Goal: Task Accomplishment & Management: Complete application form

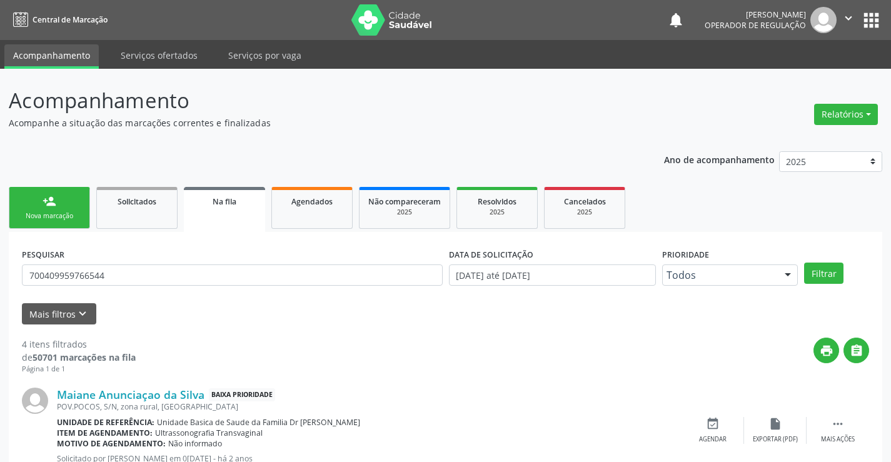
click at [65, 204] on link "person_add Nova marcação" at bounding box center [49, 208] width 81 height 42
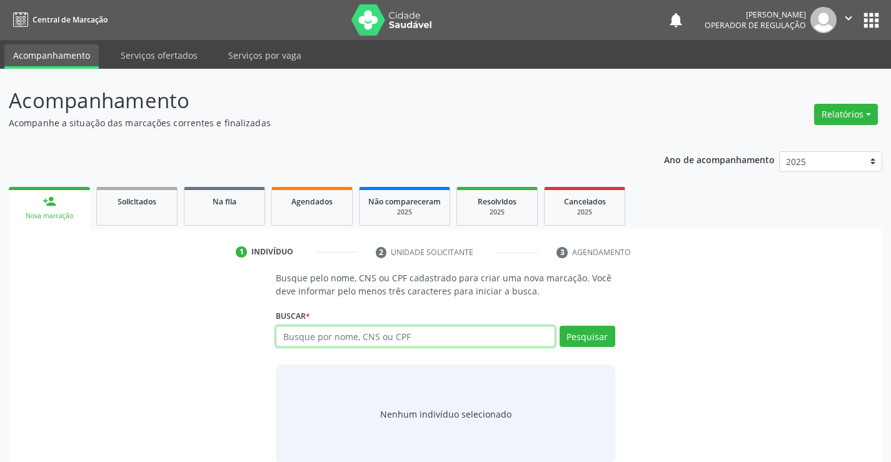
click at [463, 334] on input "text" at bounding box center [415, 336] width 279 height 21
type input "704701726048439"
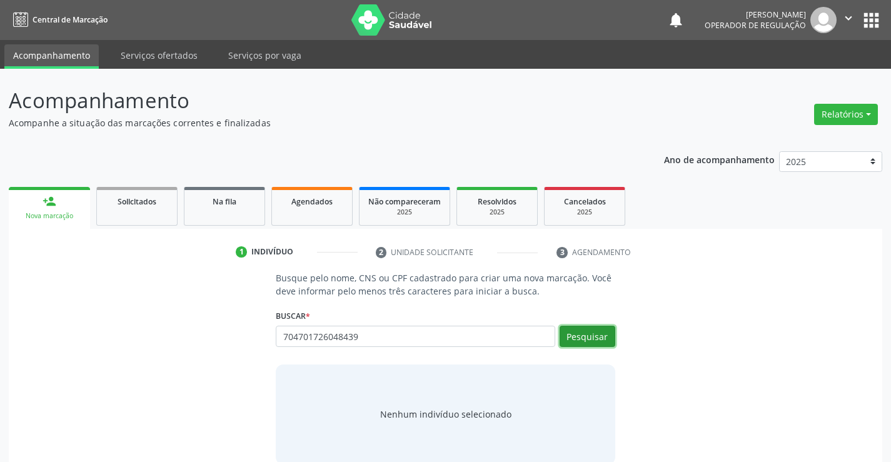
click at [586, 339] on button "Pesquisar" at bounding box center [588, 336] width 56 height 21
type input "704701726048439"
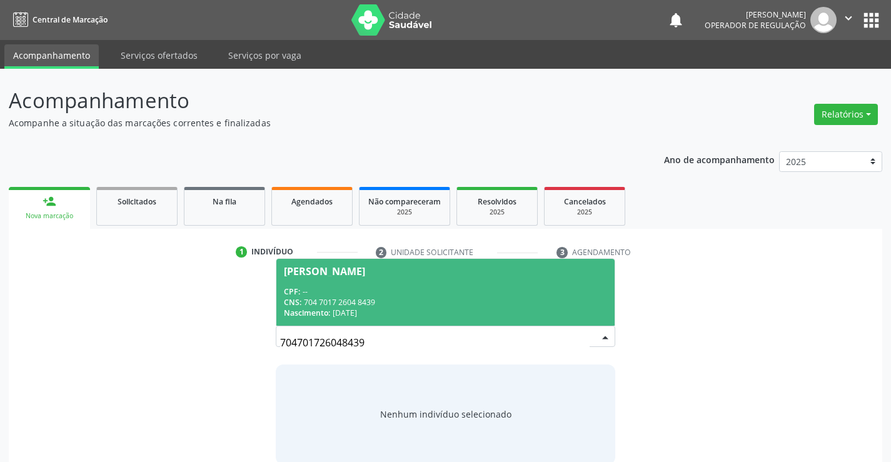
click at [485, 273] on div "Maria Renilda Rodrigues de Oliveira" at bounding box center [445, 271] width 323 height 10
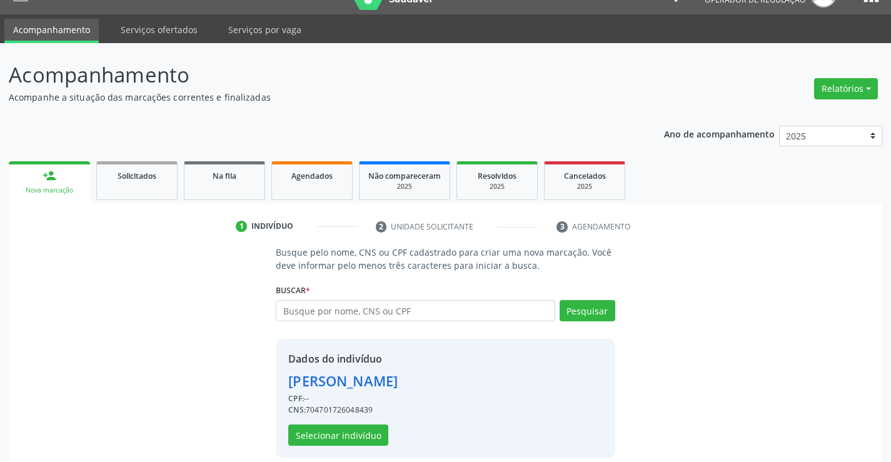
scroll to position [39, 0]
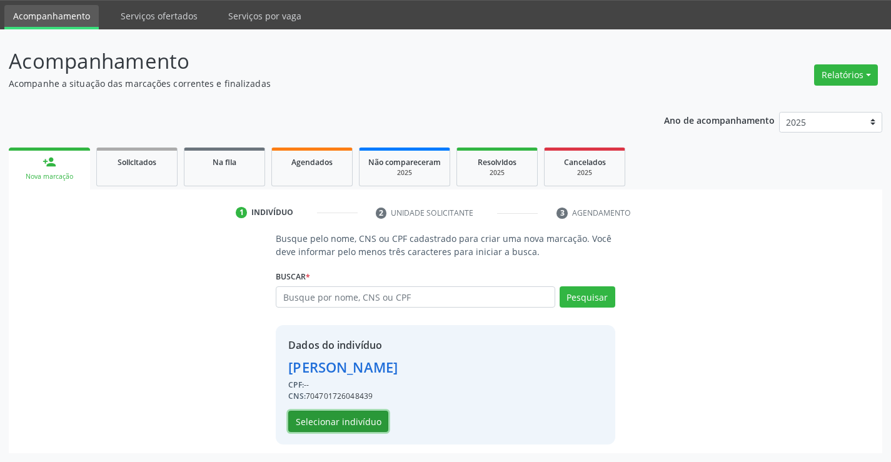
click at [371, 420] on button "Selecionar indivíduo" at bounding box center [338, 421] width 100 height 21
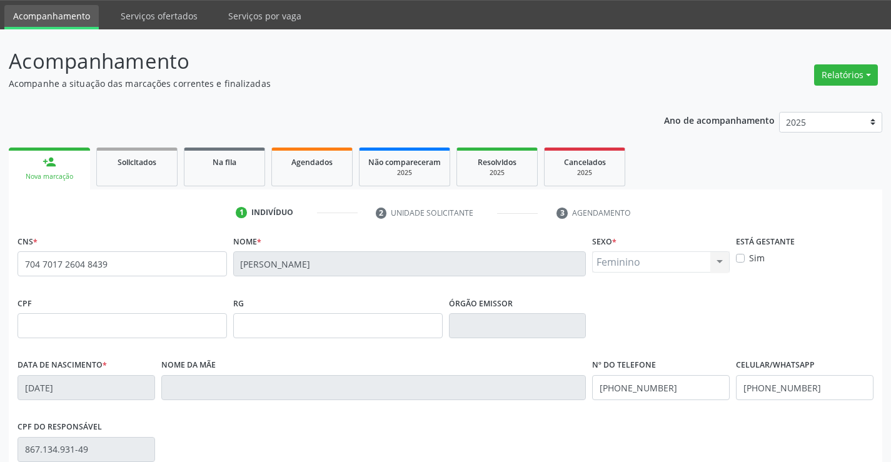
scroll to position [216, 0]
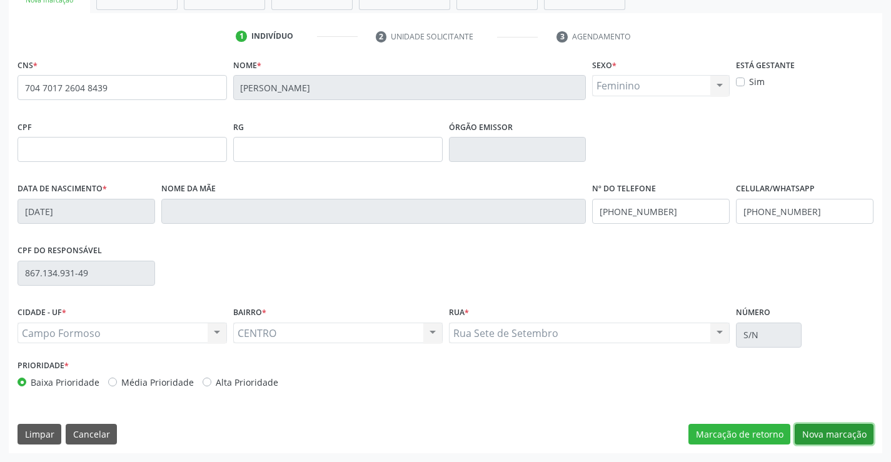
click at [807, 427] on button "Nova marcação" at bounding box center [834, 434] width 79 height 21
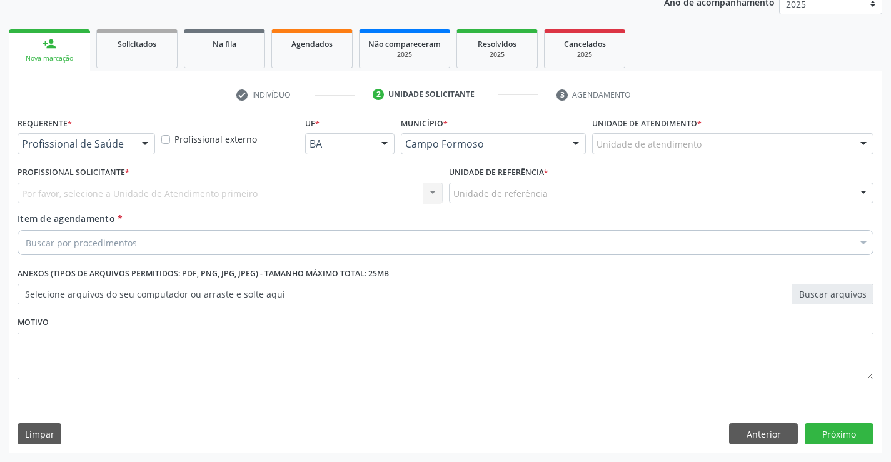
scroll to position [158, 0]
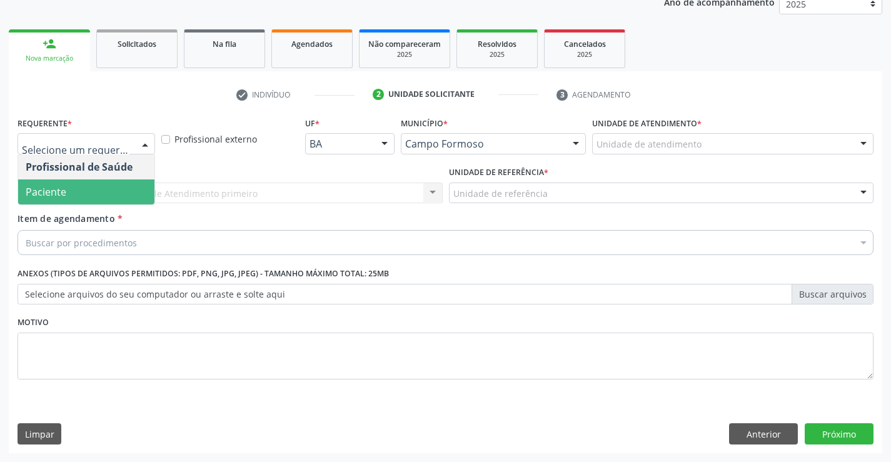
click at [63, 186] on span "Paciente" at bounding box center [46, 192] width 41 height 14
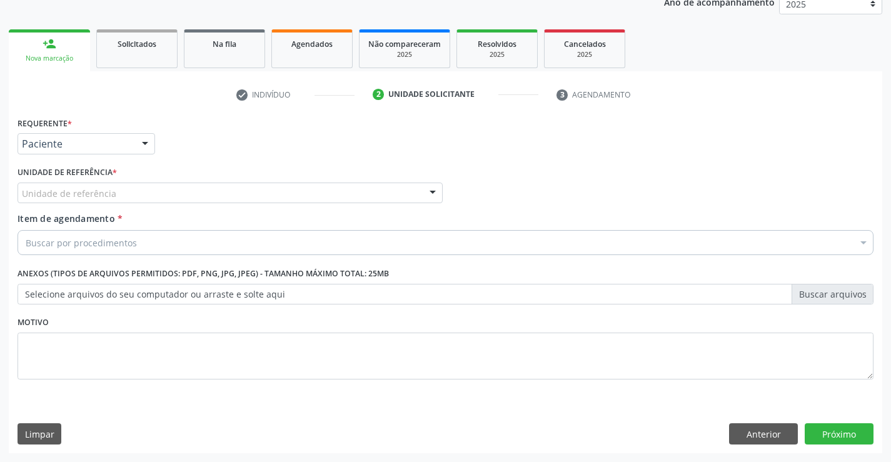
click at [68, 186] on div "Unidade de referência" at bounding box center [230, 193] width 425 height 21
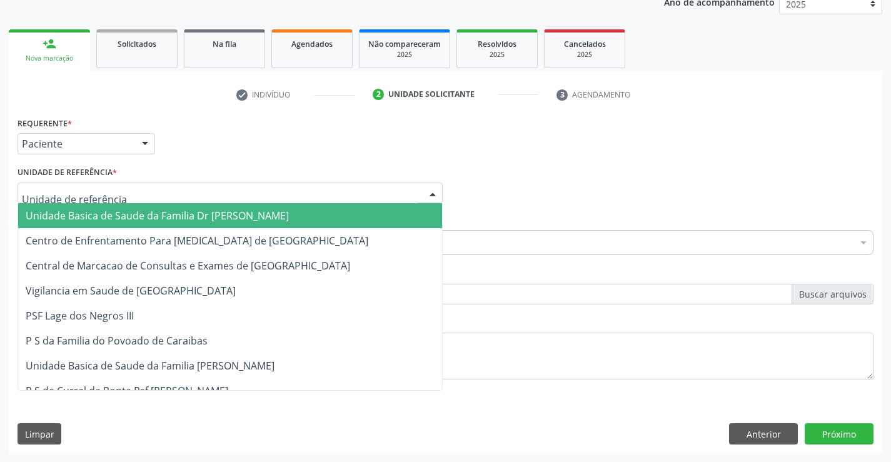
click at [236, 215] on span "Unidade Basica de Saude da Familia Dr [PERSON_NAME]" at bounding box center [157, 216] width 263 height 14
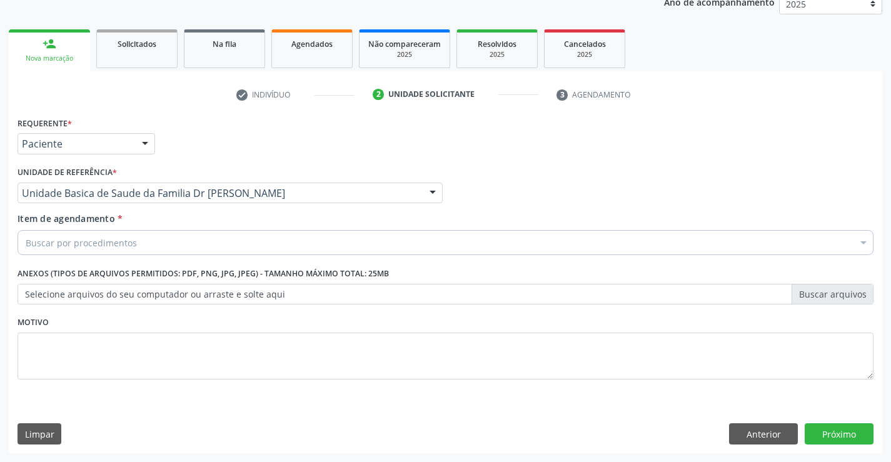
click at [154, 248] on div "Buscar por procedimentos" at bounding box center [446, 242] width 856 height 25
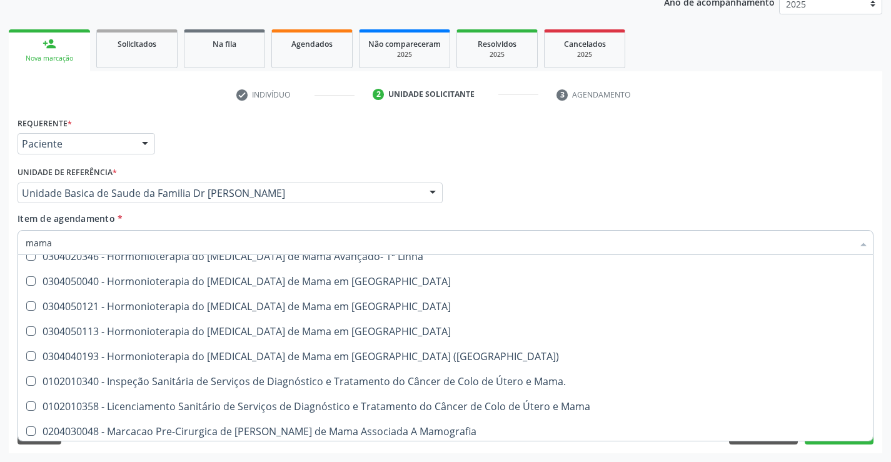
scroll to position [313, 0]
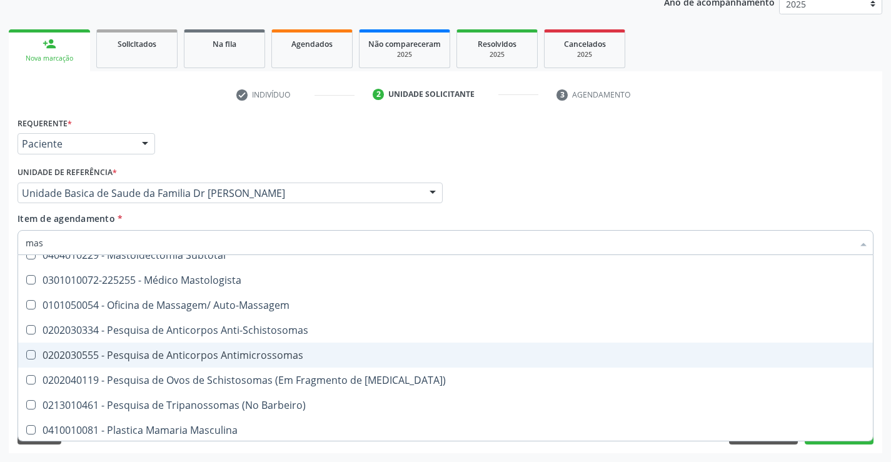
type input "mast"
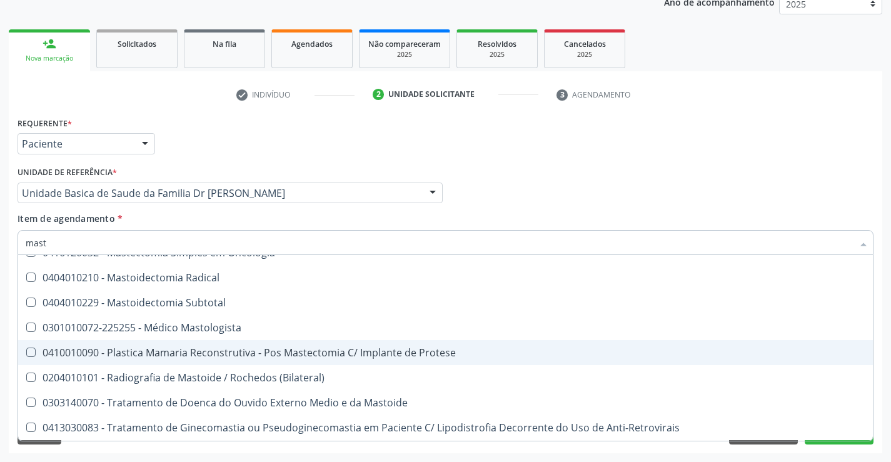
scroll to position [165, 0]
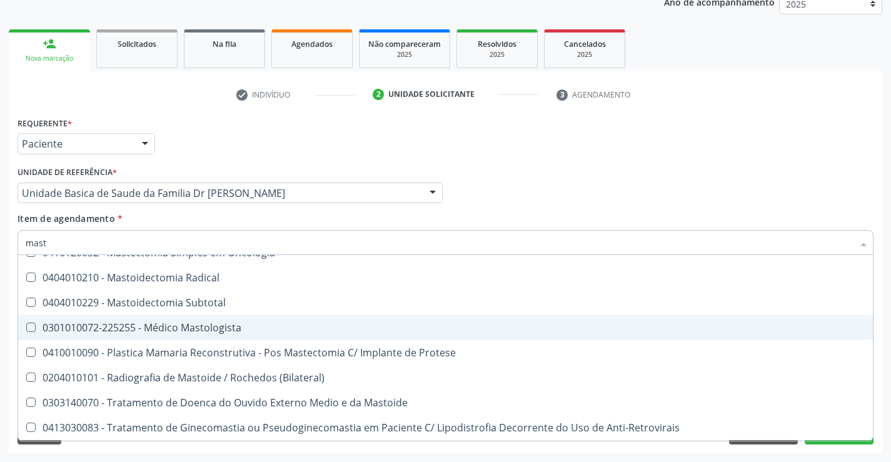
click at [236, 330] on div "0301010072-225255 - Médico Mastologista" at bounding box center [446, 328] width 840 height 10
checkbox Mastologista "true"
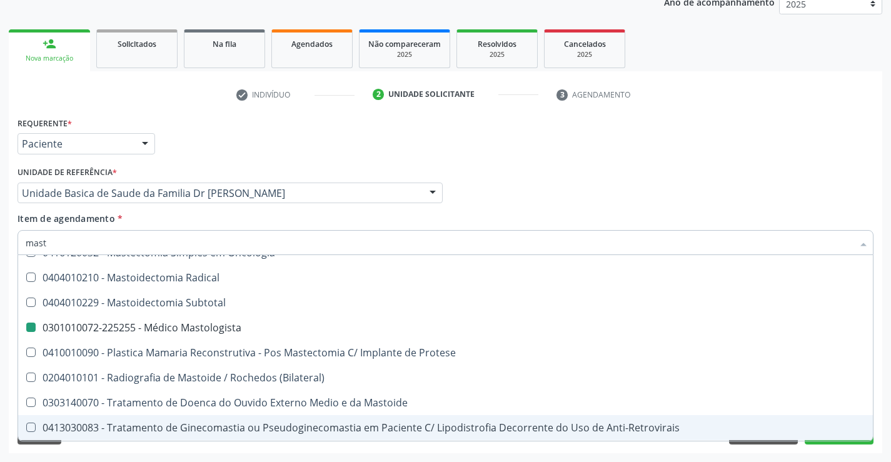
click at [807, 458] on div "Acompanhamento Acompanhe a situação das marcações correntes e finalizadas Relat…" at bounding box center [445, 186] width 891 height 551
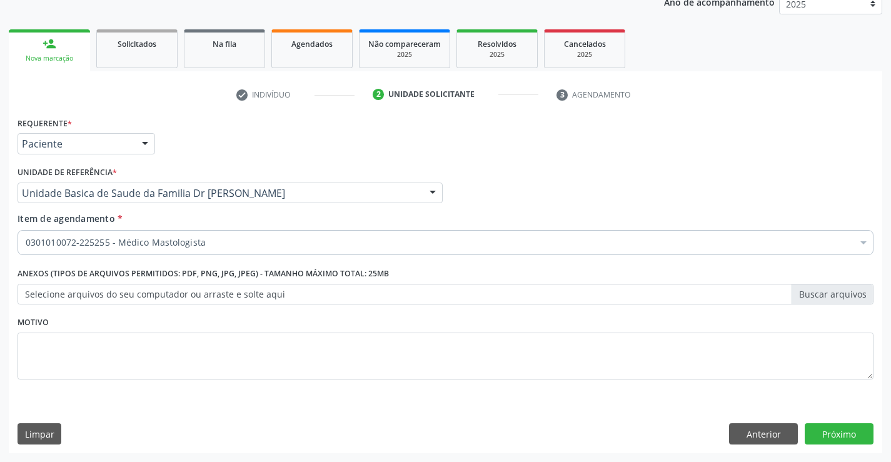
scroll to position [0, 0]
click at [837, 433] on button "Próximo" at bounding box center [839, 433] width 69 height 21
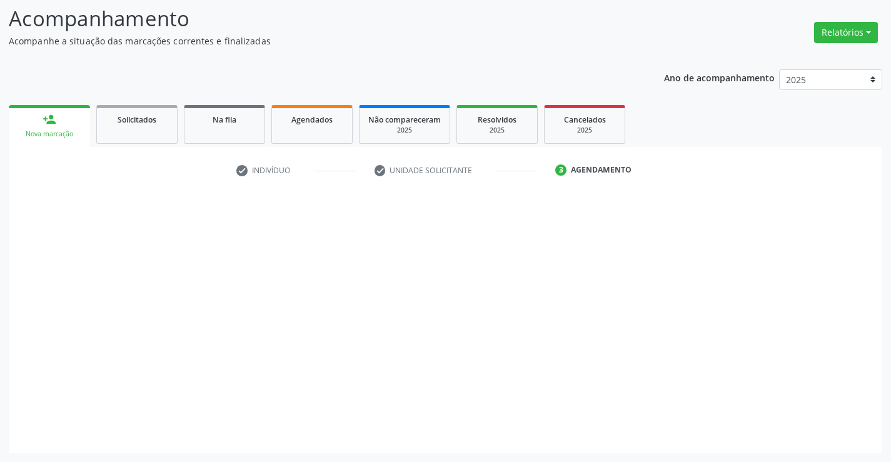
scroll to position [82, 0]
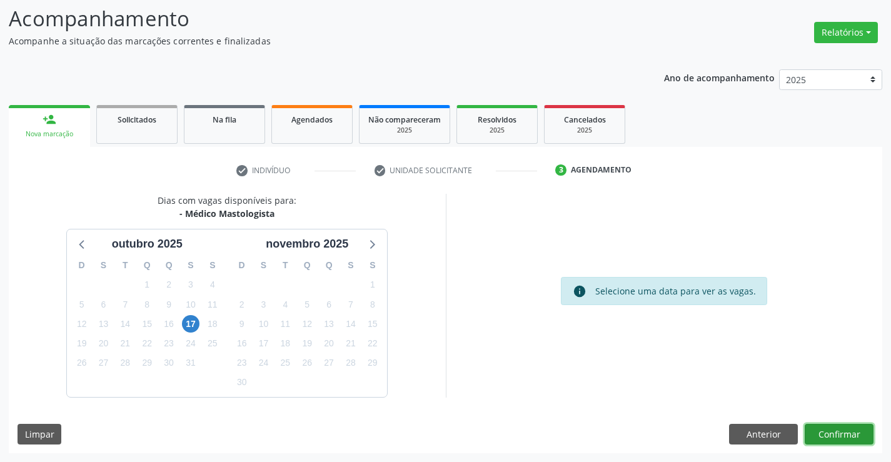
click at [817, 426] on button "Confirmar" at bounding box center [839, 434] width 69 height 21
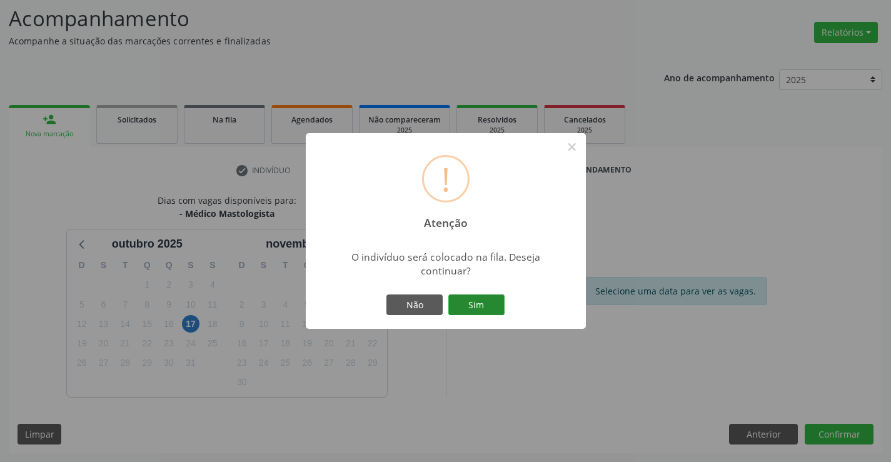
click at [475, 308] on button "Sim" at bounding box center [476, 304] width 56 height 21
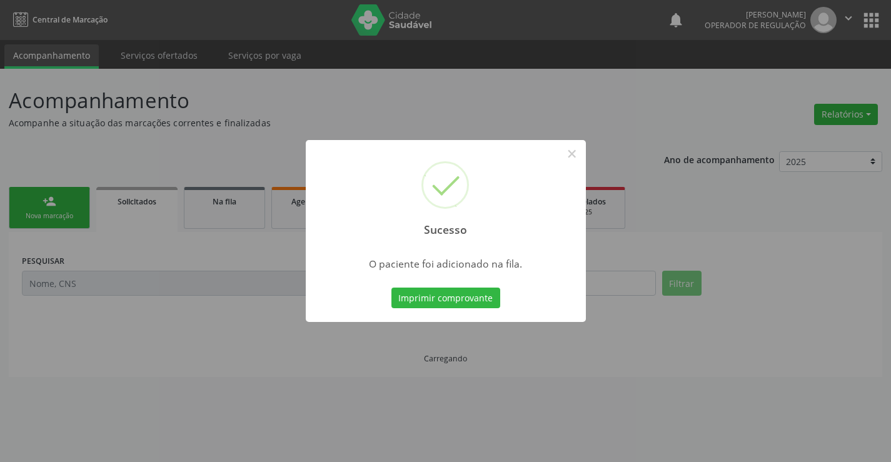
scroll to position [0, 0]
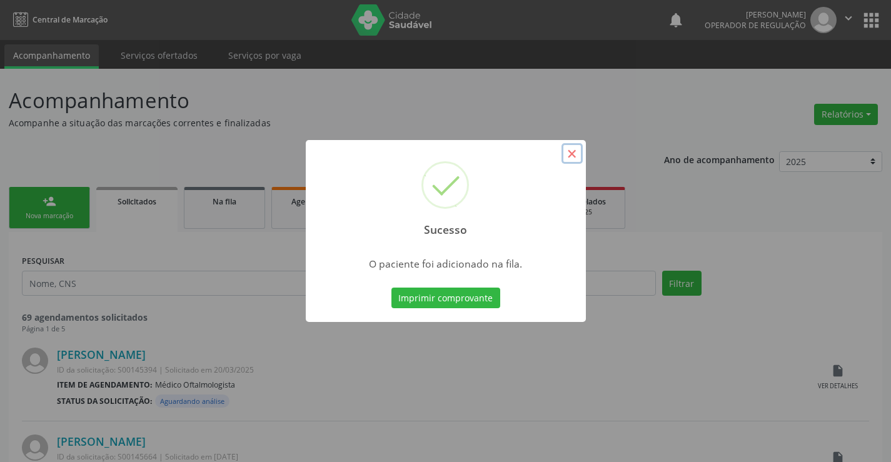
click at [577, 154] on button "×" at bounding box center [571, 153] width 21 height 21
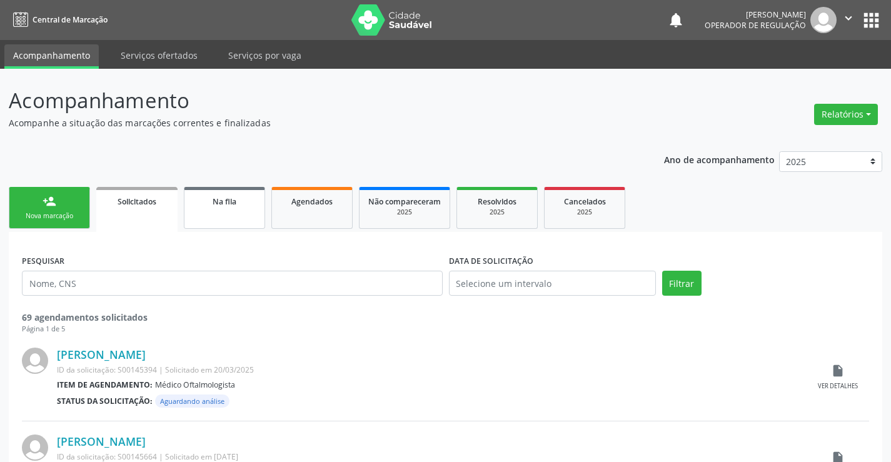
click at [237, 201] on div "Na fila" at bounding box center [224, 200] width 63 height 13
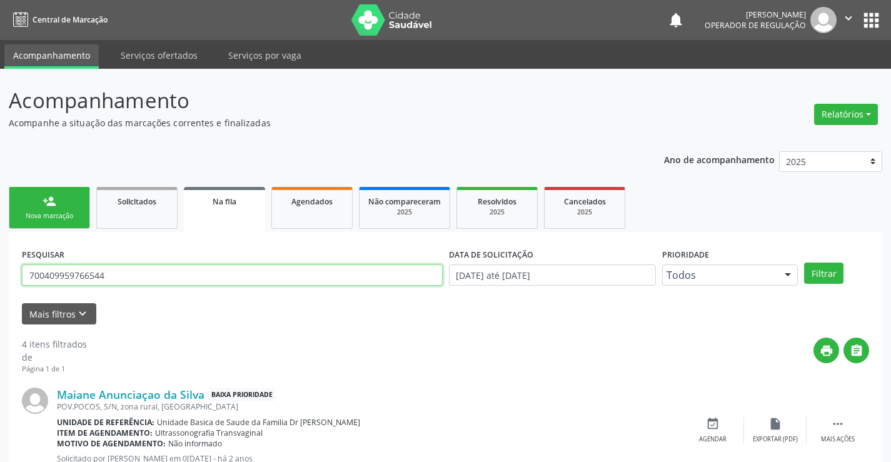
drag, startPoint x: 145, startPoint y: 277, endPoint x: 0, endPoint y: 289, distance: 145.5
click at [0, 289] on div "Acompanhamento Acompanhe a situação das marcações correntes e finalizadas Relat…" at bounding box center [445, 462] width 891 height 786
click at [128, 273] on input "text" at bounding box center [232, 274] width 421 height 21
type input "700507987088560"
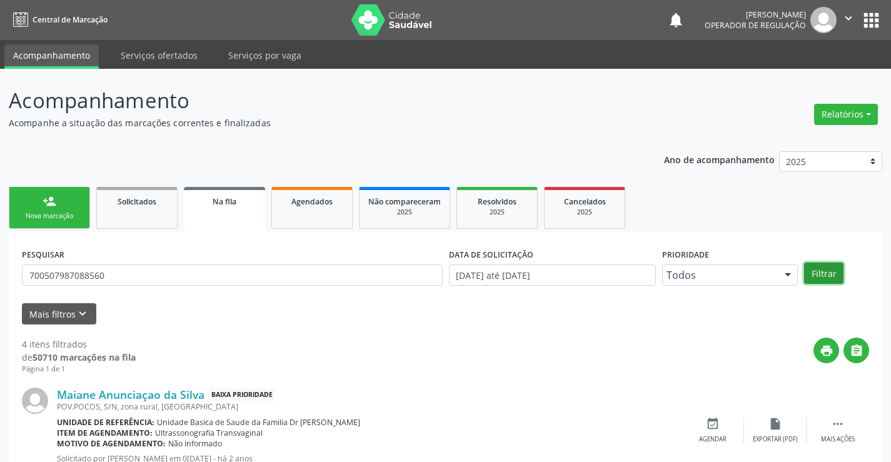
click at [817, 268] on button "Filtrar" at bounding box center [823, 273] width 39 height 21
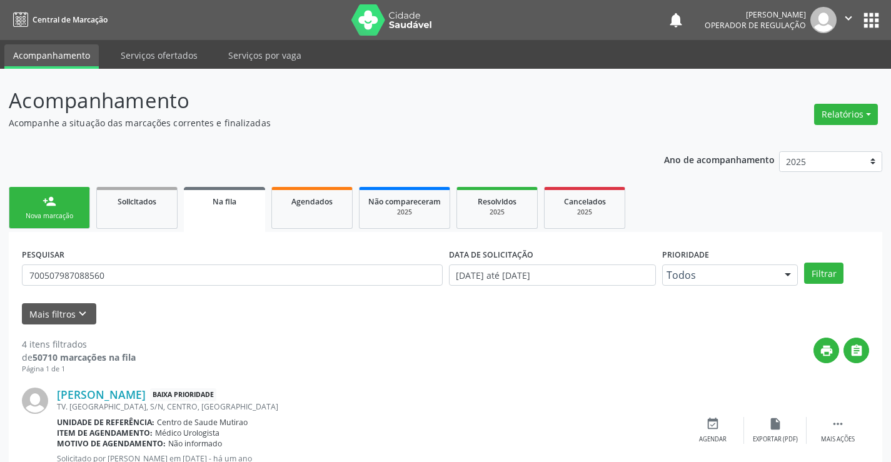
click at [61, 205] on link "person_add Nova marcação" at bounding box center [49, 208] width 81 height 42
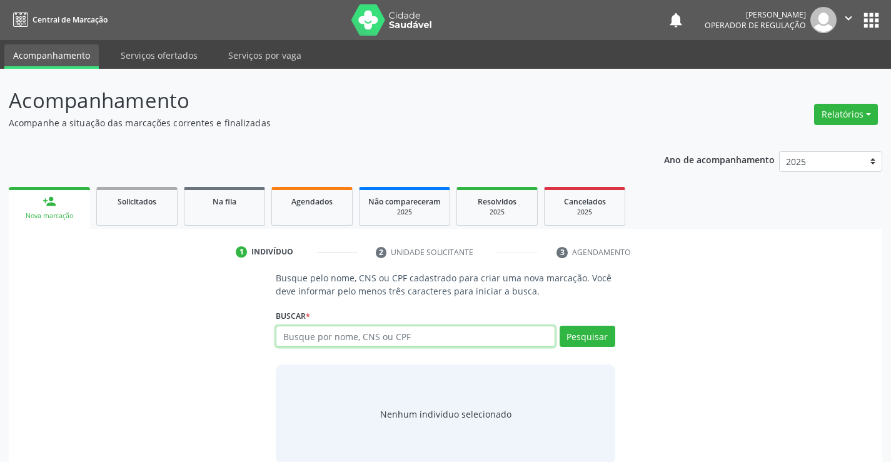
click at [341, 336] on input "text" at bounding box center [415, 336] width 279 height 21
type input "703608040707238"
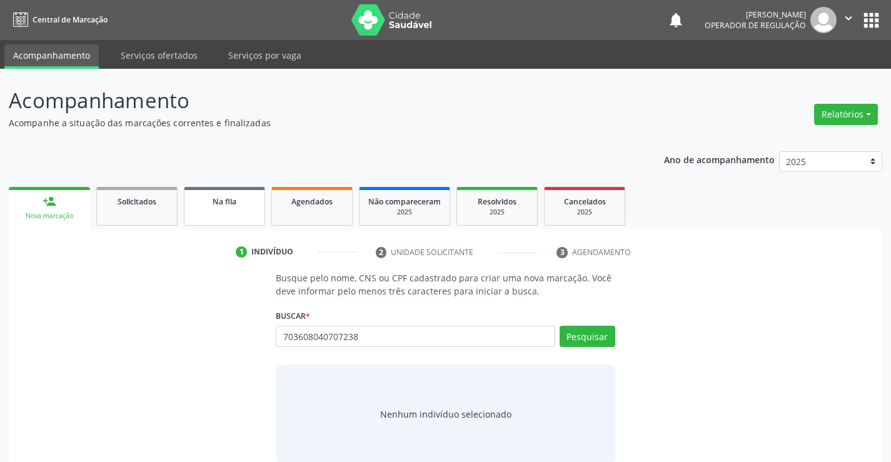
click at [247, 208] on link "Na fila" at bounding box center [224, 206] width 81 height 39
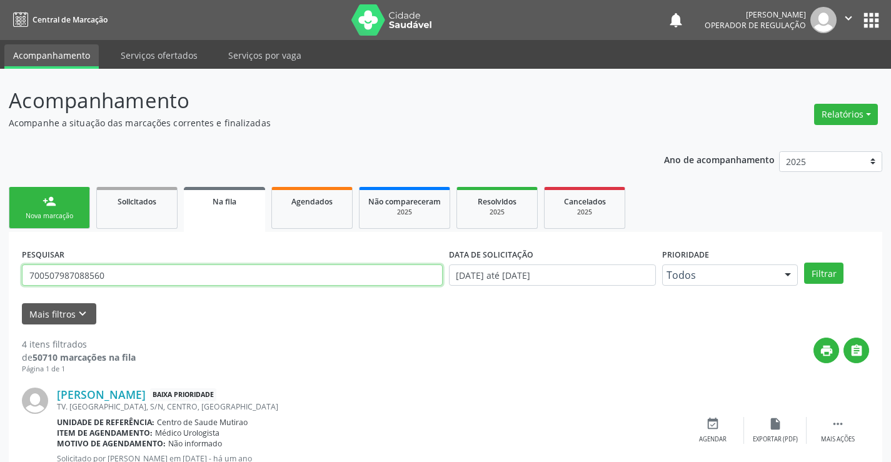
click at [356, 282] on input "700507987088560" at bounding box center [232, 274] width 421 height 21
drag, startPoint x: 108, startPoint y: 279, endPoint x: 14, endPoint y: 288, distance: 94.3
click at [4, 288] on div "Acompanhamento Acompanhe a situação das marcações correntes e finalizadas Relat…" at bounding box center [445, 456] width 891 height 775
type input "703608040707238"
click at [61, 207] on link "person_add Nova marcação" at bounding box center [49, 208] width 81 height 42
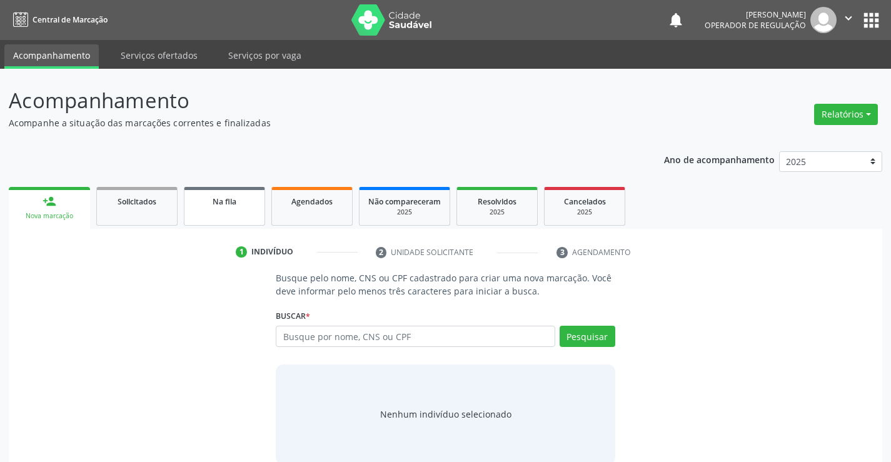
click at [246, 213] on link "Na fila" at bounding box center [224, 206] width 81 height 39
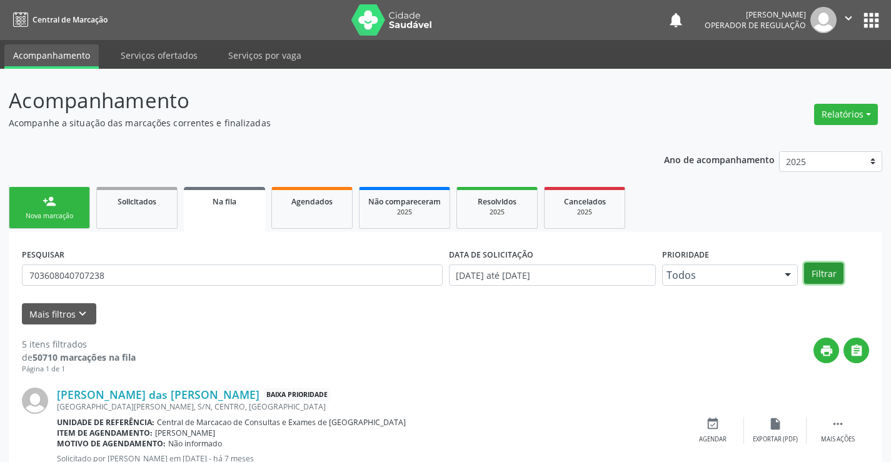
click at [817, 275] on button "Filtrar" at bounding box center [823, 273] width 39 height 21
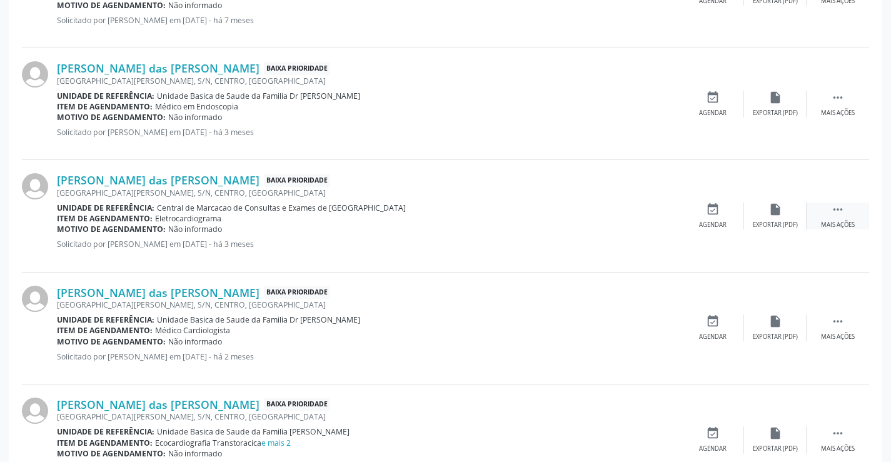
scroll to position [494, 0]
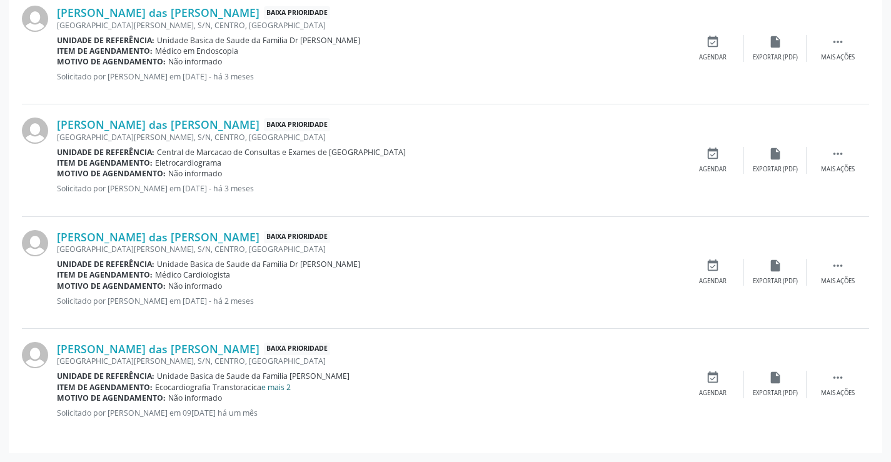
click at [283, 389] on link "e mais 2" at bounding box center [275, 387] width 29 height 11
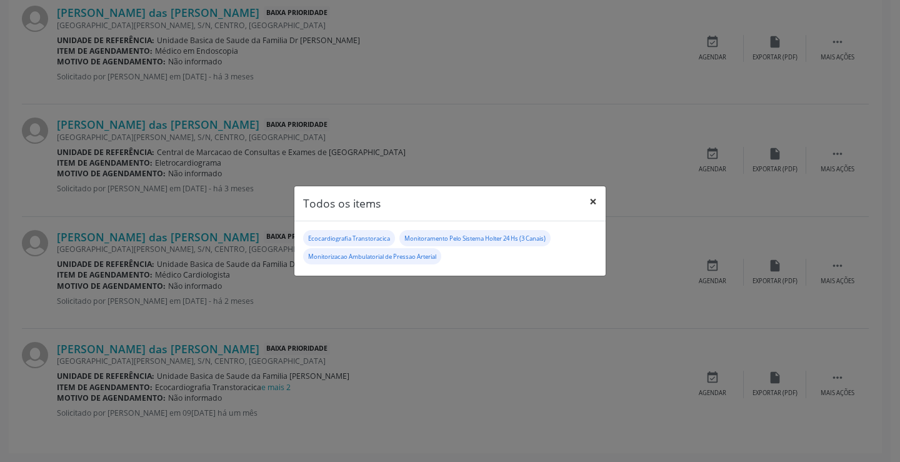
click at [590, 204] on button "×" at bounding box center [593, 201] width 25 height 31
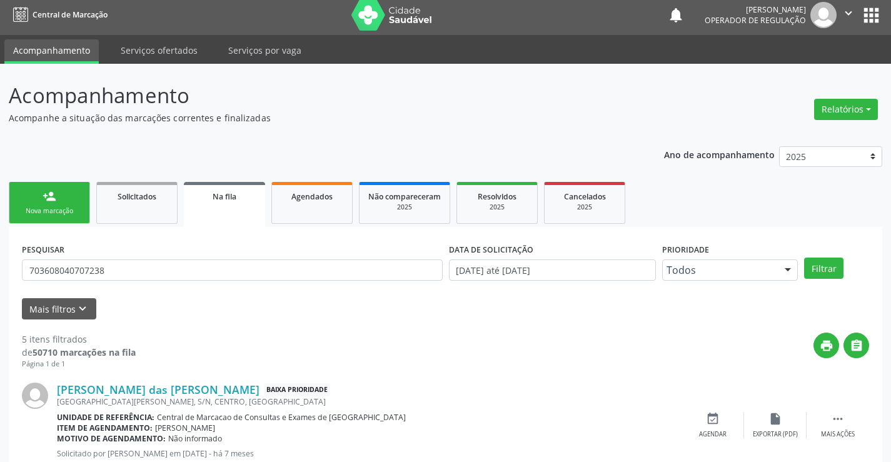
scroll to position [0, 0]
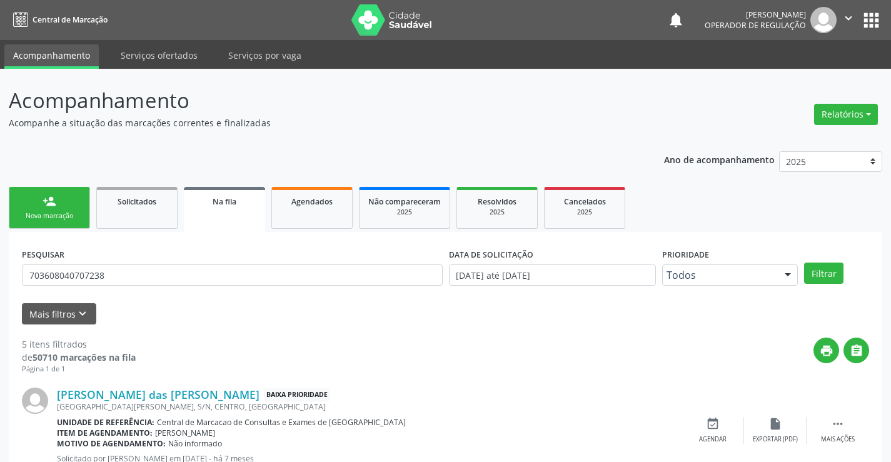
click at [56, 218] on div "Nova marcação" at bounding box center [49, 215] width 63 height 9
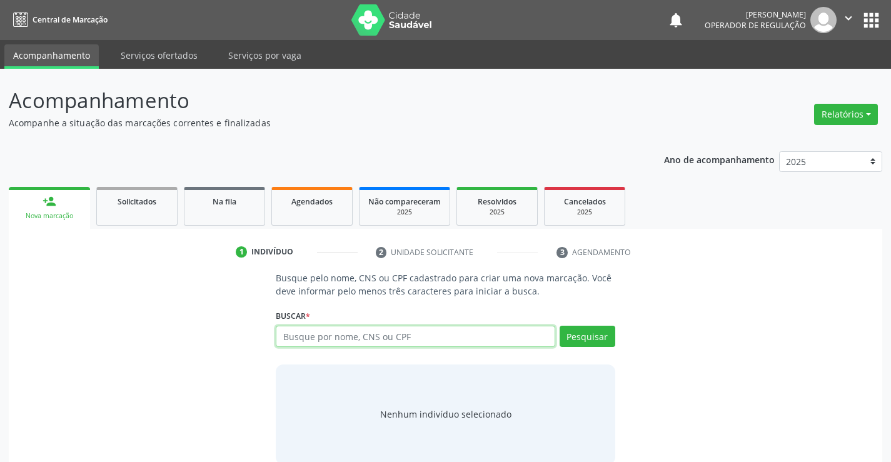
click at [384, 341] on input "text" at bounding box center [415, 336] width 279 height 21
type input "703602046229138"
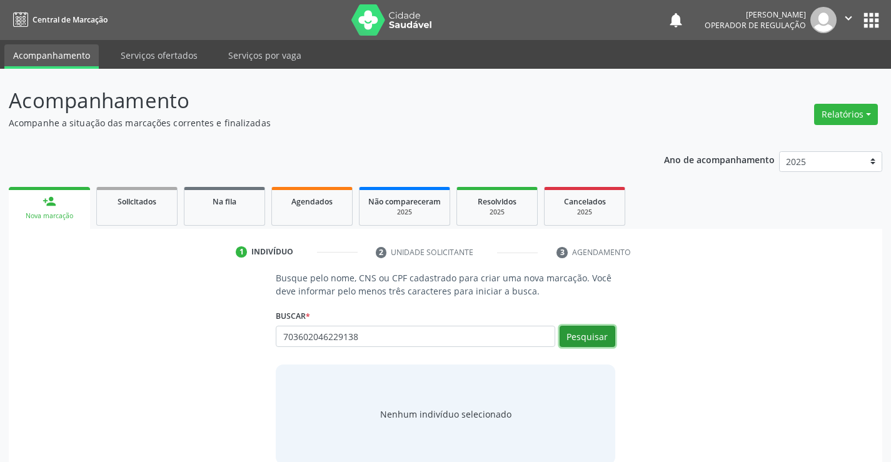
click at [583, 338] on button "Pesquisar" at bounding box center [588, 336] width 56 height 21
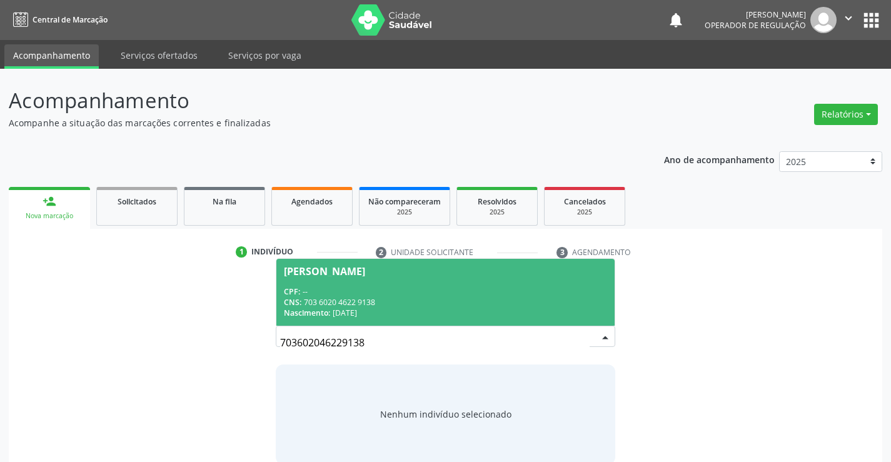
click at [430, 288] on div "CPF: --" at bounding box center [445, 291] width 323 height 11
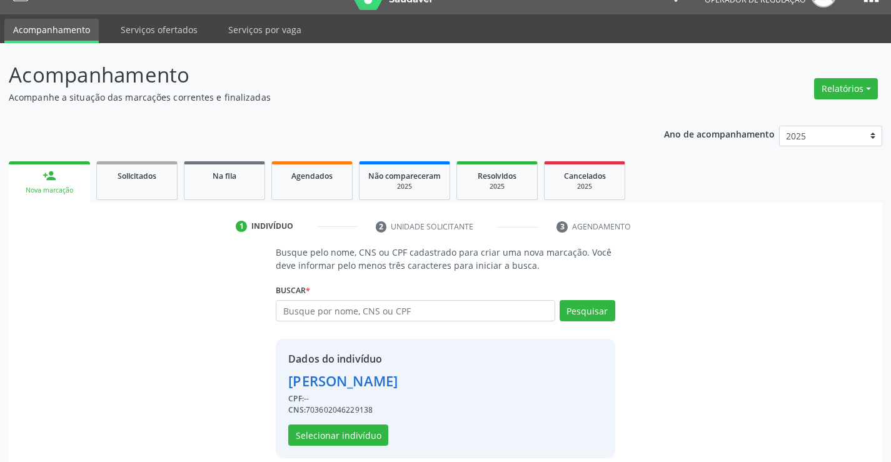
scroll to position [39, 0]
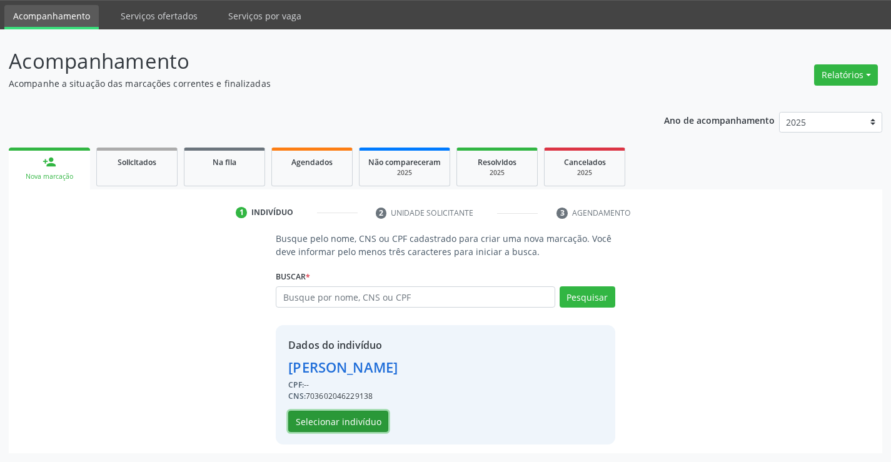
click at [321, 423] on button "Selecionar indivíduo" at bounding box center [338, 421] width 100 height 21
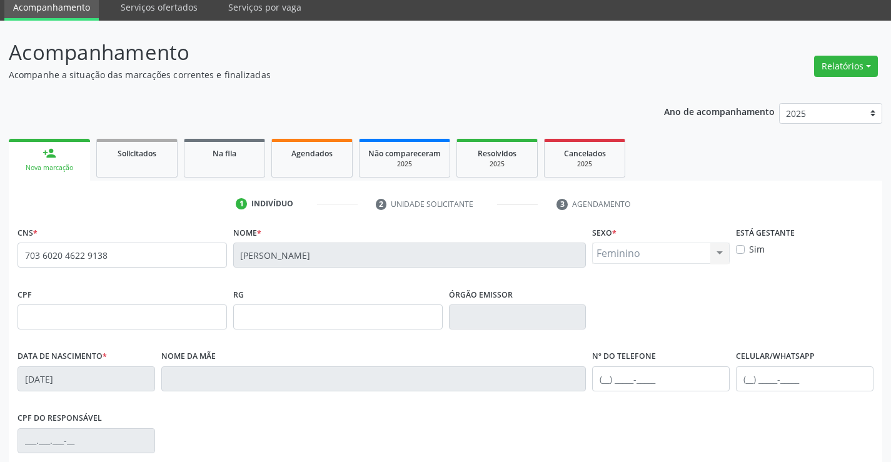
scroll to position [216, 0]
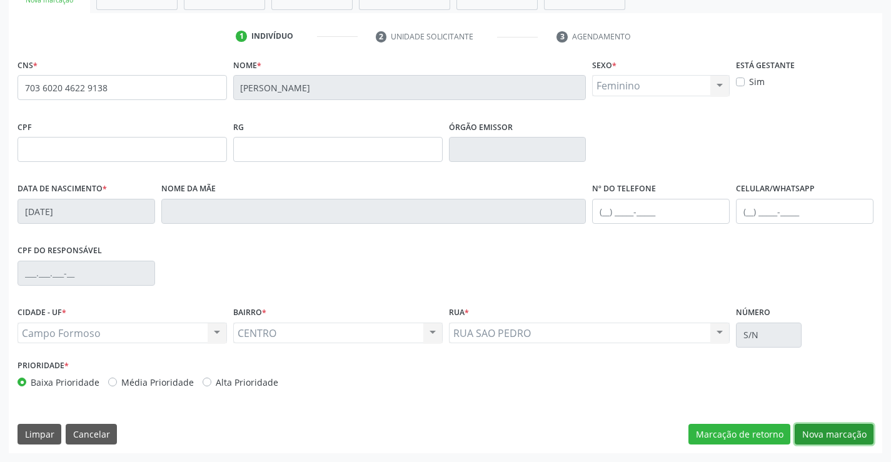
click at [839, 434] on button "Nova marcação" at bounding box center [834, 434] width 79 height 21
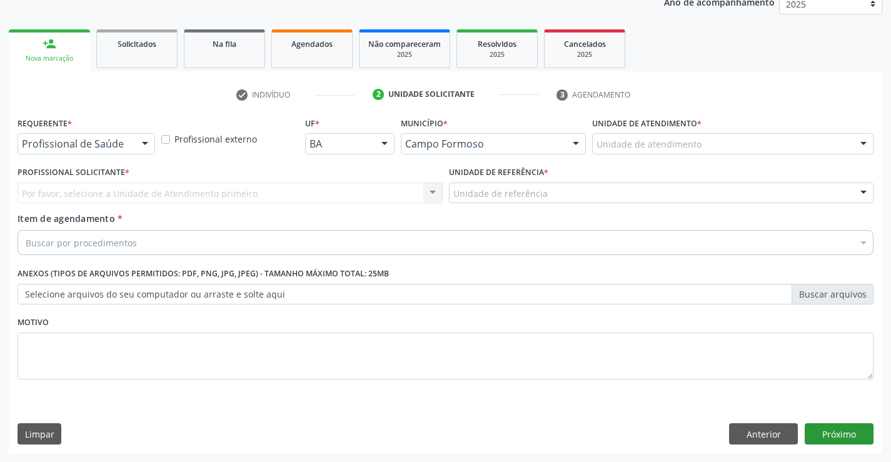
scroll to position [158, 0]
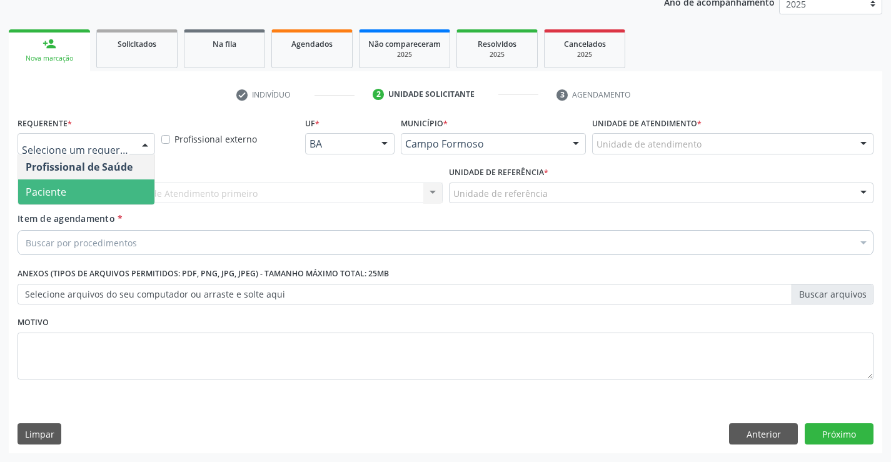
click at [61, 189] on span "Paciente" at bounding box center [46, 192] width 41 height 14
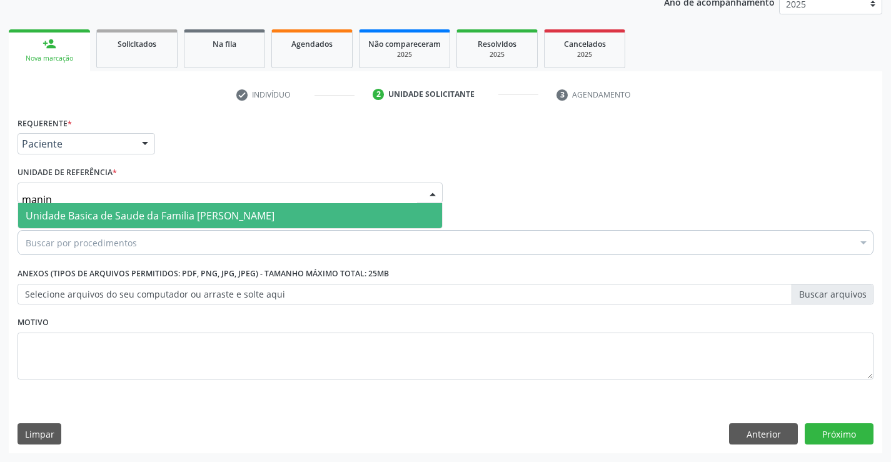
type input "maninh"
click at [101, 213] on span "Unidade Basica de Saude da Familia [PERSON_NAME]" at bounding box center [150, 216] width 249 height 14
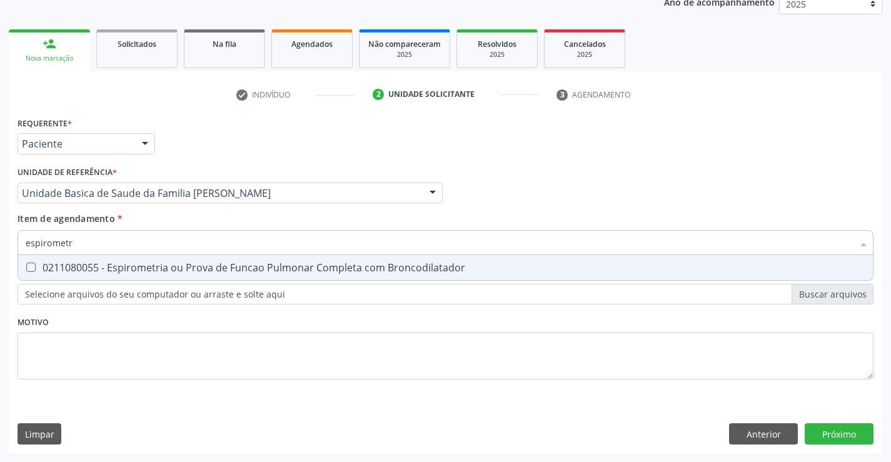
type input "espirometri"
click at [93, 263] on div "0211080055 - Espirometria ou Prova de Funcao Pulmonar Completa com Broncodilata…" at bounding box center [446, 268] width 840 height 10
checkbox Broncodilatador "true"
click at [700, 367] on div "Requerente * Paciente Profissional de Saúde Paciente Nenhum resultado encontrad…" at bounding box center [446, 255] width 856 height 283
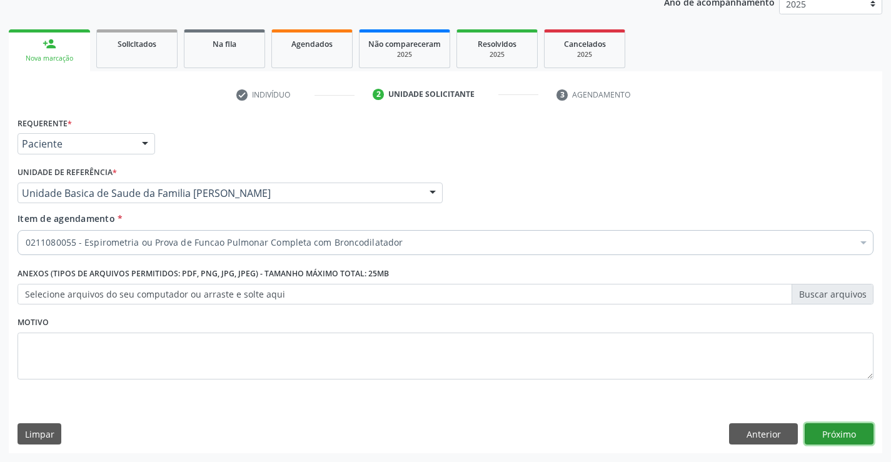
click at [830, 427] on button "Próximo" at bounding box center [839, 433] width 69 height 21
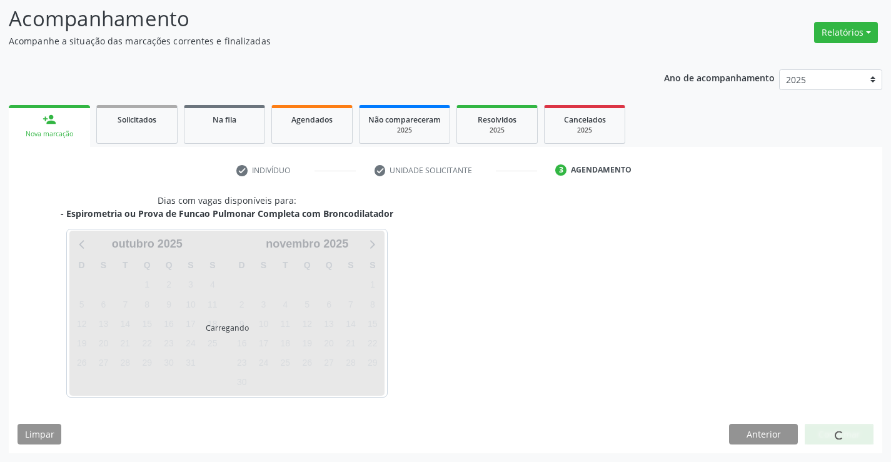
scroll to position [119, 0]
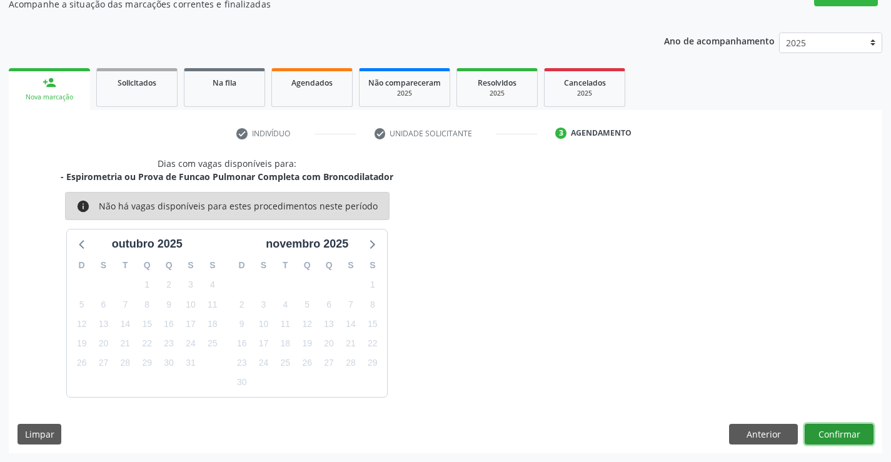
click at [818, 435] on button "Confirmar" at bounding box center [839, 434] width 69 height 21
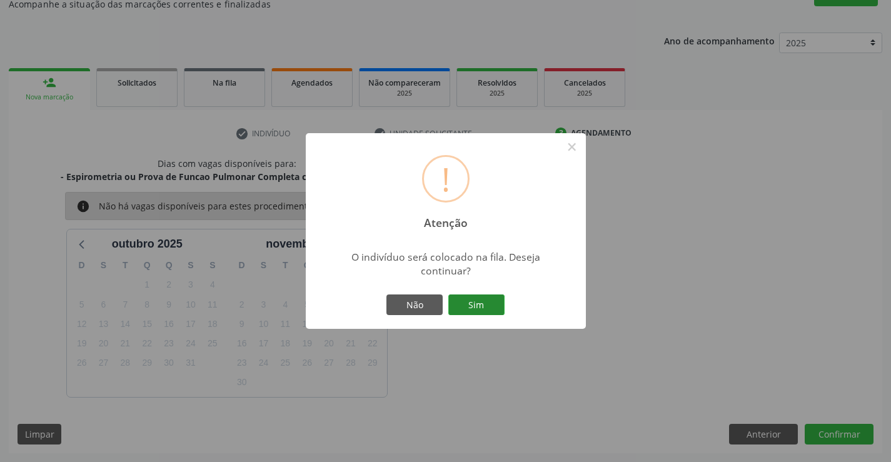
click at [480, 308] on button "Sim" at bounding box center [476, 304] width 56 height 21
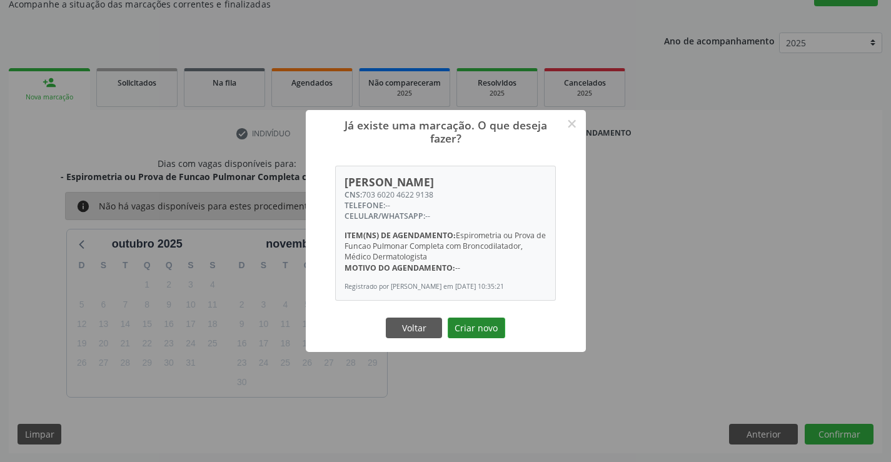
click at [485, 334] on button "Criar novo" at bounding box center [477, 328] width 58 height 21
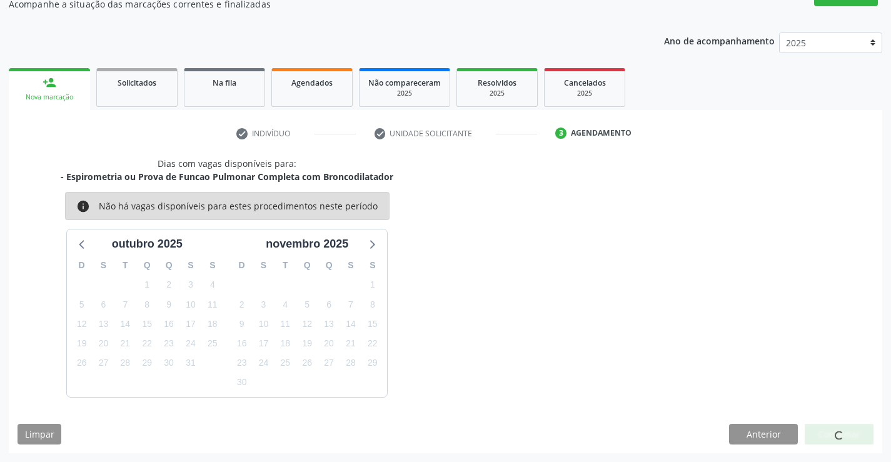
scroll to position [0, 0]
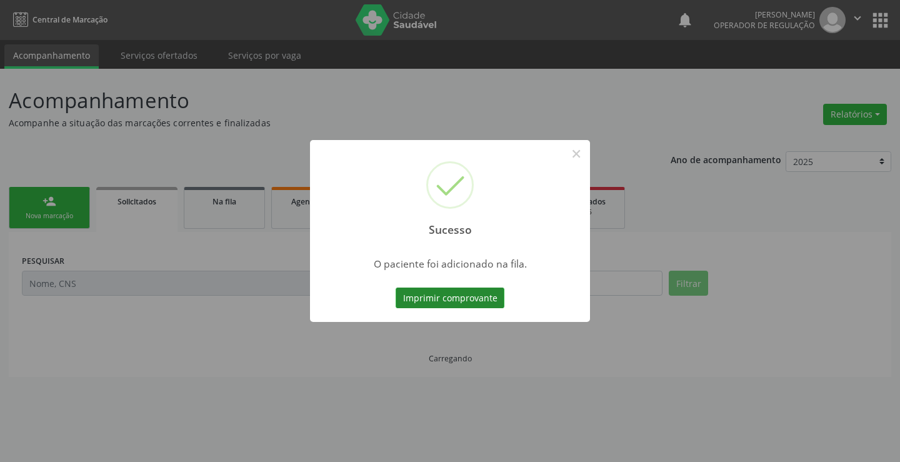
click at [470, 295] on button "Imprimir comprovante" at bounding box center [450, 298] width 109 height 21
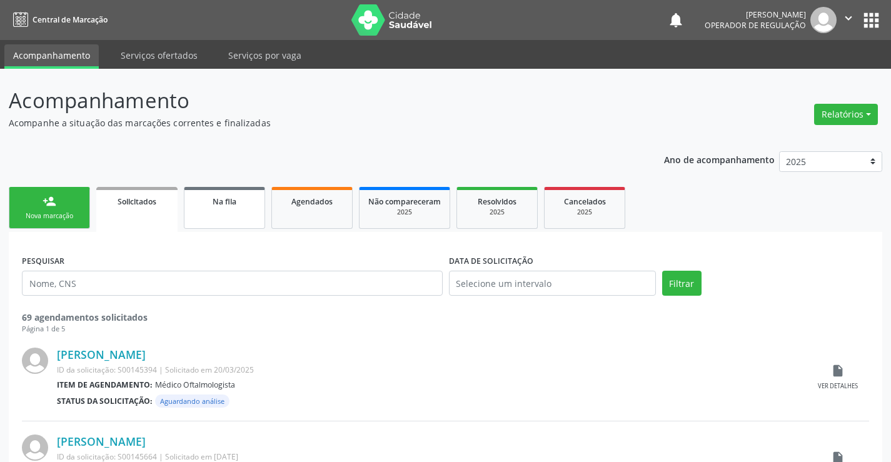
click at [243, 214] on link "Na fila" at bounding box center [224, 208] width 81 height 42
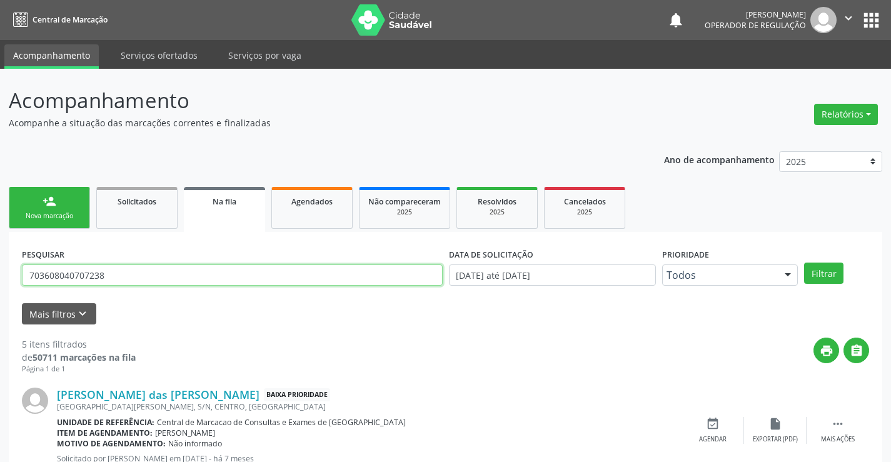
click at [250, 276] on input "703608040707238" at bounding box center [232, 274] width 421 height 21
type input "7"
type input "703602046229138"
click at [832, 276] on button "Filtrar" at bounding box center [823, 273] width 39 height 21
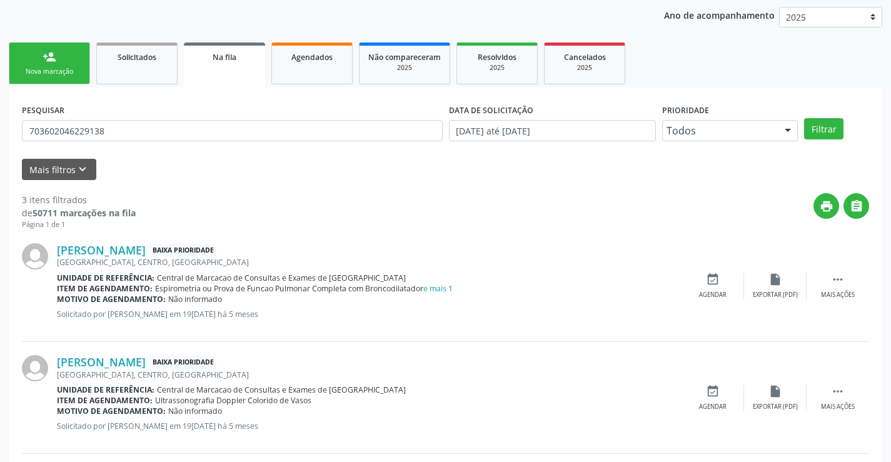
scroll to position [270, 0]
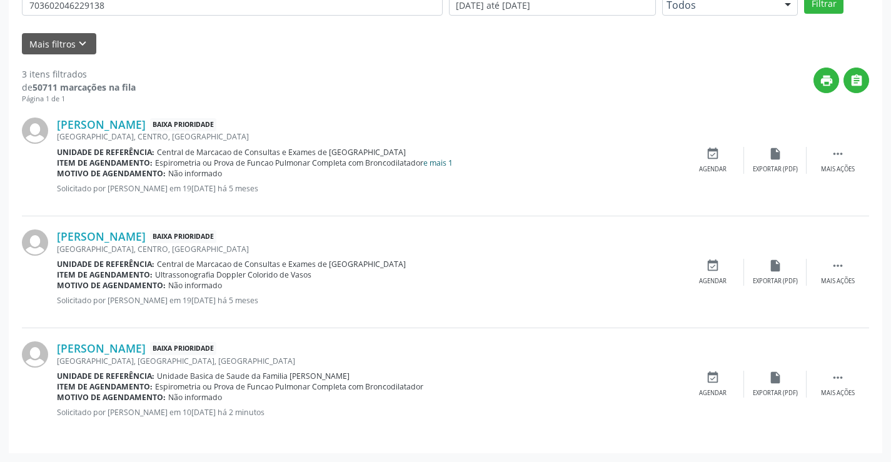
click at [434, 163] on link "e mais 1" at bounding box center [437, 163] width 29 height 11
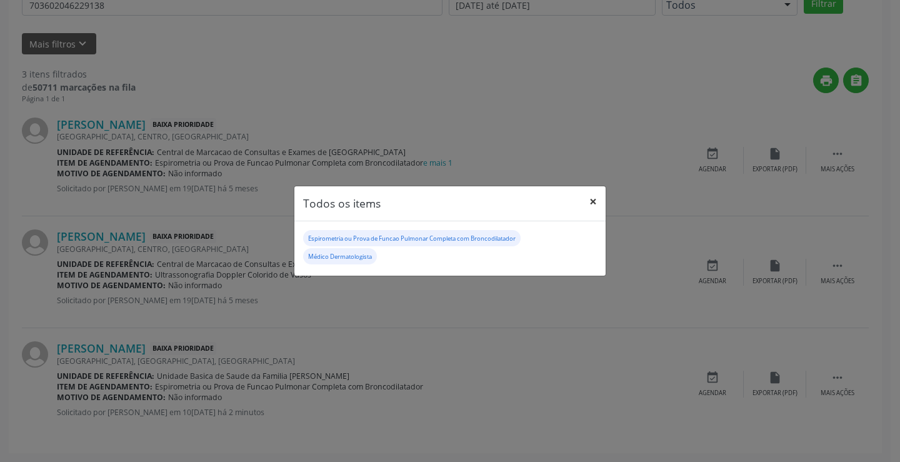
click at [591, 201] on button "×" at bounding box center [593, 201] width 25 height 31
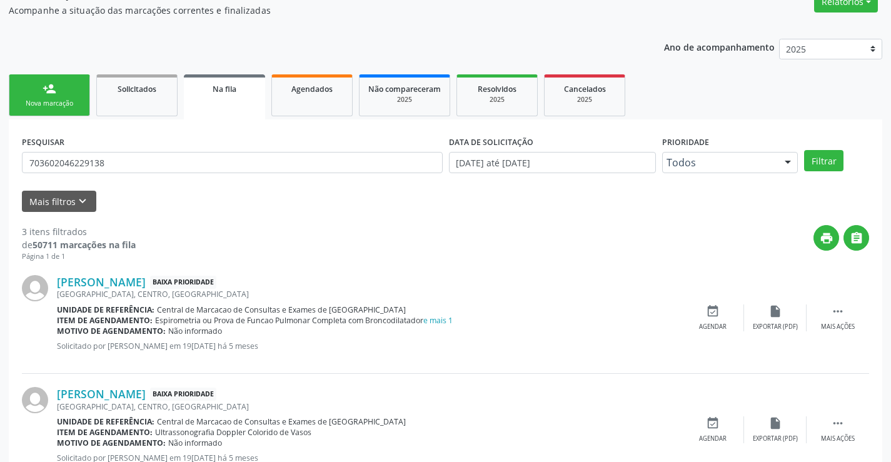
scroll to position [0, 0]
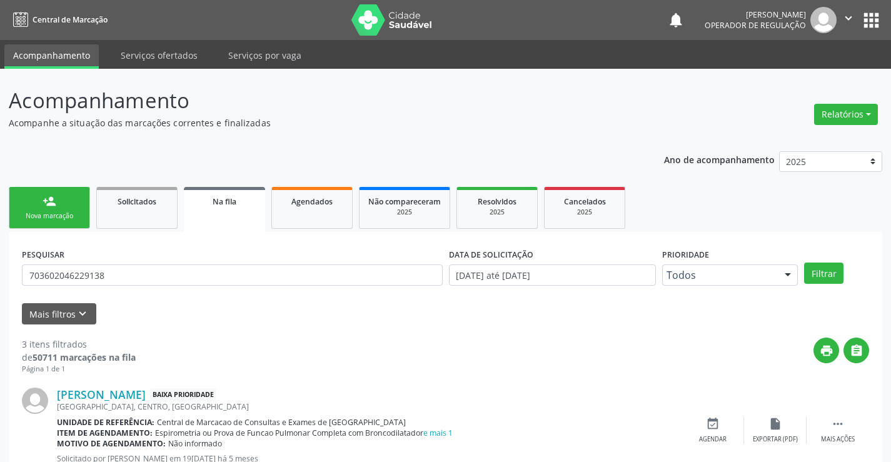
click at [34, 218] on div "Nova marcação" at bounding box center [49, 215] width 63 height 9
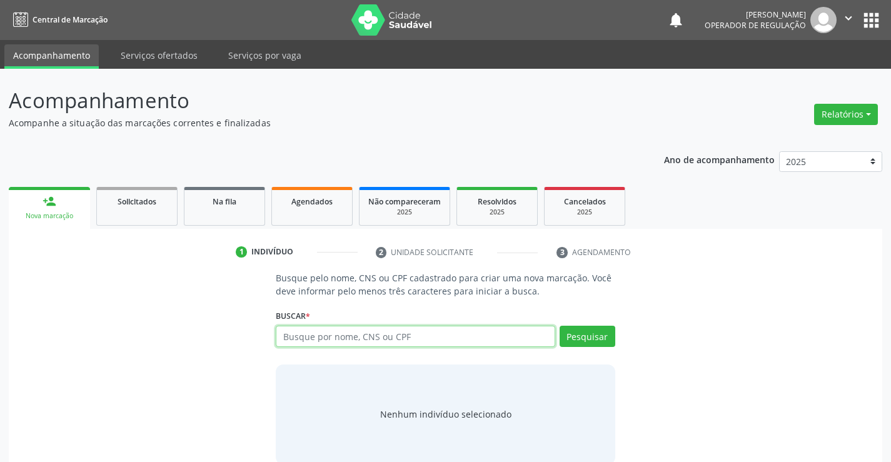
click at [349, 345] on input "text" at bounding box center [415, 336] width 279 height 21
type input "700802927942886"
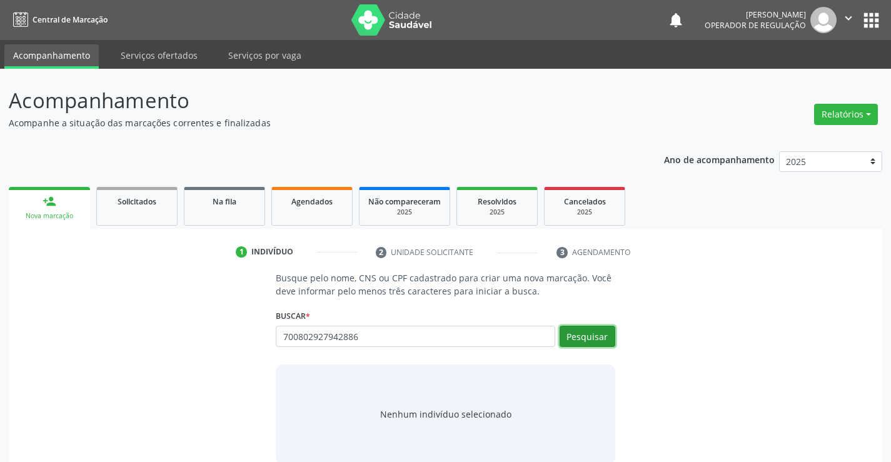
click at [575, 338] on button "Pesquisar" at bounding box center [588, 336] width 56 height 21
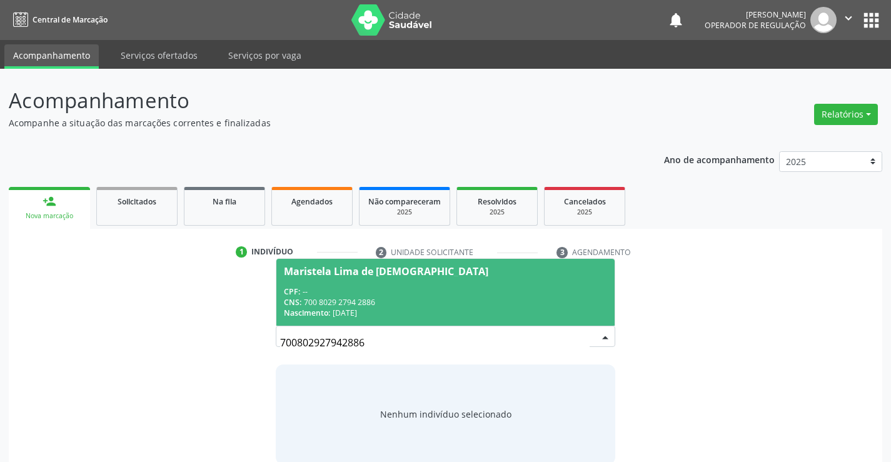
click at [358, 292] on div "CPF: --" at bounding box center [445, 291] width 323 height 11
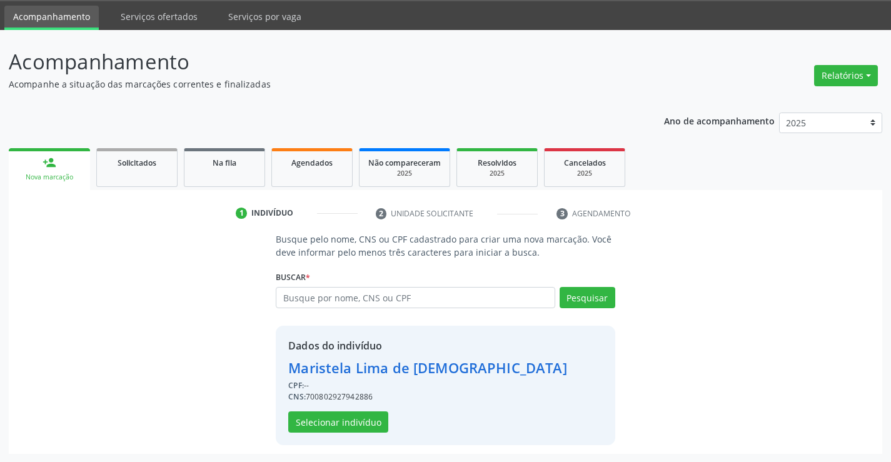
scroll to position [39, 0]
click at [361, 422] on button "Selecionar indivíduo" at bounding box center [338, 421] width 100 height 21
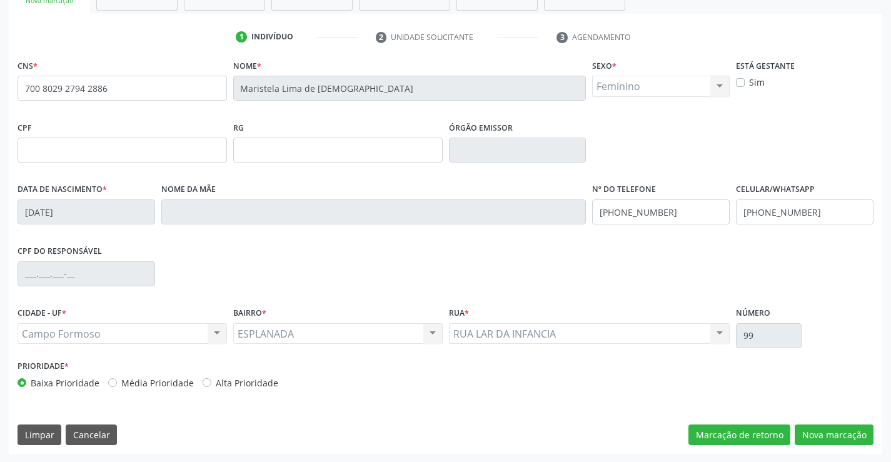
scroll to position [216, 0]
click at [850, 431] on button "Nova marcação" at bounding box center [834, 434] width 79 height 21
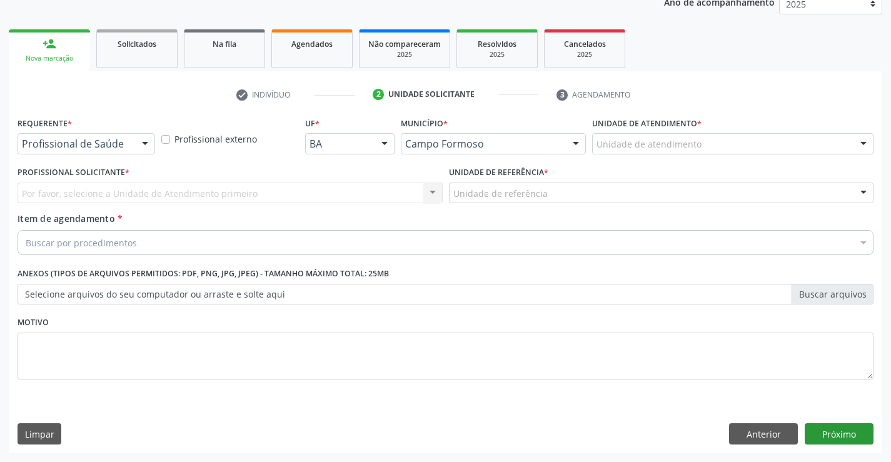
scroll to position [158, 0]
type input "espal"
click at [159, 365] on textarea at bounding box center [446, 357] width 856 height 48
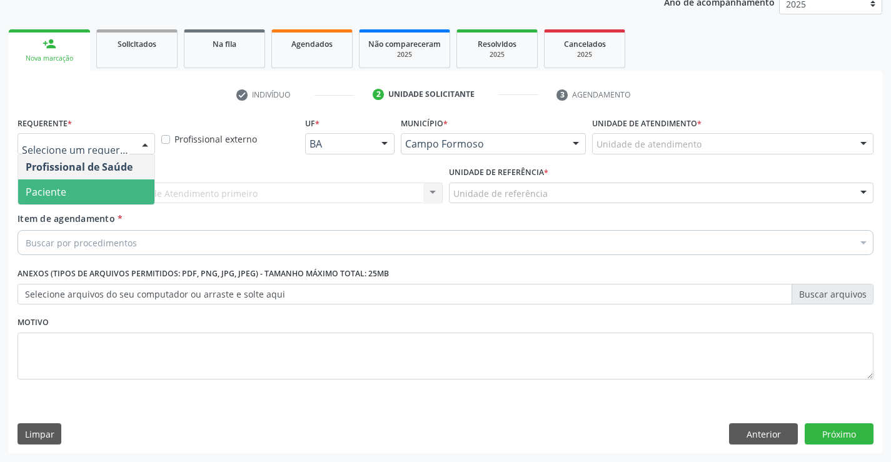
click at [80, 193] on span "Paciente" at bounding box center [86, 191] width 136 height 25
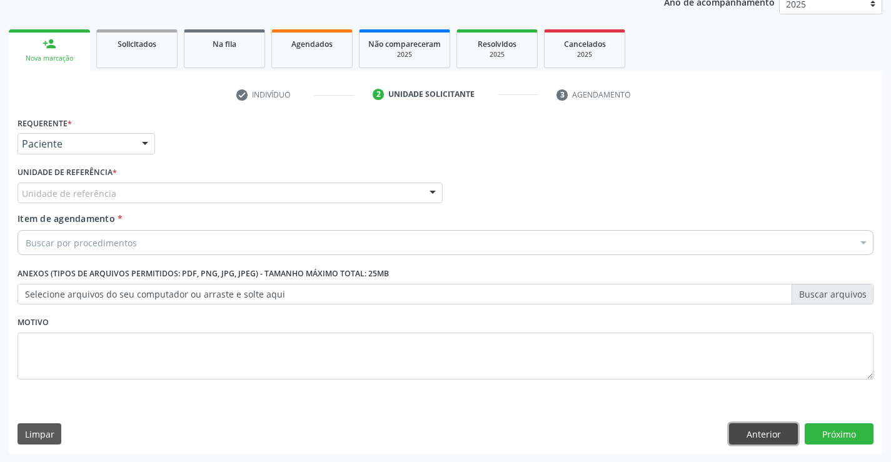
click at [751, 440] on button "Anterior" at bounding box center [763, 433] width 69 height 21
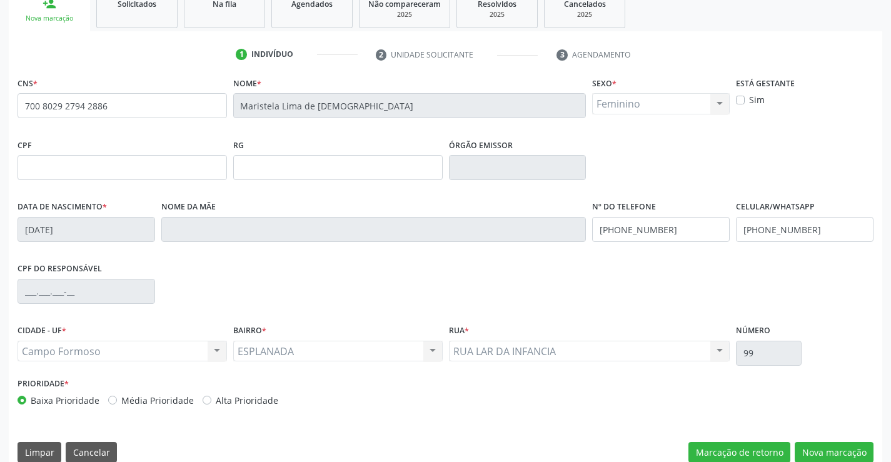
scroll to position [216, 0]
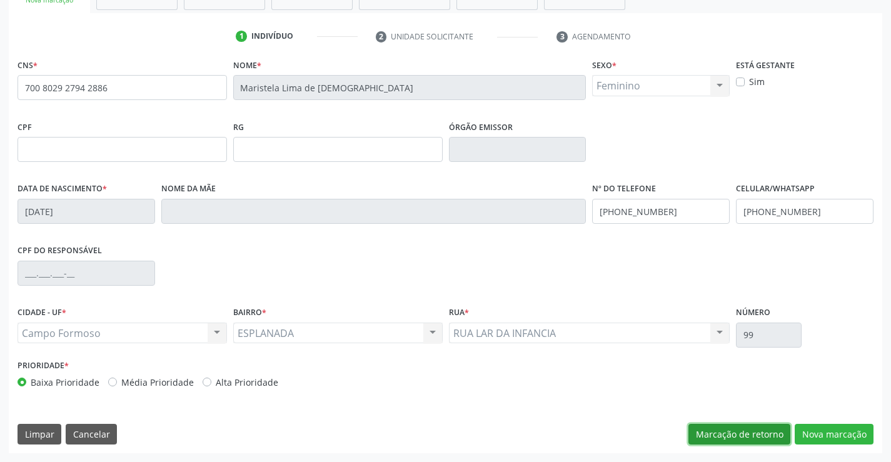
click at [733, 436] on button "Marcação de retorno" at bounding box center [739, 434] width 102 height 21
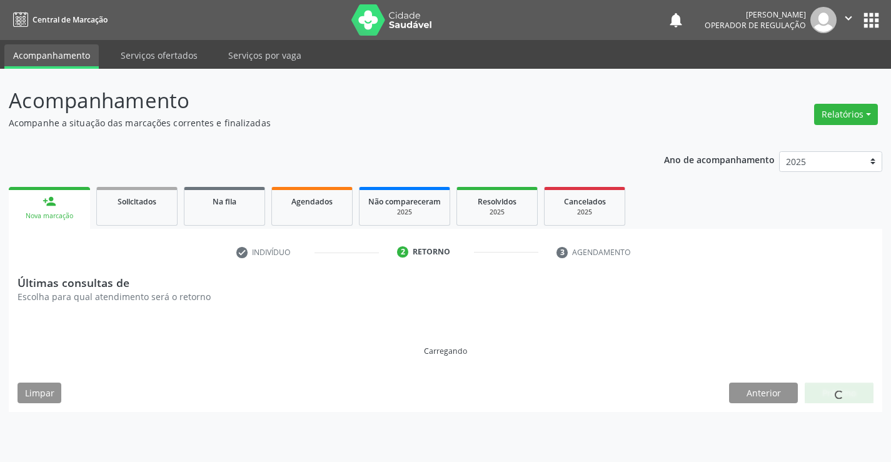
scroll to position [0, 0]
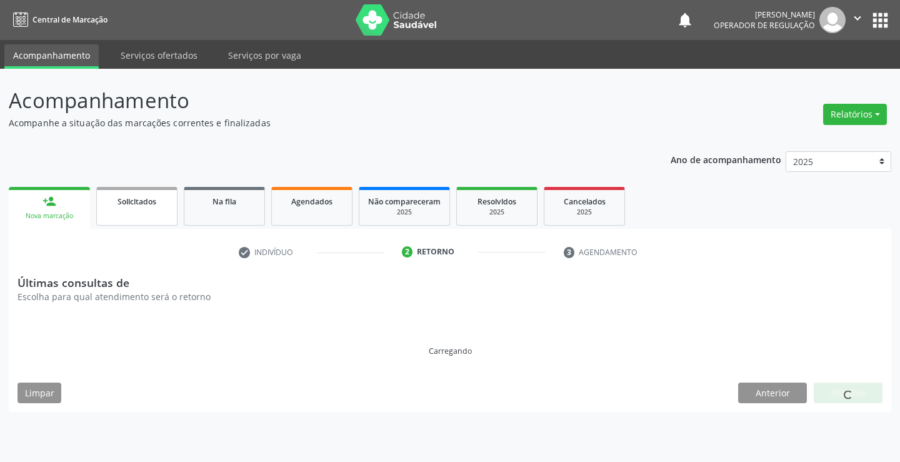
click at [128, 205] on span "Solicitados" at bounding box center [137, 201] width 39 height 11
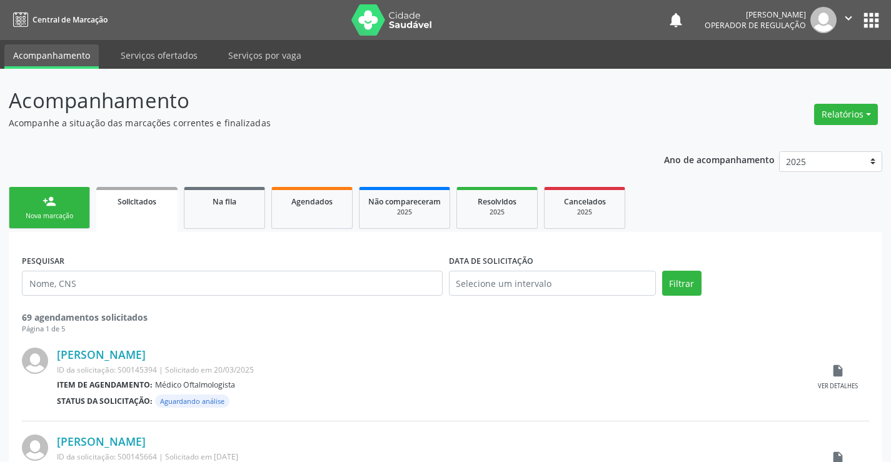
click at [38, 197] on link "person_add Nova marcação" at bounding box center [49, 208] width 81 height 42
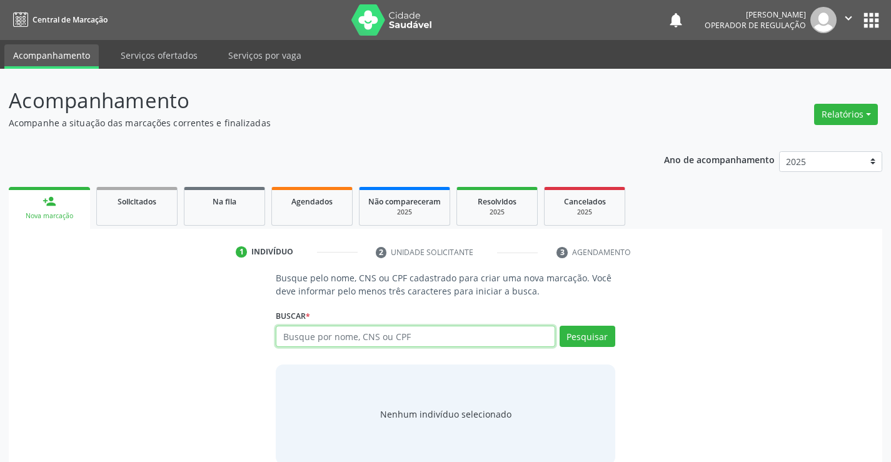
click at [464, 333] on input "text" at bounding box center [415, 336] width 279 height 21
type input "706309783824377"
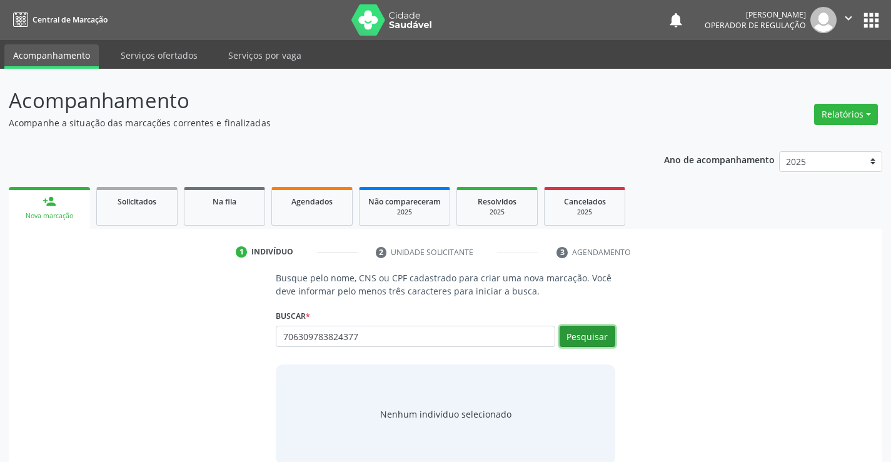
click at [586, 331] on button "Pesquisar" at bounding box center [588, 336] width 56 height 21
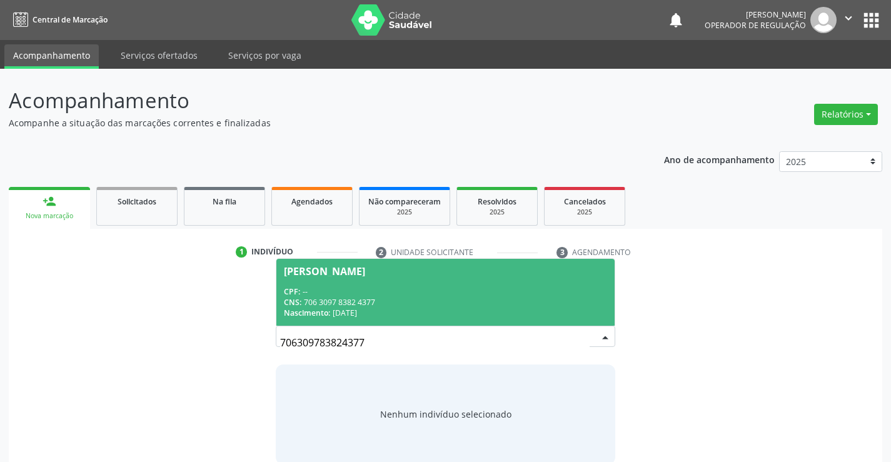
click at [506, 284] on span "Mariana Lima Dias CPF: -- CNS: 706 3097 8382 4377 Nascimento: 23/01/2018" at bounding box center [445, 292] width 338 height 67
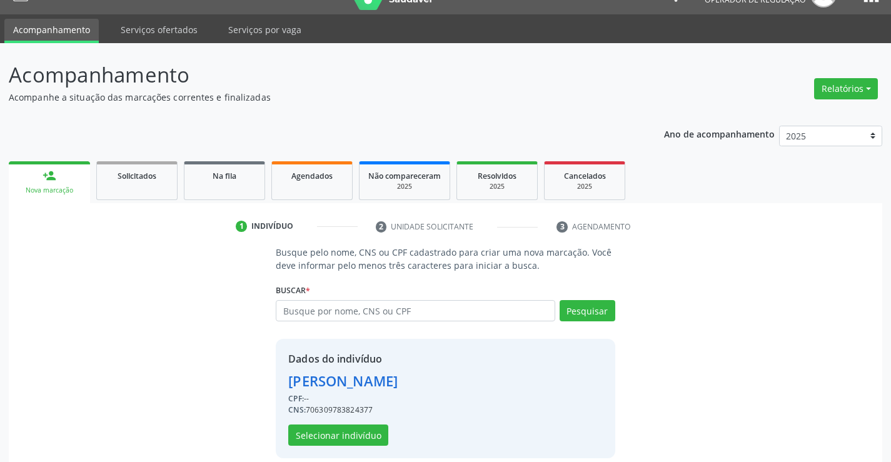
scroll to position [39, 0]
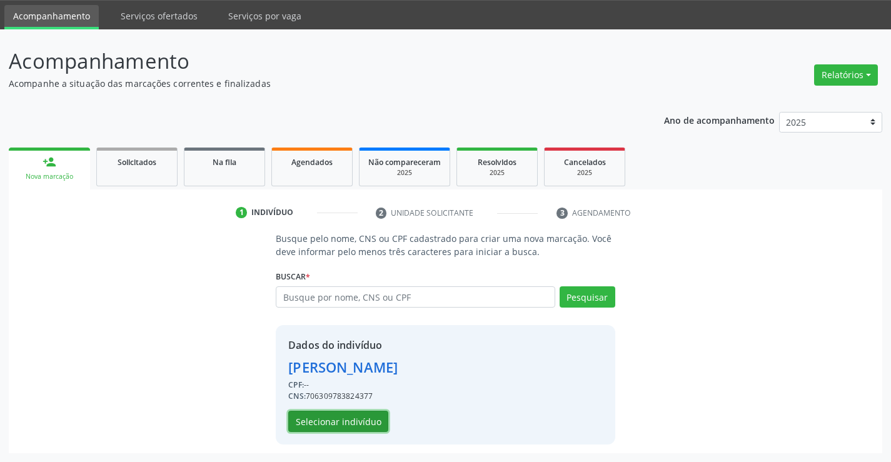
click at [309, 416] on button "Selecionar indivíduo" at bounding box center [338, 421] width 100 height 21
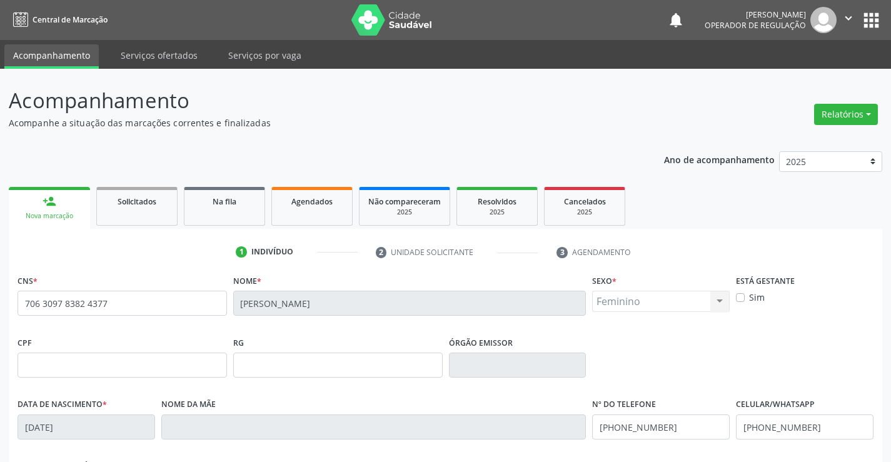
scroll to position [216, 0]
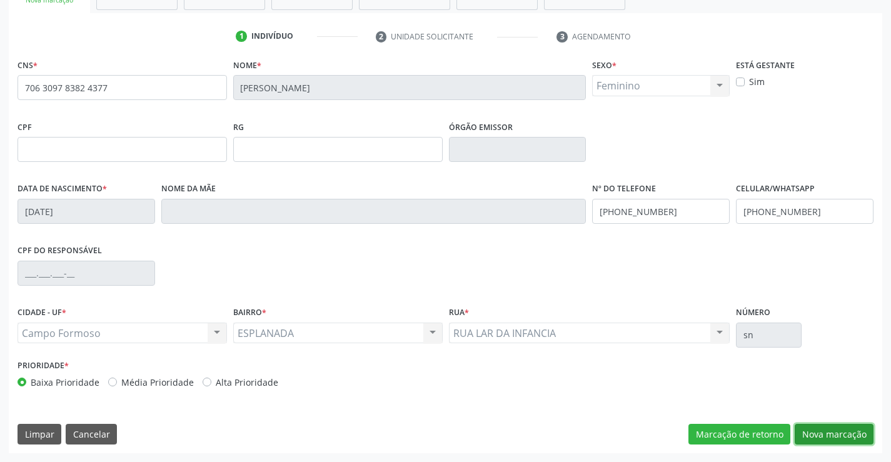
click at [829, 438] on button "Nova marcação" at bounding box center [834, 434] width 79 height 21
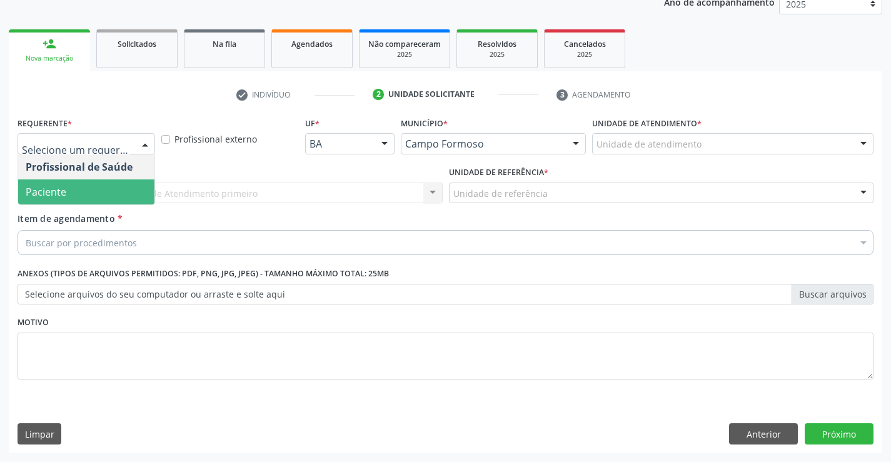
click at [50, 191] on span "Paciente" at bounding box center [46, 192] width 41 height 14
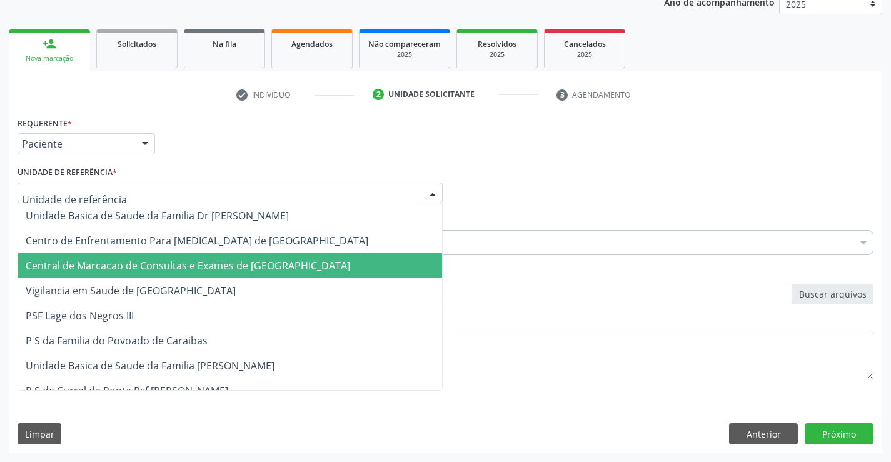
click at [65, 268] on span "Central de Marcacao de Consultas e Exames de [GEOGRAPHIC_DATA]" at bounding box center [188, 266] width 324 height 14
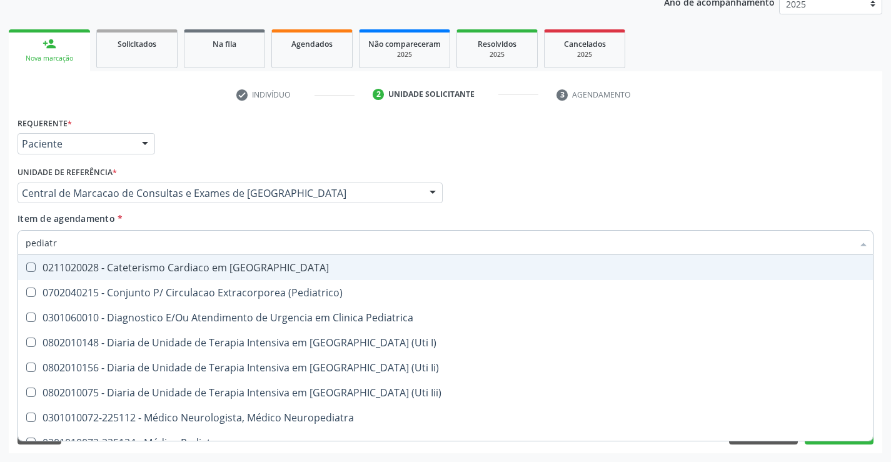
type input "pediatra"
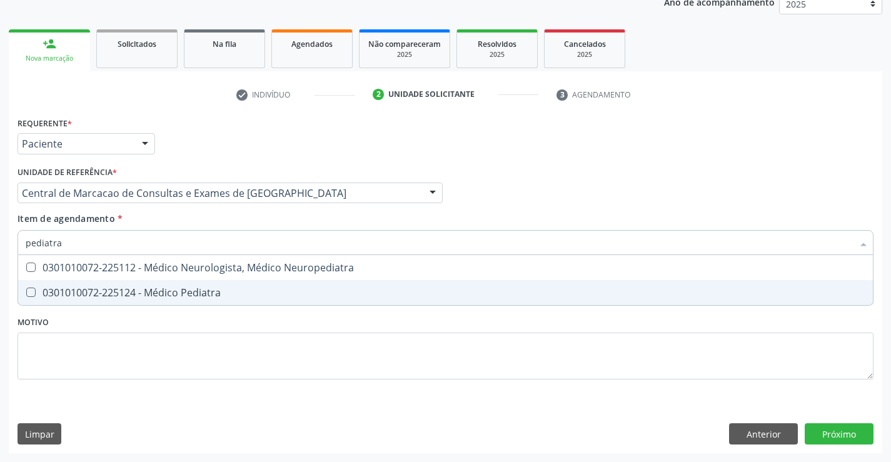
click at [164, 294] on div "0301010072-225124 - Médico Pediatra" at bounding box center [446, 293] width 840 height 10
checkbox Pediatra "true"
click at [835, 437] on div "Requerente * Paciente Profissional de Saúde Paciente Nenhum resultado encontrad…" at bounding box center [445, 283] width 873 height 339
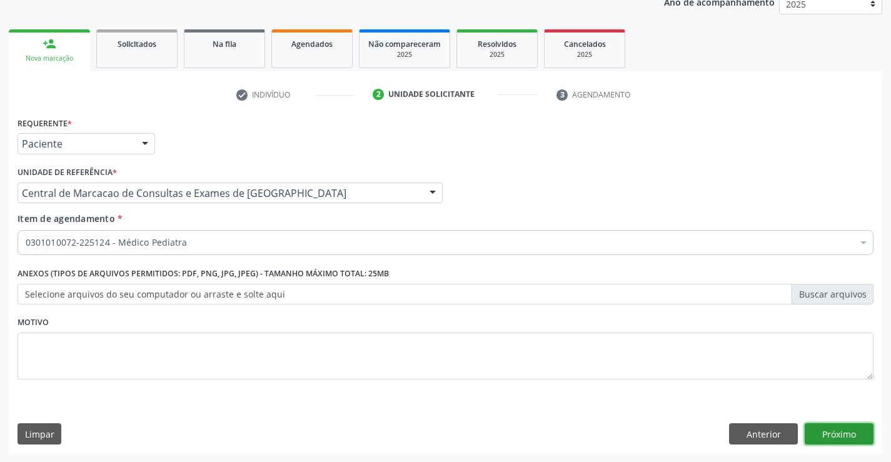
click at [824, 434] on button "Próximo" at bounding box center [839, 433] width 69 height 21
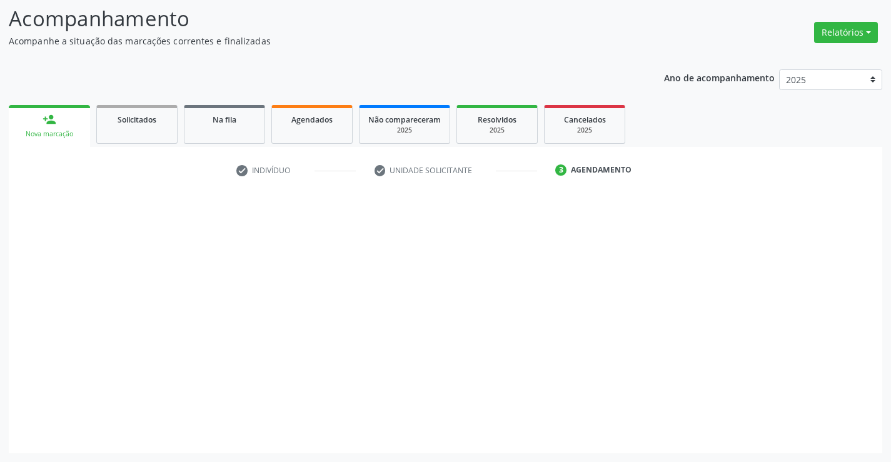
scroll to position [82, 0]
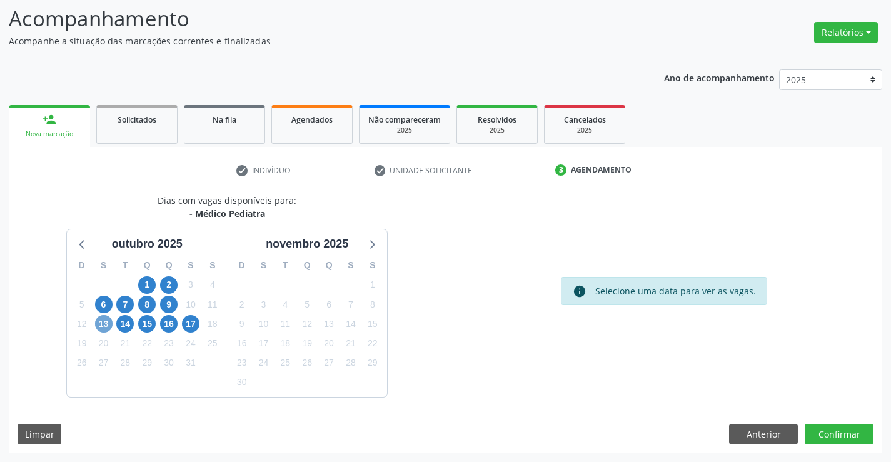
click at [106, 320] on span "13" at bounding box center [104, 324] width 18 height 18
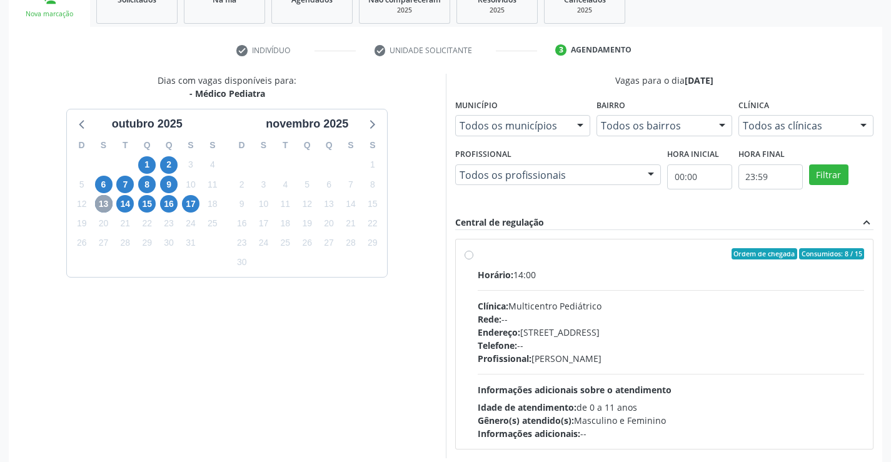
scroll to position [207, 0]
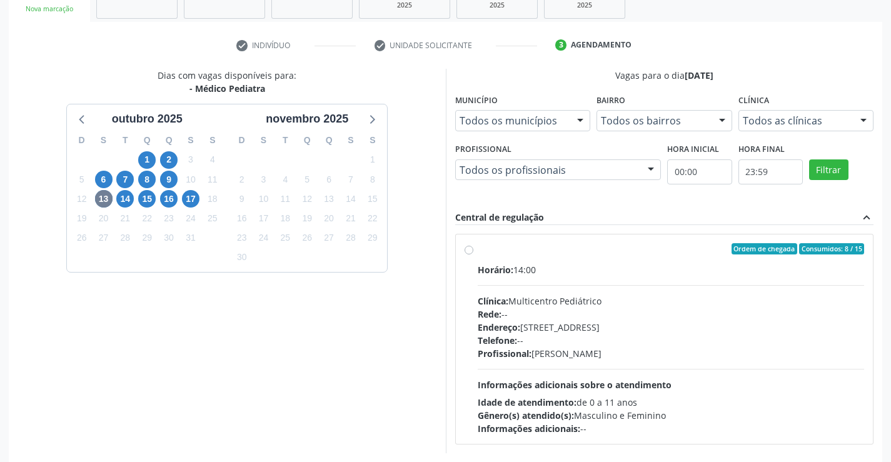
click at [478, 249] on label "Ordem de chegada Consumidos: 8 / 15 Horário: 14:00 Clínica: Multicentro Pediátr…" at bounding box center [671, 339] width 387 height 192
click at [470, 249] on input "Ordem de chegada Consumidos: 8 / 15 Horário: 14:00 Clínica: Multicentro Pediátr…" at bounding box center [469, 248] width 9 height 11
radio input "true"
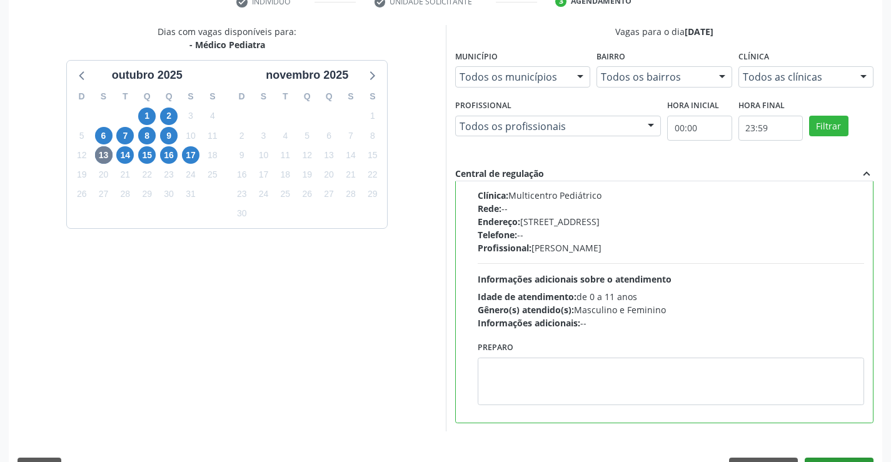
scroll to position [285, 0]
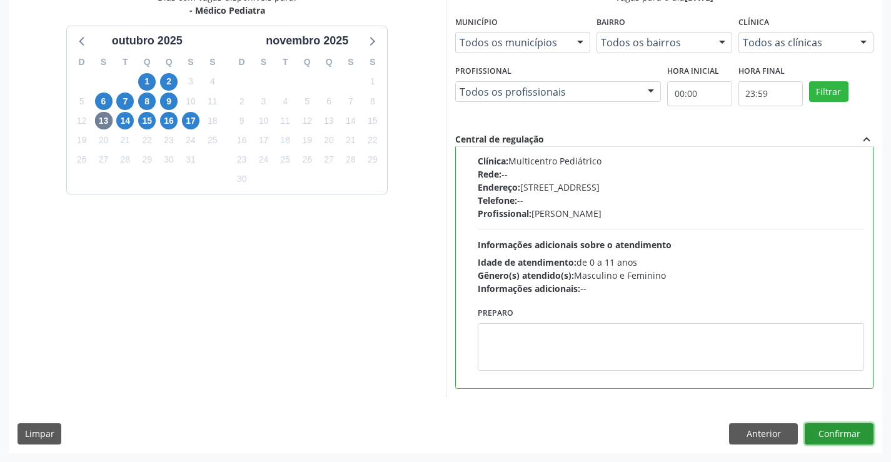
click at [860, 433] on button "Confirmar" at bounding box center [839, 433] width 69 height 21
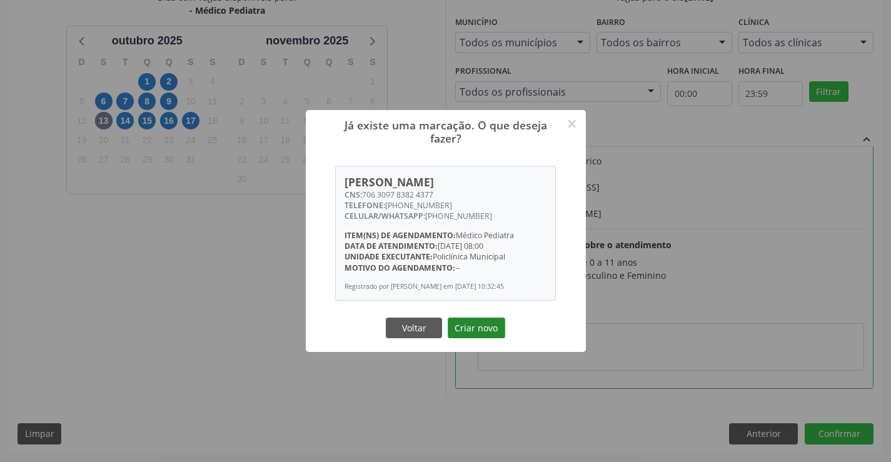
click at [482, 332] on button "Criar novo" at bounding box center [477, 328] width 58 height 21
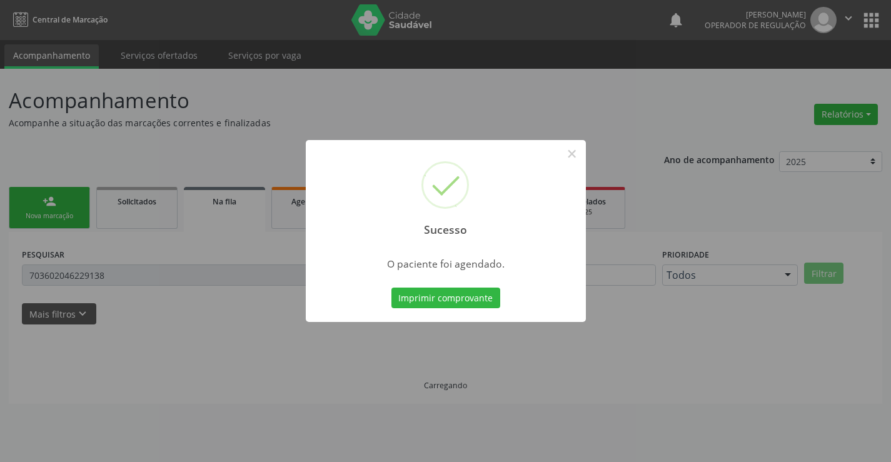
scroll to position [0, 0]
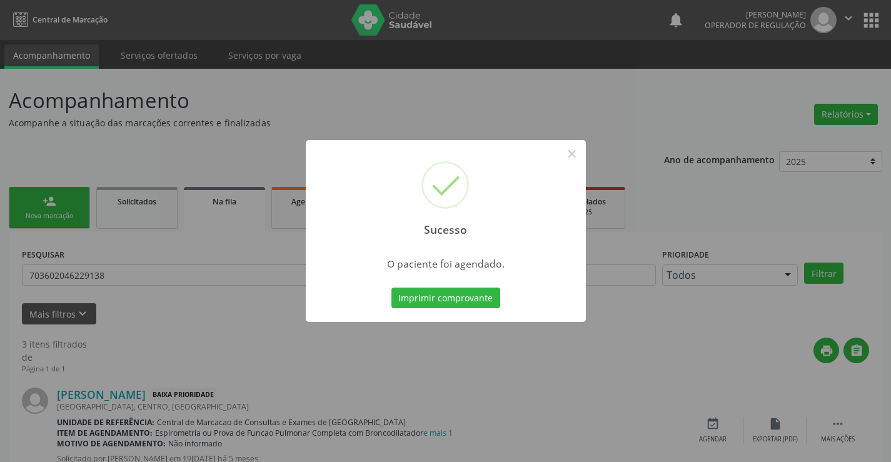
click at [470, 294] on button "Imprimir comprovante" at bounding box center [445, 298] width 109 height 21
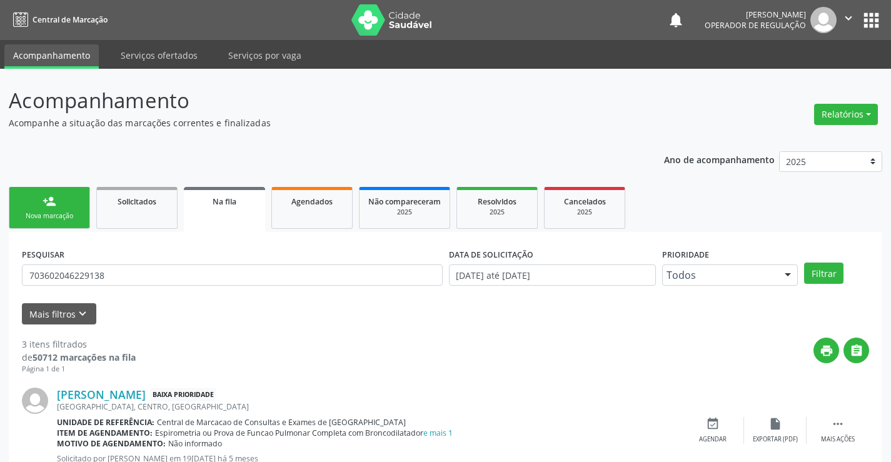
scroll to position [63, 0]
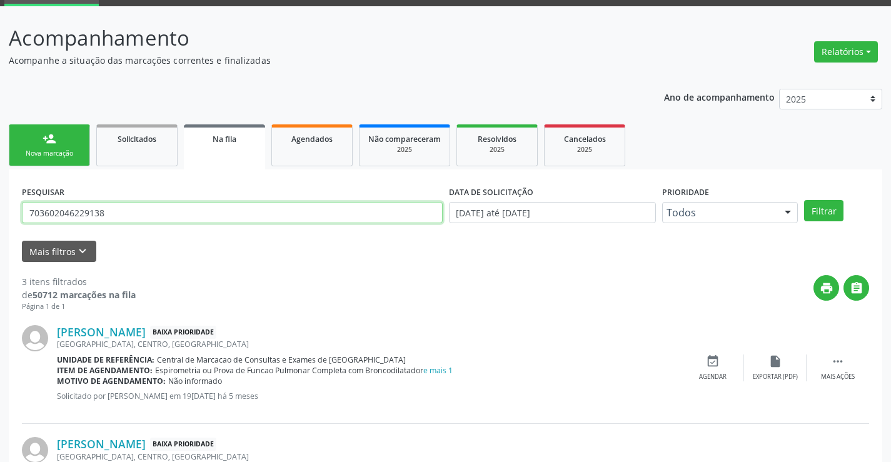
drag, startPoint x: 113, startPoint y: 217, endPoint x: 4, endPoint y: 220, distance: 108.8
click at [4, 220] on div "Acompanhamento Acompanhe a situação das marcações correntes e finalizadas Relat…" at bounding box center [445, 337] width 891 height 663
click at [88, 213] on input "text" at bounding box center [232, 212] width 421 height 21
type input "tiago carvalho dias"
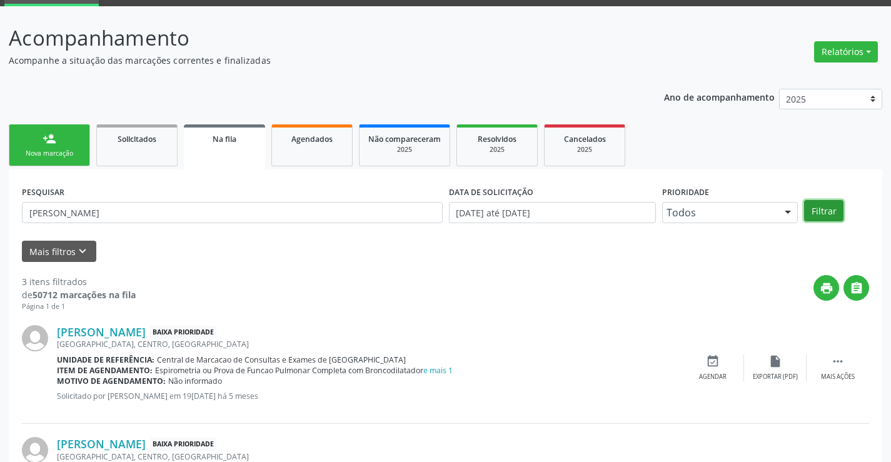
click at [814, 209] on button "Filtrar" at bounding box center [823, 210] width 39 height 21
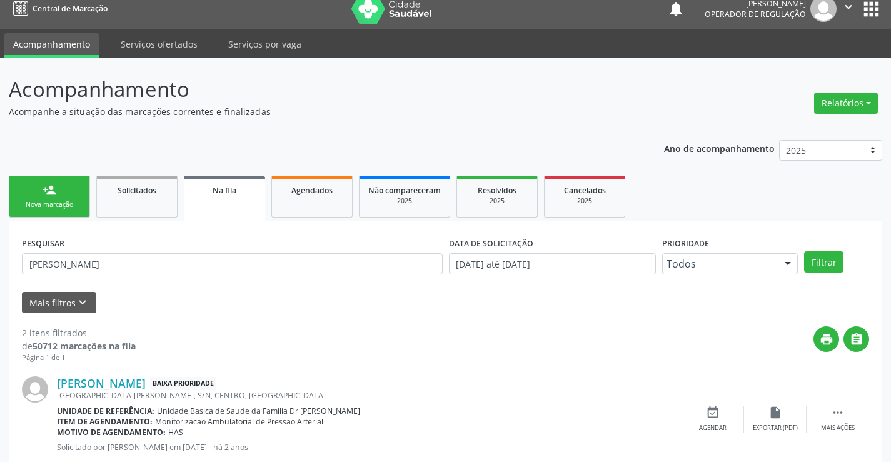
scroll to position [0, 0]
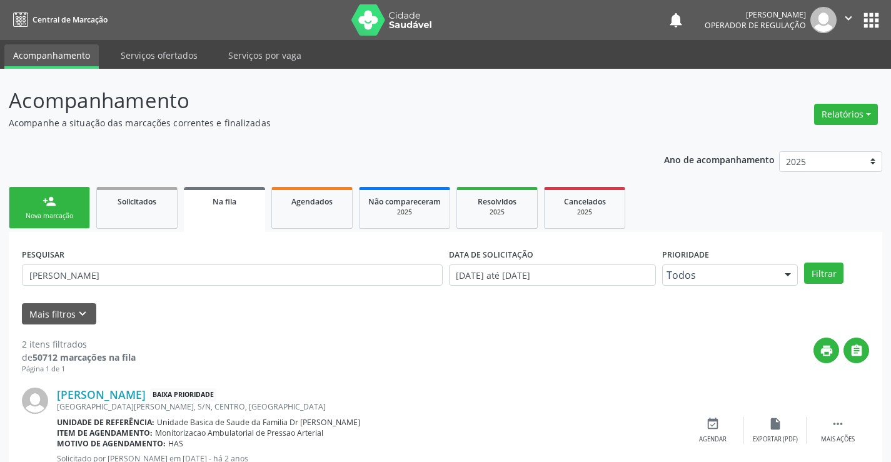
click at [37, 201] on link "person_add Nova marcação" at bounding box center [49, 208] width 81 height 42
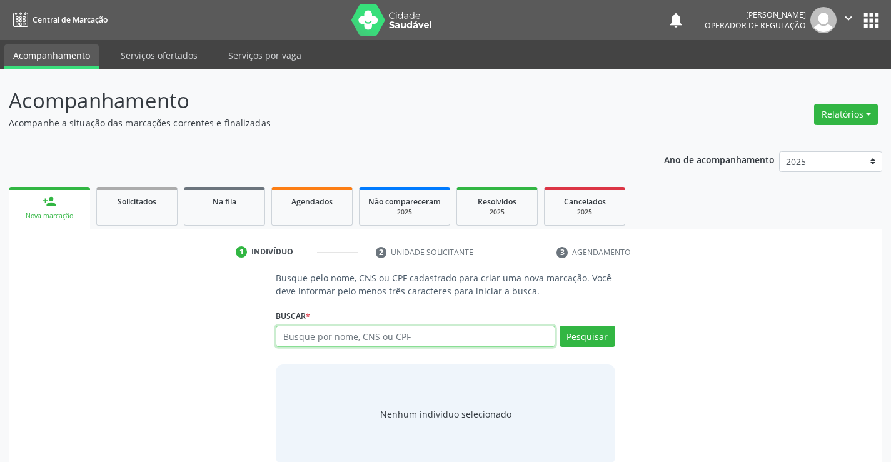
click at [293, 337] on input "text" at bounding box center [415, 336] width 279 height 21
type input "708108533522532"
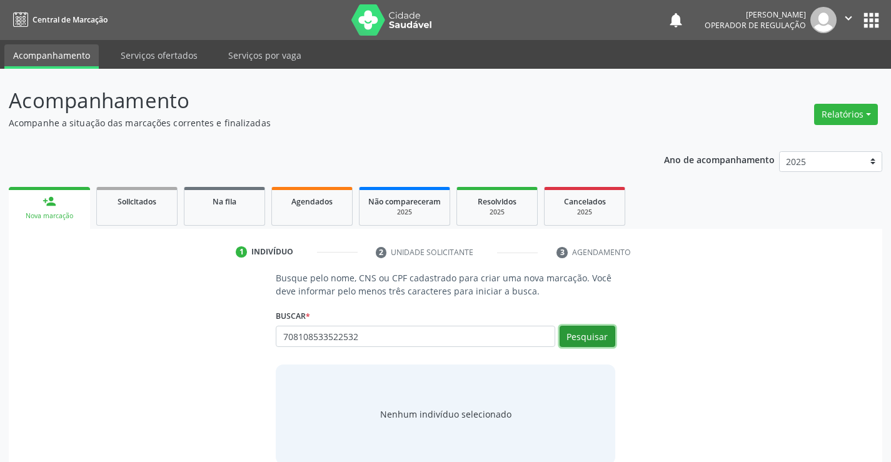
click at [583, 336] on button "Pesquisar" at bounding box center [588, 336] width 56 height 21
type input "708108533522532"
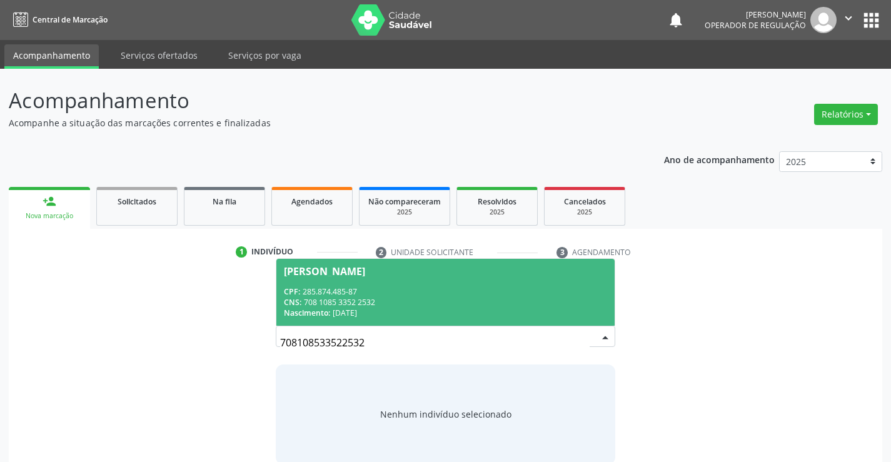
click at [453, 296] on div "CPF: 285.874.485-87" at bounding box center [445, 291] width 323 height 11
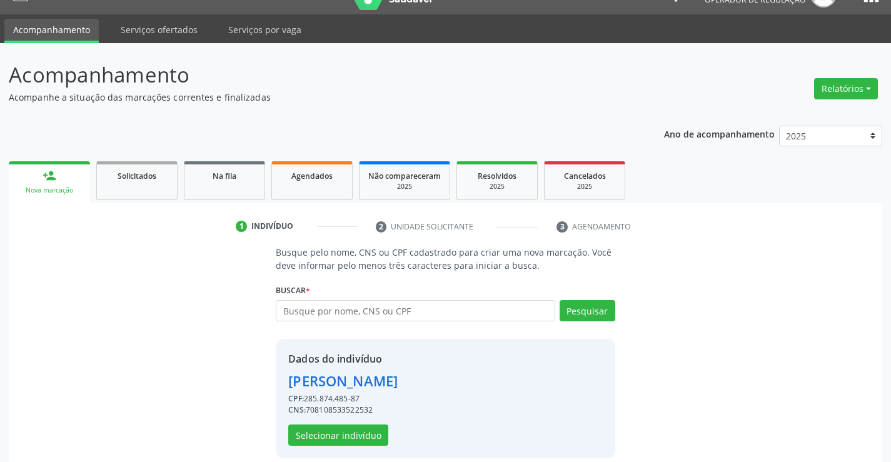
scroll to position [39, 0]
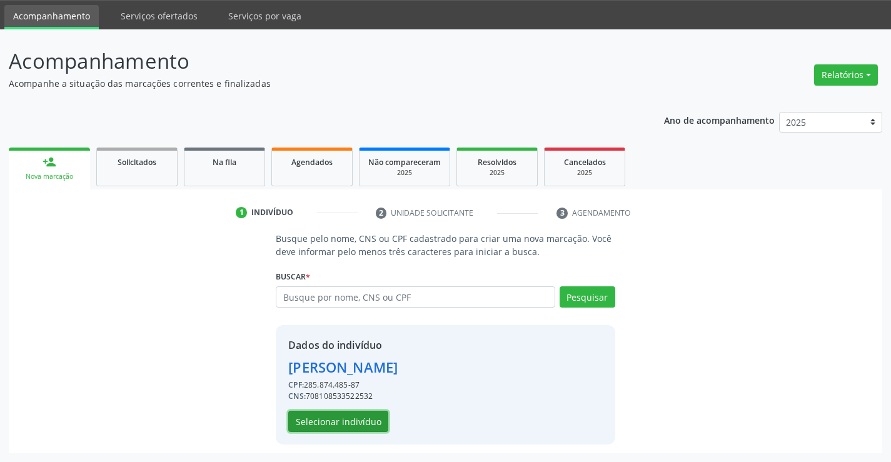
click at [348, 425] on button "Selecionar indivíduo" at bounding box center [338, 421] width 100 height 21
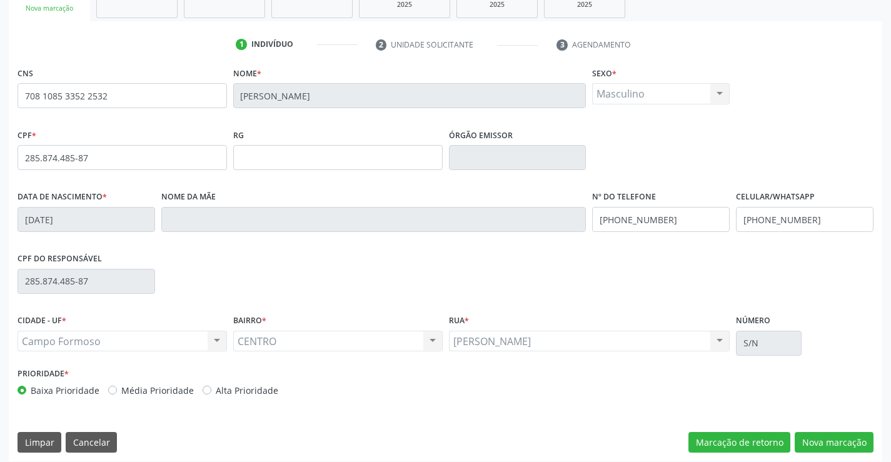
scroll to position [216, 0]
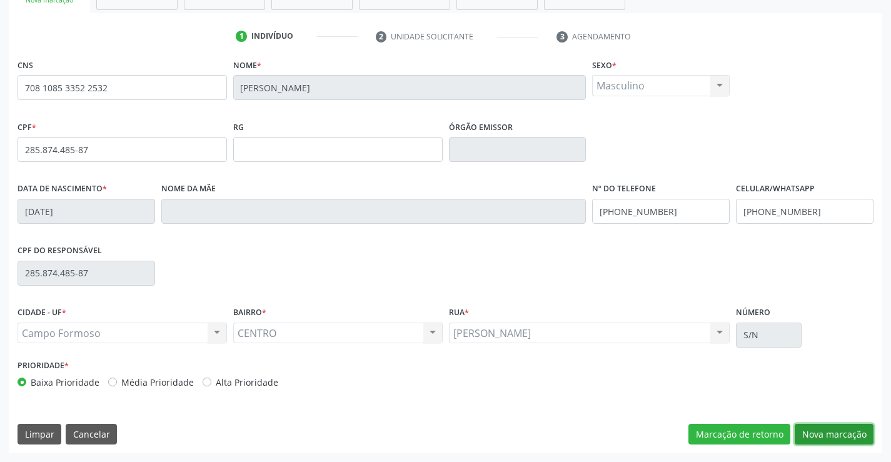
click at [834, 431] on button "Nova marcação" at bounding box center [834, 434] width 79 height 21
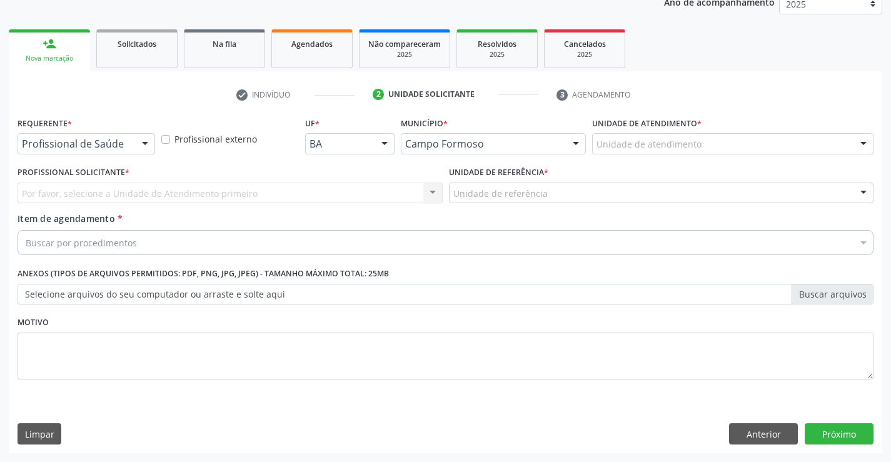
scroll to position [158, 0]
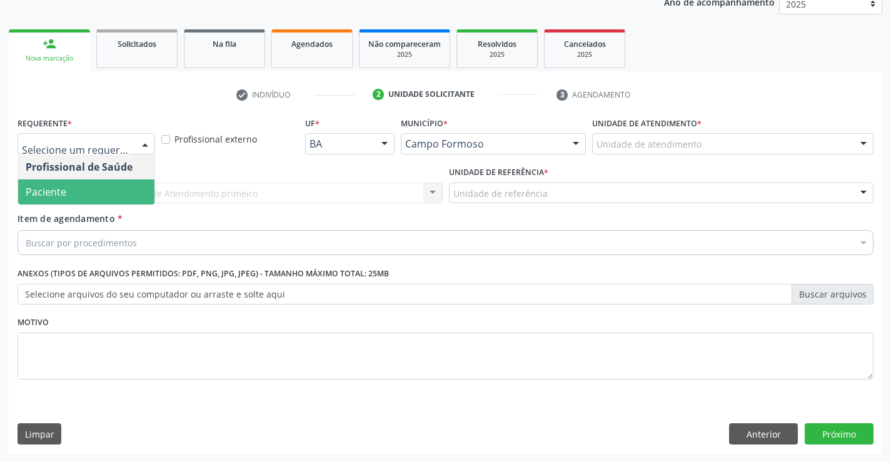
click at [42, 187] on span "Paciente" at bounding box center [46, 192] width 41 height 14
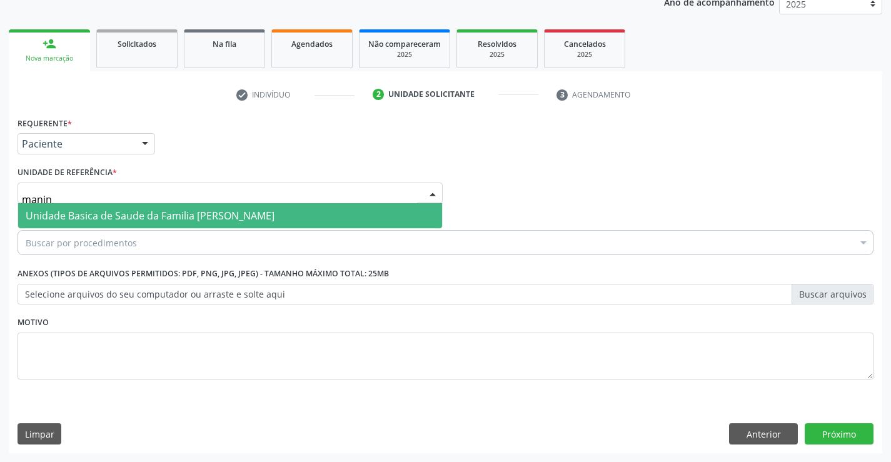
type input "maninh"
click at [58, 216] on span "Unidade Basica de Saude da Familia [PERSON_NAME]" at bounding box center [150, 216] width 249 height 14
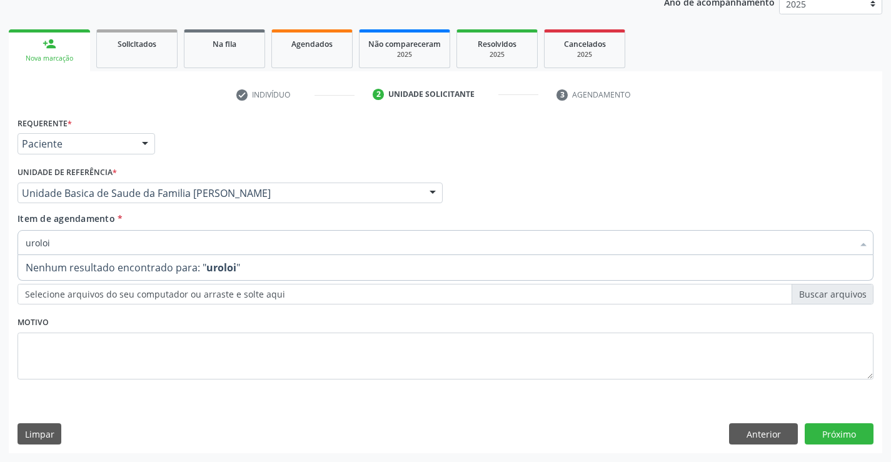
type input "urolo"
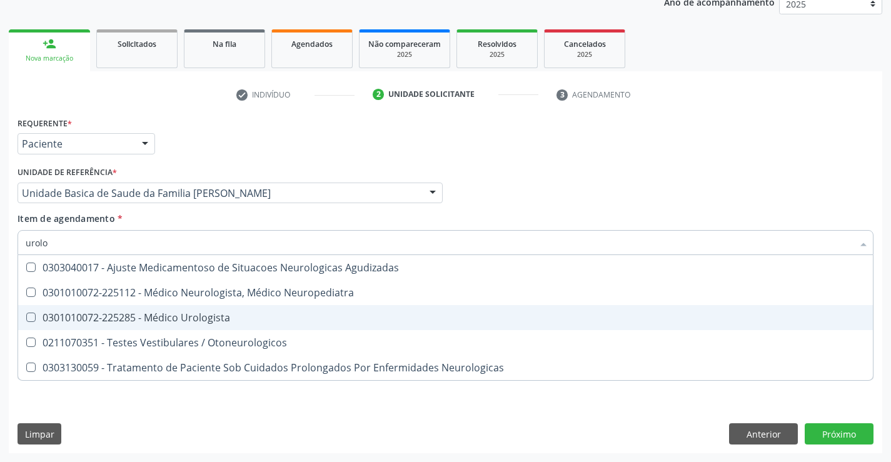
click at [100, 318] on div "0301010072-225285 - Médico Urologista" at bounding box center [446, 318] width 840 height 10
checkbox Urologista "true"
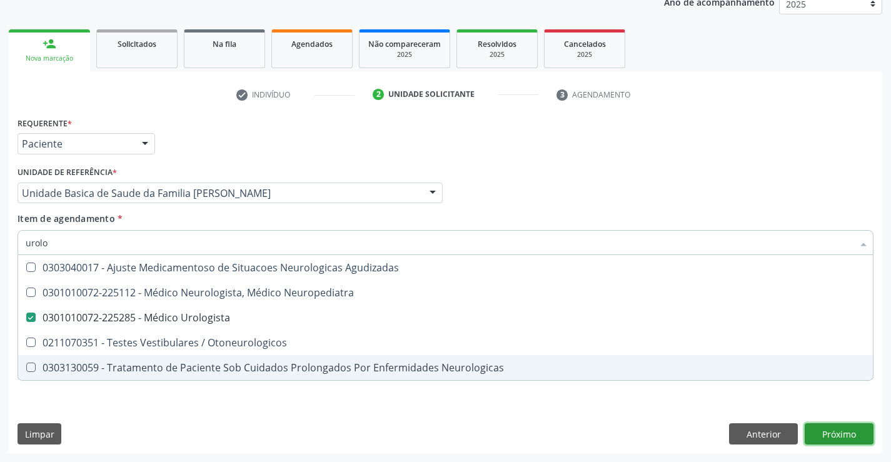
click at [817, 428] on div "Requerente * Paciente Profissional de Saúde Paciente Nenhum resultado encontrad…" at bounding box center [445, 283] width 873 height 339
checkbox Neuropediatra "true"
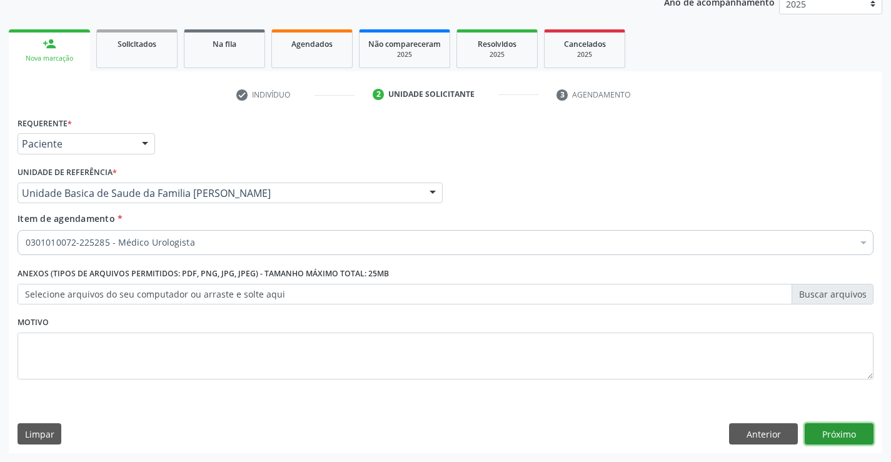
click at [817, 426] on button "Próximo" at bounding box center [839, 433] width 69 height 21
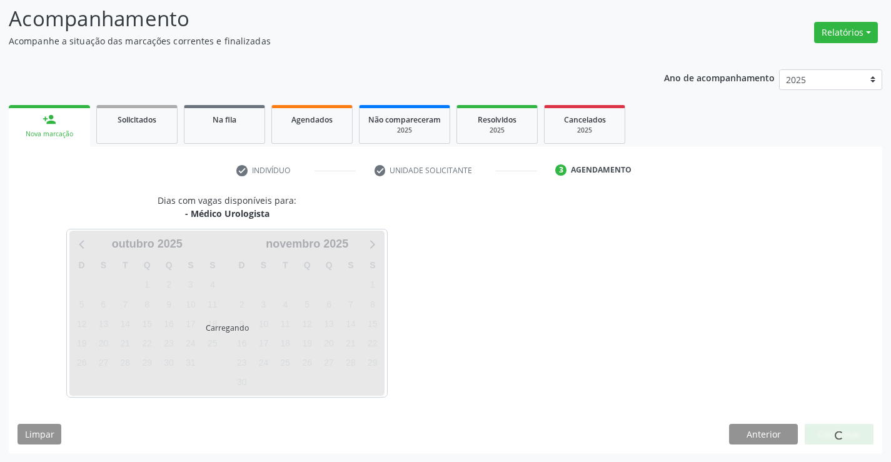
scroll to position [82, 0]
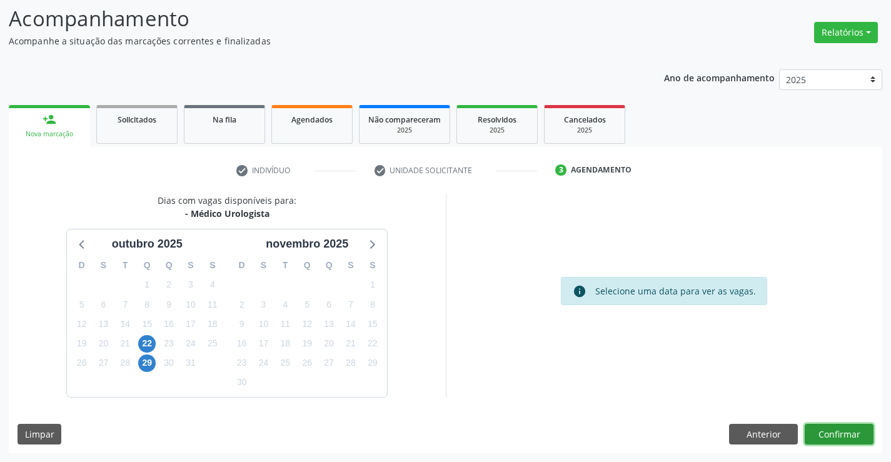
click at [827, 431] on button "Confirmar" at bounding box center [839, 434] width 69 height 21
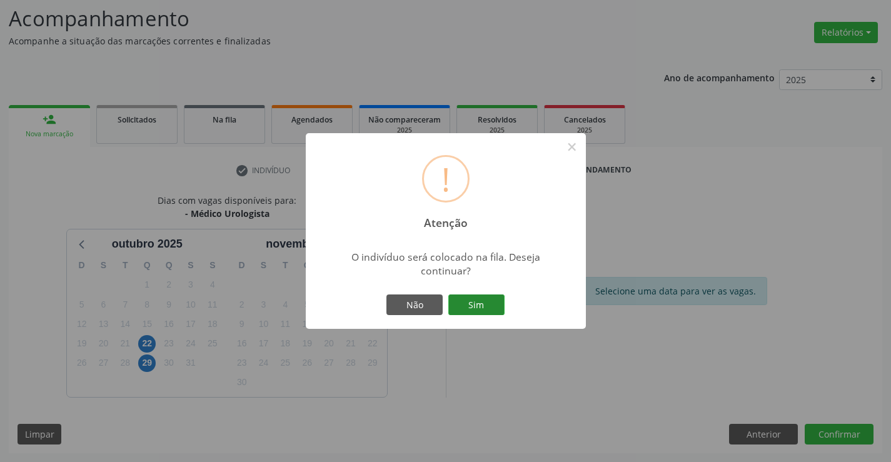
click at [488, 300] on button "Sim" at bounding box center [476, 304] width 56 height 21
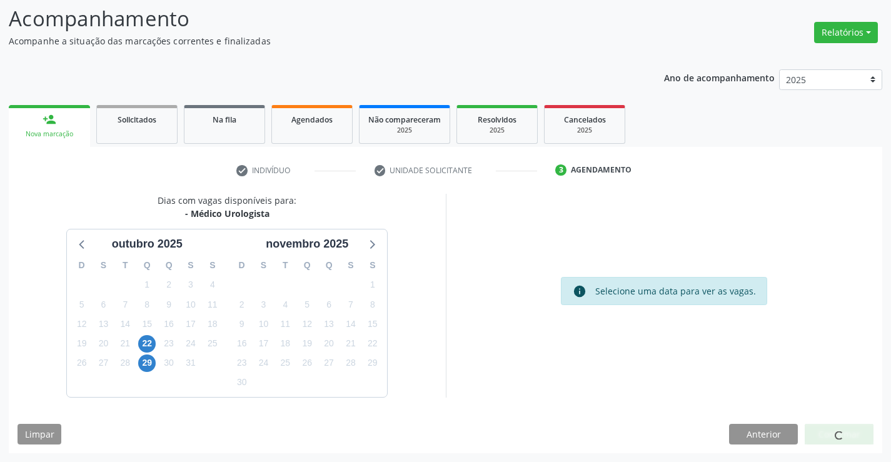
scroll to position [0, 0]
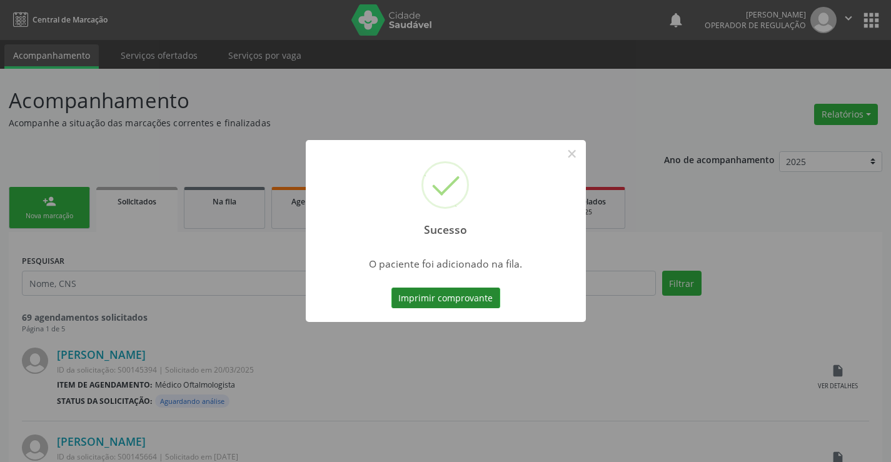
click at [482, 298] on button "Imprimir comprovante" at bounding box center [445, 298] width 109 height 21
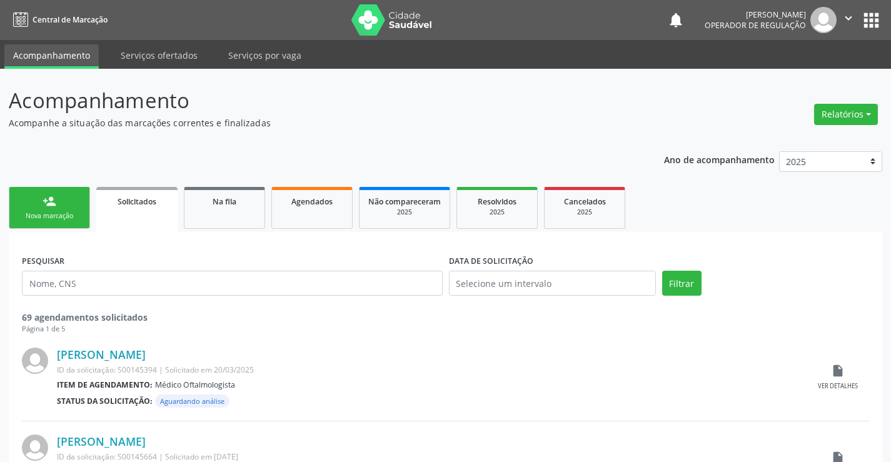
click at [77, 218] on div "Nova marcação" at bounding box center [49, 215] width 63 height 9
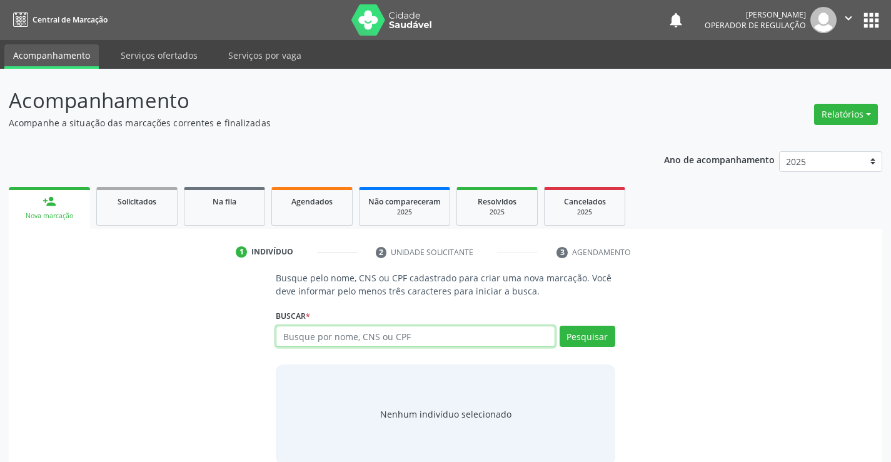
click at [360, 338] on input "text" at bounding box center [415, 336] width 279 height 21
type input "701004858814494"
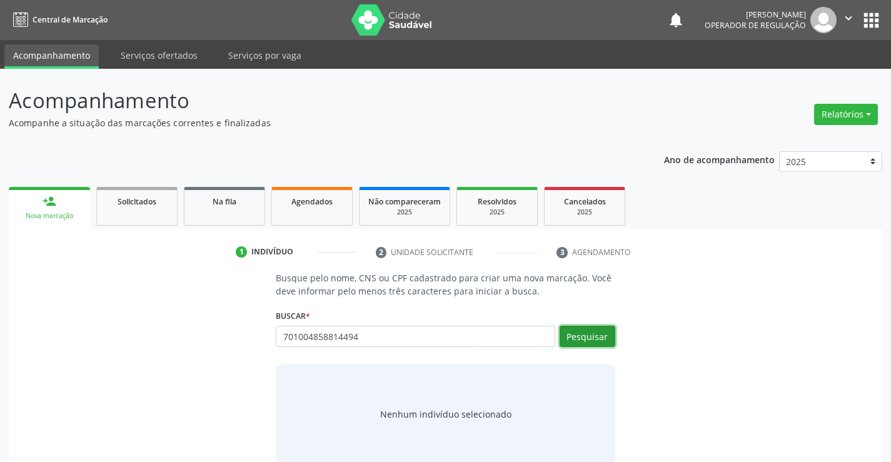
click at [579, 333] on button "Pesquisar" at bounding box center [588, 336] width 56 height 21
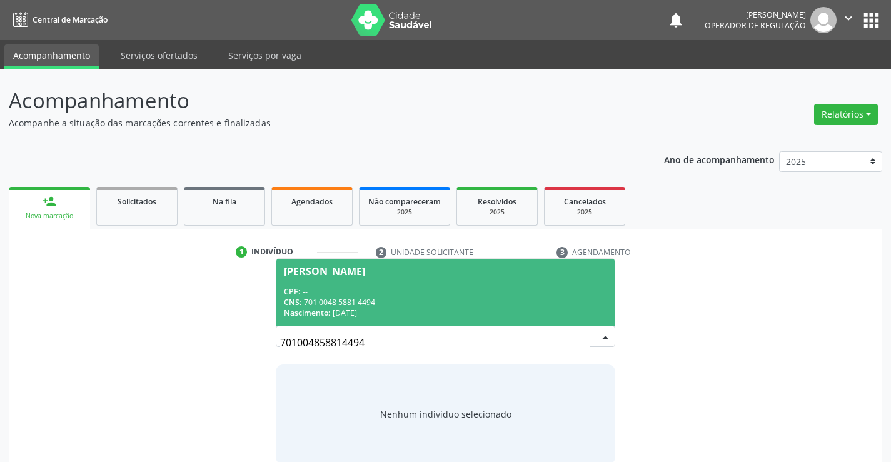
click at [394, 306] on div "CNS: 701 0048 5881 4494" at bounding box center [445, 302] width 323 height 11
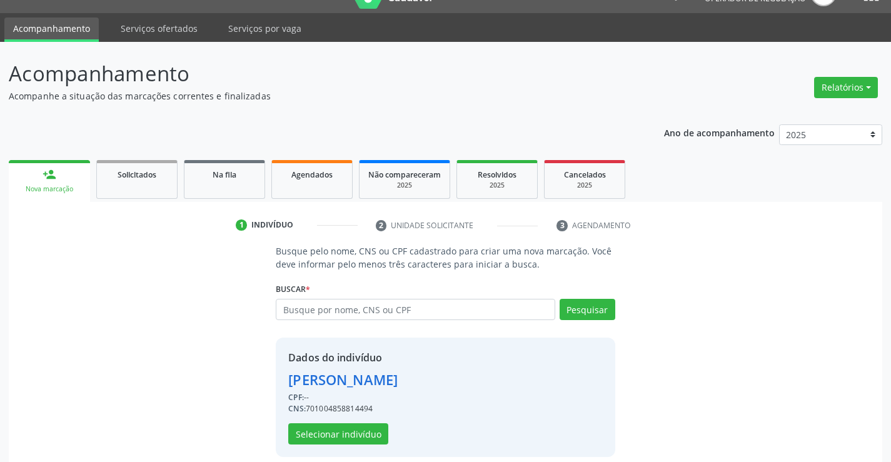
scroll to position [39, 0]
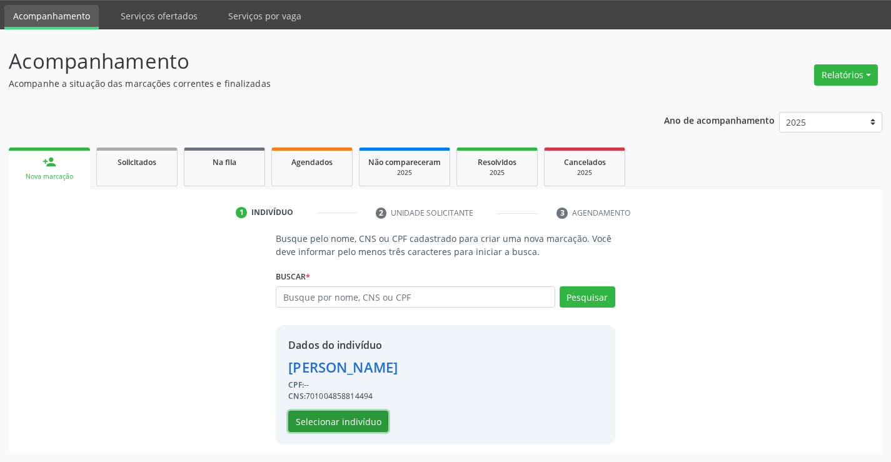
click at [345, 418] on button "Selecionar indivíduo" at bounding box center [338, 421] width 100 height 21
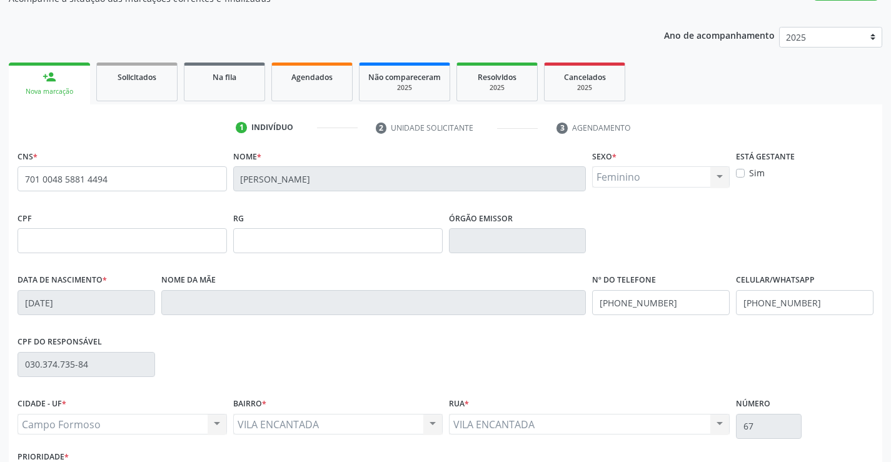
scroll to position [216, 0]
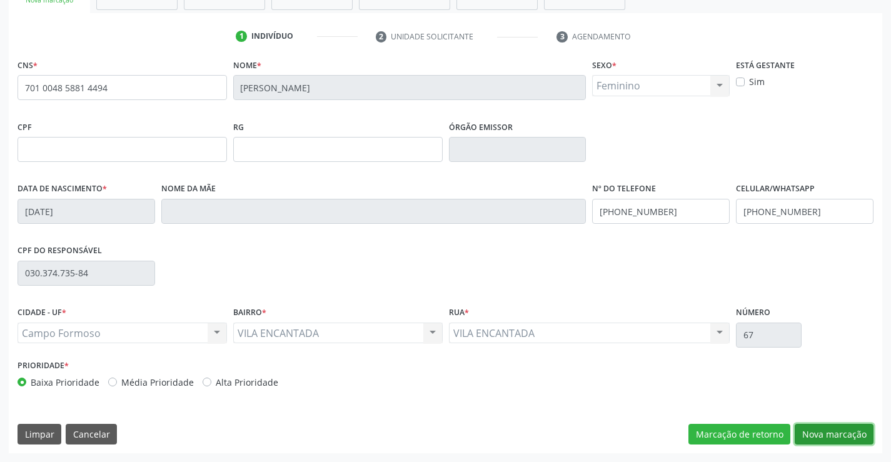
click at [832, 433] on button "Nova marcação" at bounding box center [834, 434] width 79 height 21
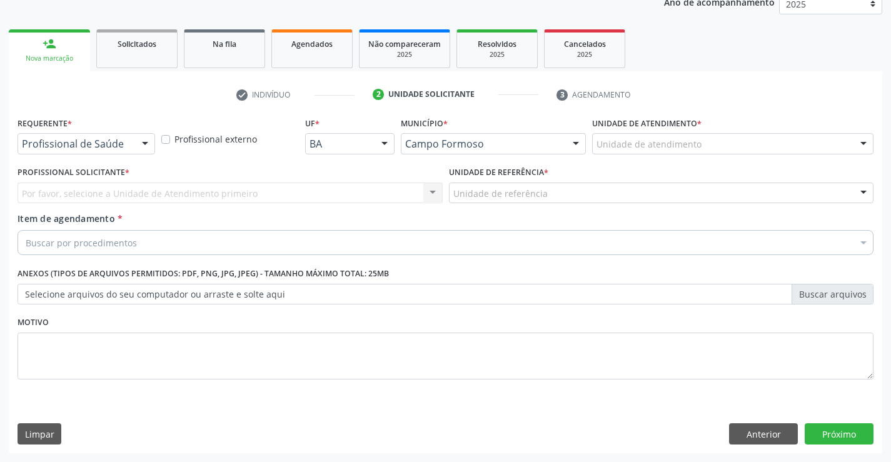
scroll to position [158, 0]
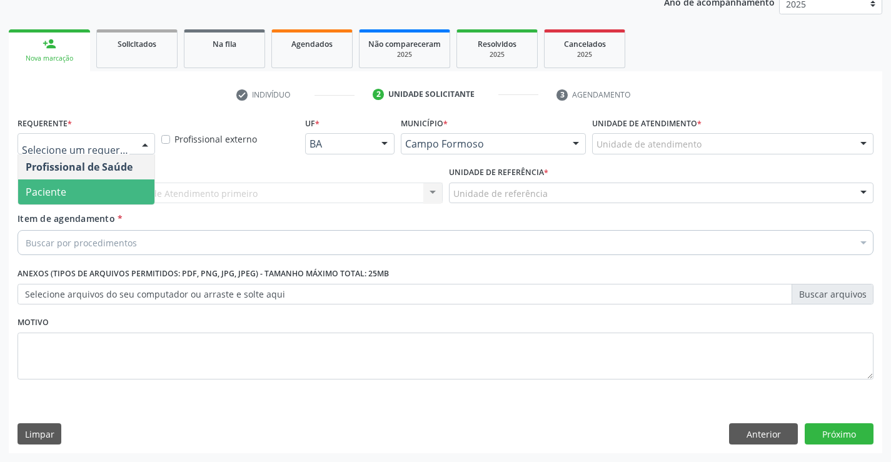
click at [119, 200] on span "Paciente" at bounding box center [86, 191] width 136 height 25
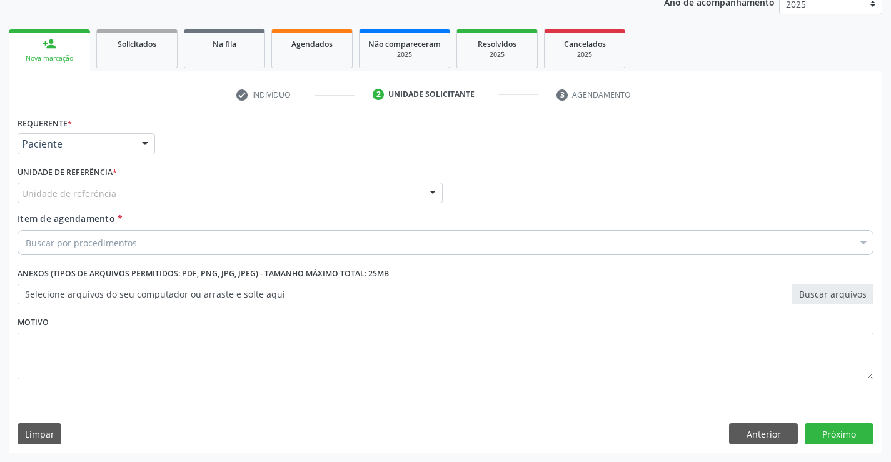
click at [117, 198] on div "Unidade de referência" at bounding box center [230, 193] width 425 height 21
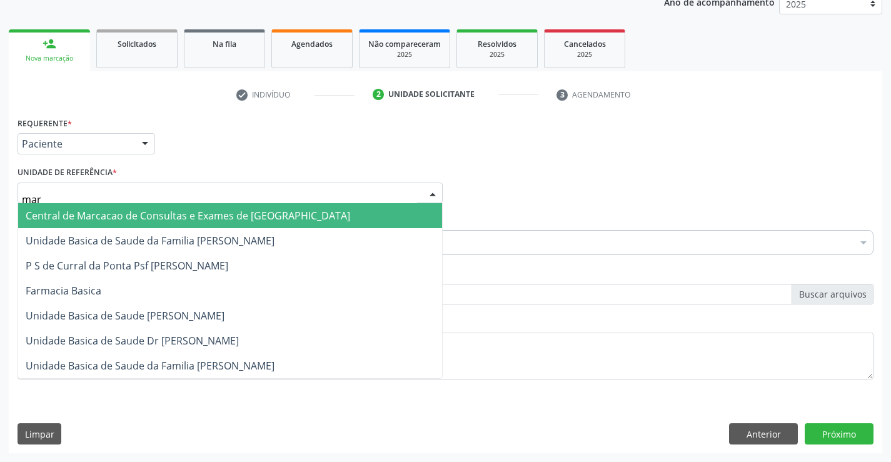
type input "mari"
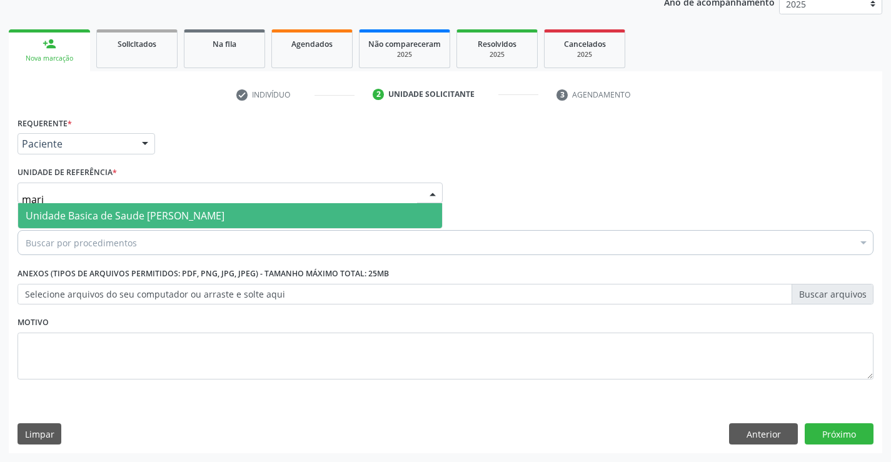
click at [121, 224] on span "Unidade Basica de Saude [PERSON_NAME]" at bounding box center [230, 215] width 424 height 25
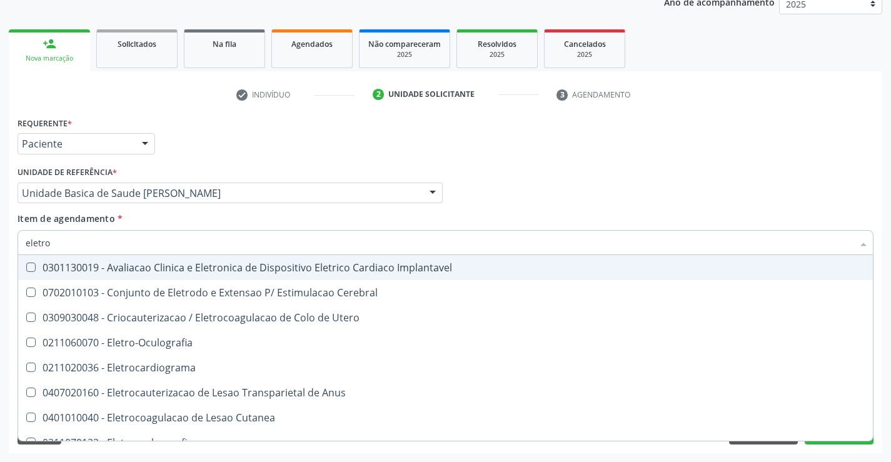
type input "eletroc"
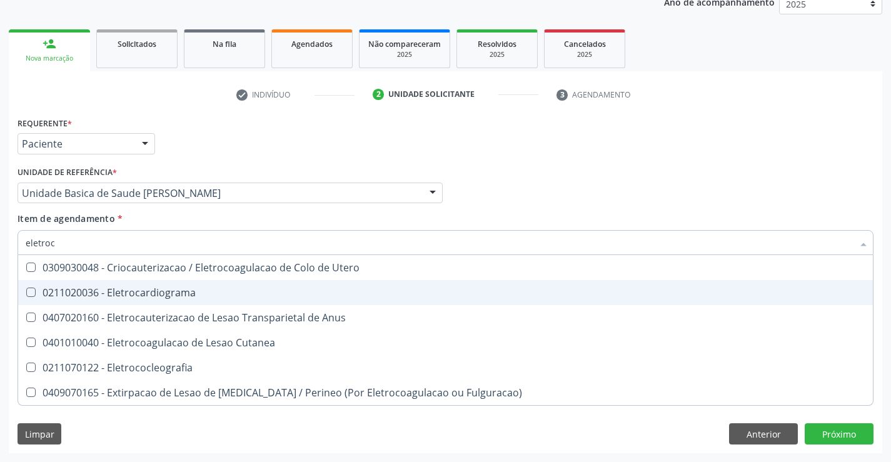
click at [175, 301] on span "0211020036 - Eletrocardiograma" at bounding box center [445, 292] width 855 height 25
checkbox Eletrocardiograma "true"
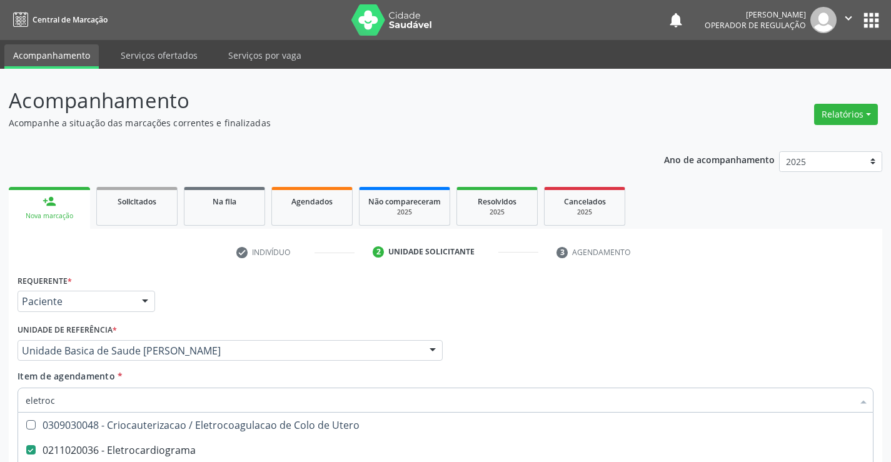
scroll to position [158, 0]
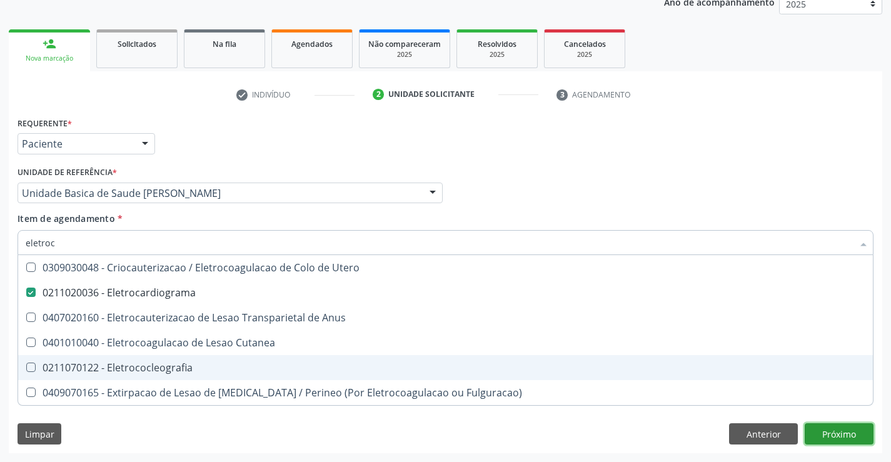
click at [835, 439] on div "Requerente * Paciente Profissional de Saúde Paciente Nenhum resultado encontrad…" at bounding box center [445, 283] width 873 height 339
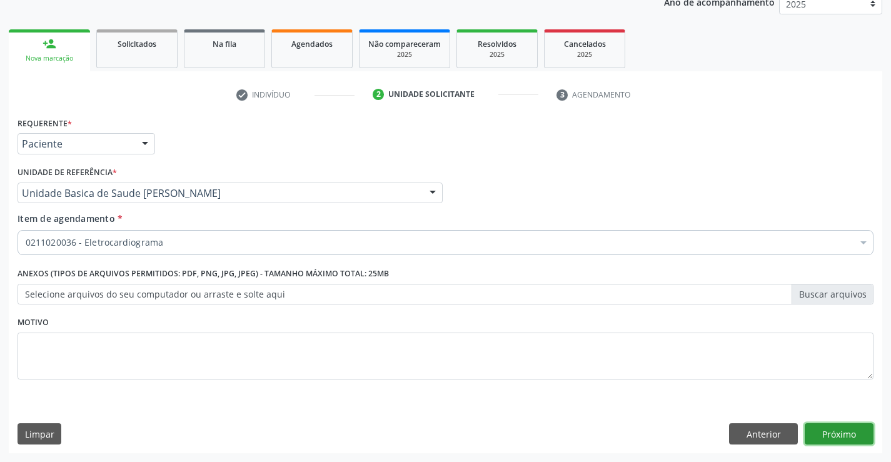
click at [853, 430] on button "Próximo" at bounding box center [839, 433] width 69 height 21
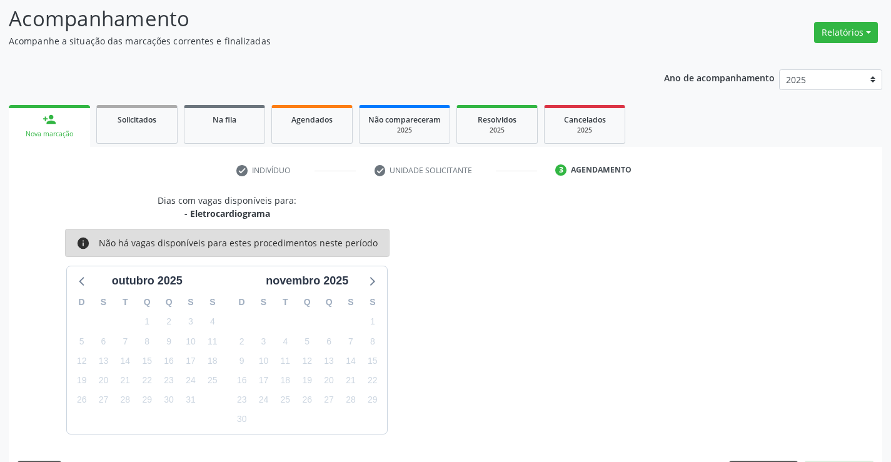
scroll to position [119, 0]
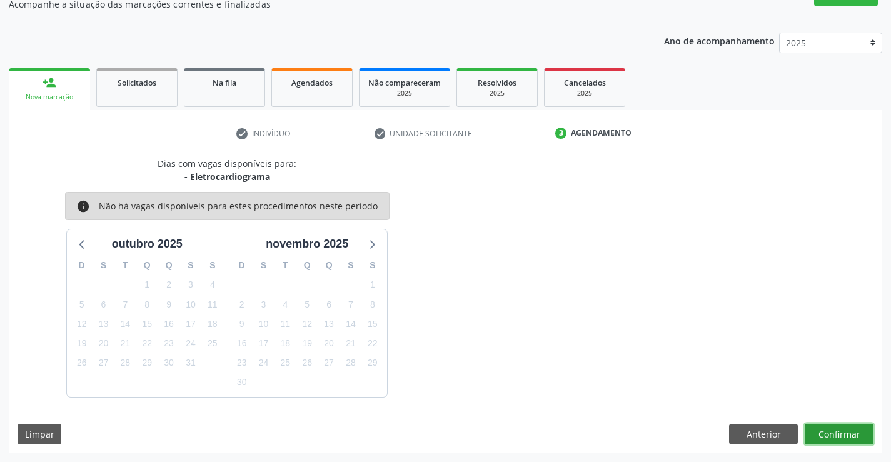
click at [847, 430] on button "Confirmar" at bounding box center [839, 434] width 69 height 21
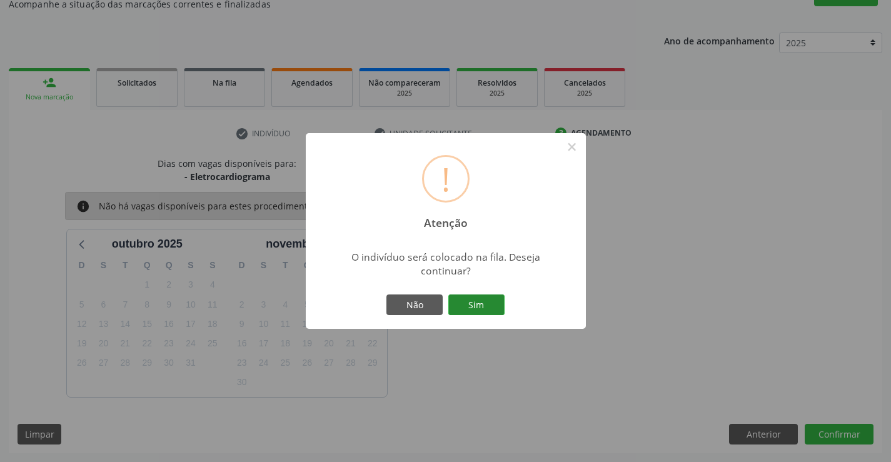
click at [485, 305] on button "Sim" at bounding box center [476, 304] width 56 height 21
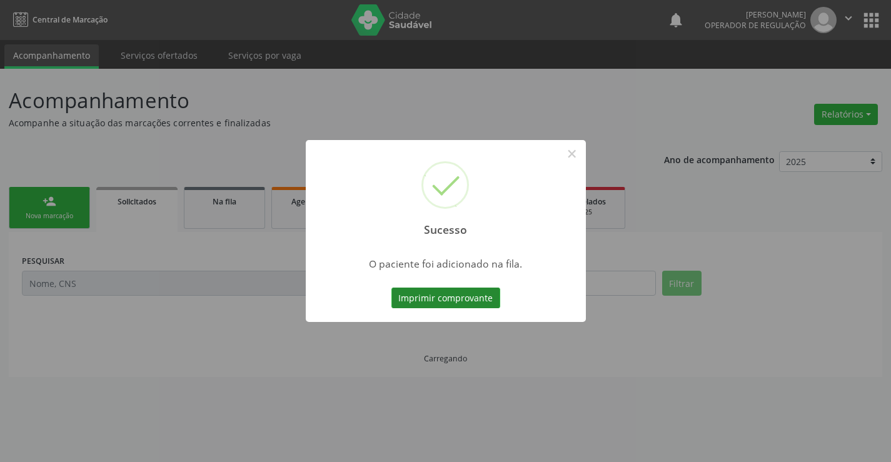
scroll to position [0, 0]
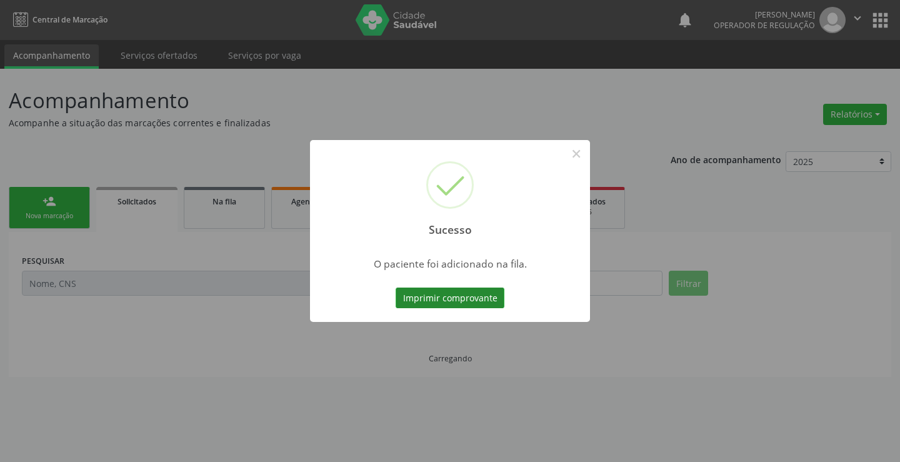
click at [488, 296] on button "Imprimir comprovante" at bounding box center [450, 298] width 109 height 21
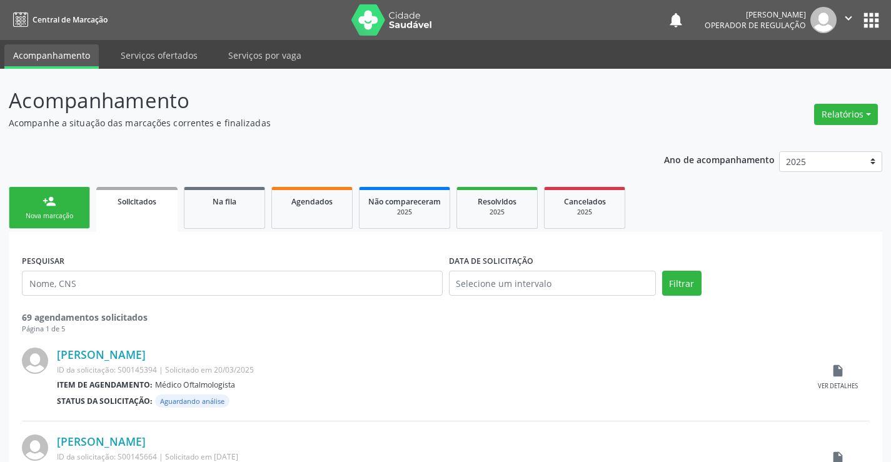
click at [76, 215] on div "Nova marcação" at bounding box center [49, 215] width 63 height 9
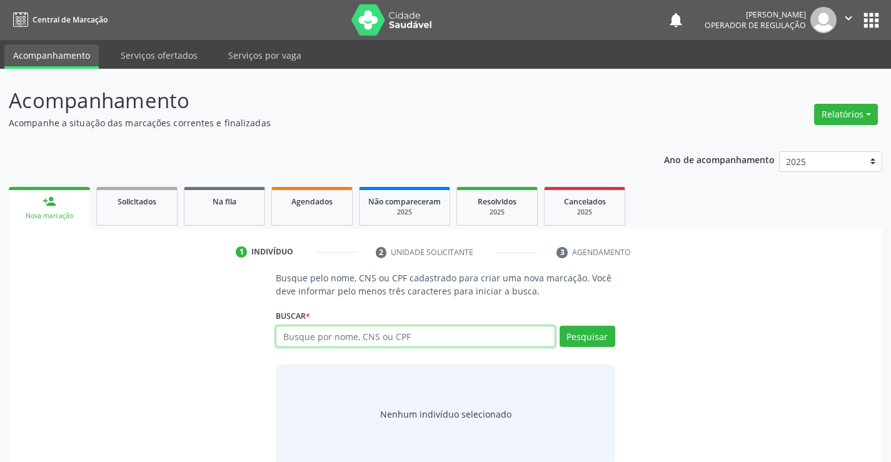
click at [379, 337] on input "text" at bounding box center [415, 336] width 279 height 21
type input "700207937513724"
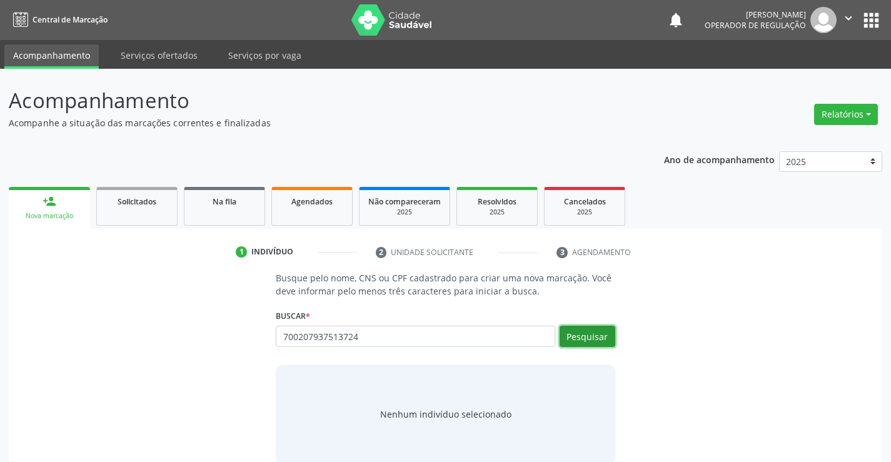
click at [600, 344] on button "Pesquisar" at bounding box center [588, 336] width 56 height 21
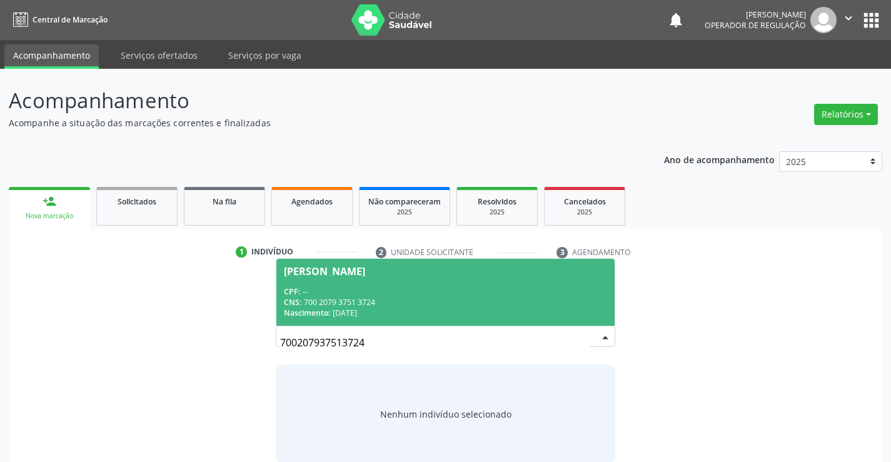
click at [344, 266] on div "Terezinha Batista" at bounding box center [324, 271] width 81 height 10
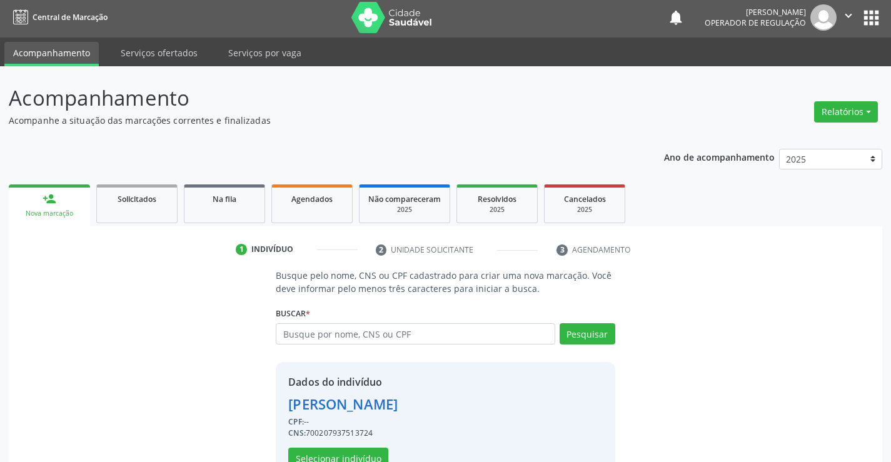
scroll to position [39, 0]
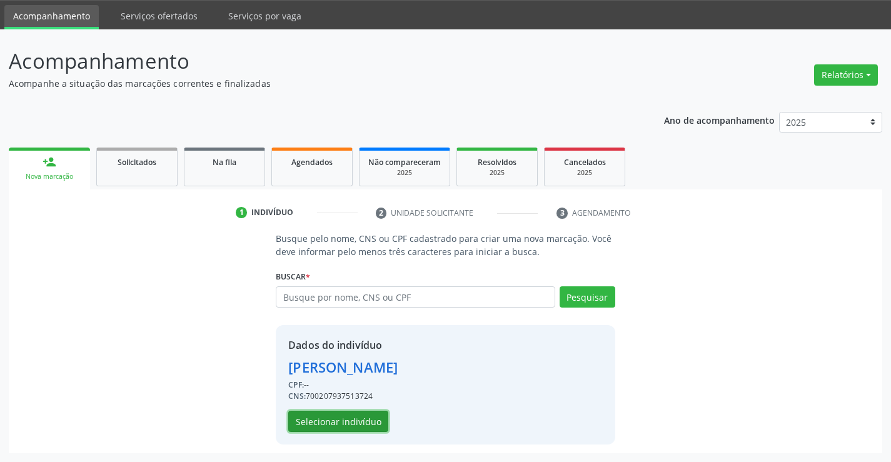
click at [367, 427] on button "Selecionar indivíduo" at bounding box center [338, 421] width 100 height 21
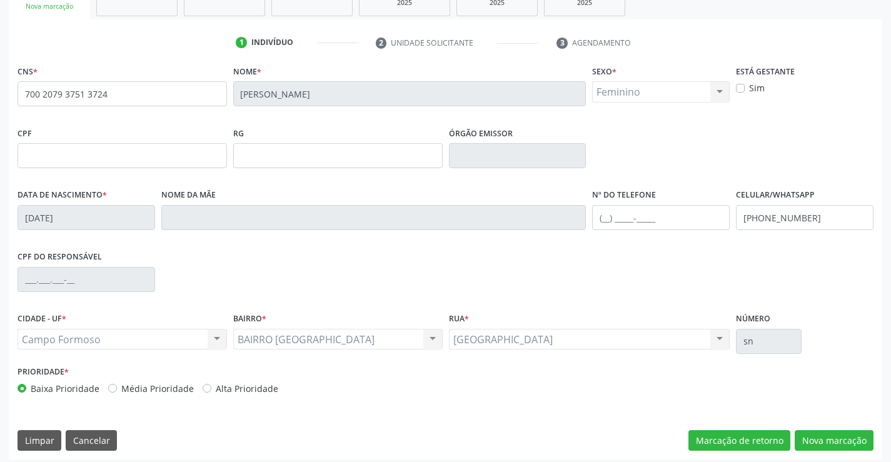
scroll to position [216, 0]
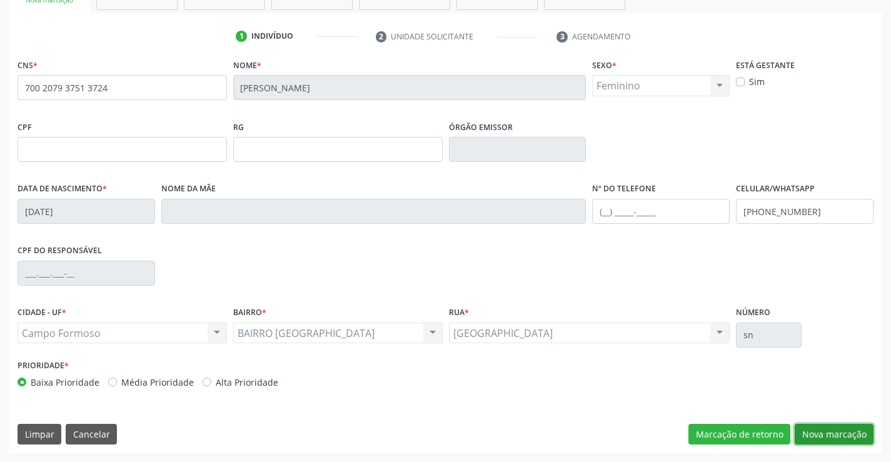
click at [810, 430] on button "Nova marcação" at bounding box center [834, 434] width 79 height 21
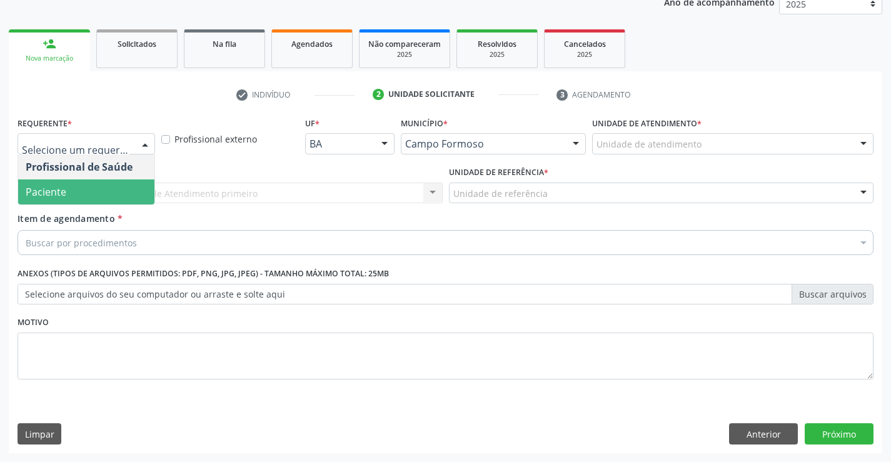
click at [92, 196] on span "Paciente" at bounding box center [86, 191] width 136 height 25
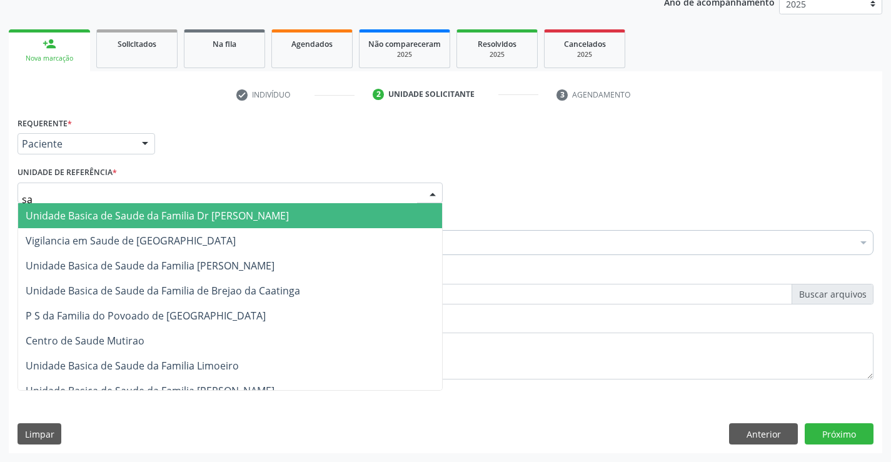
type input "sao"
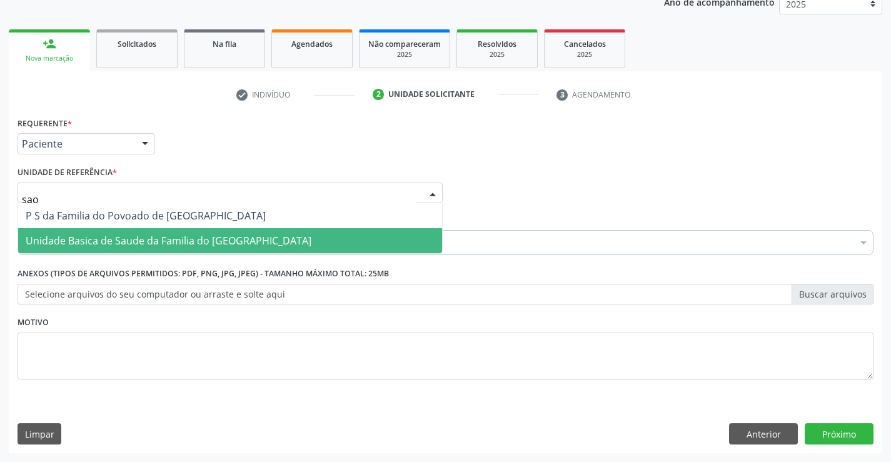
click at [116, 232] on span "Unidade Basica de Saude da Familia do [GEOGRAPHIC_DATA]" at bounding box center [230, 240] width 424 height 25
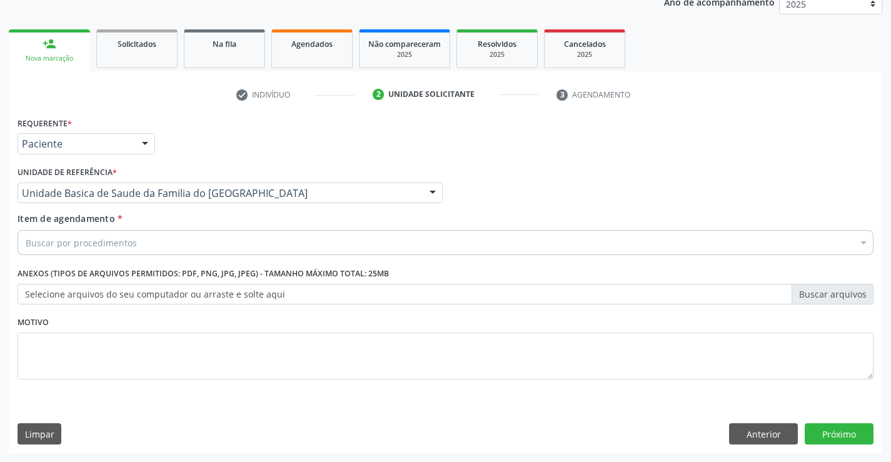
click at [109, 250] on div "Buscar por procedimentos" at bounding box center [446, 242] width 856 height 25
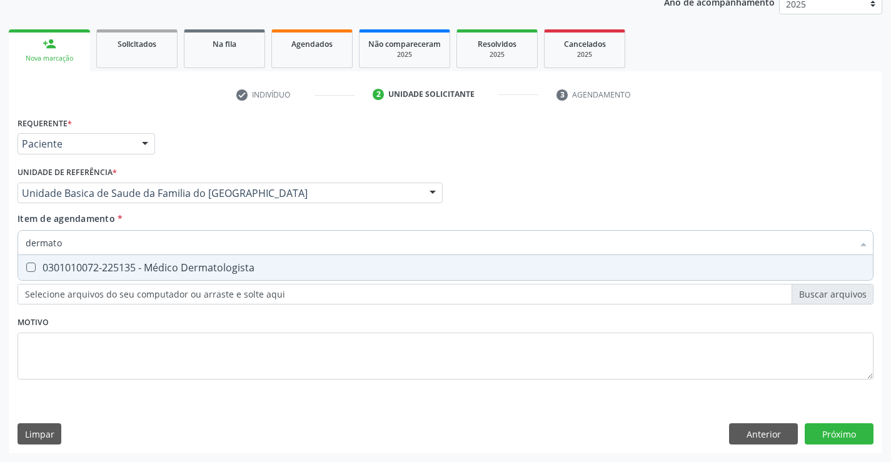
type input "dermatol"
click at [114, 263] on div "0301010072-225135 - Médico Dermatologista" at bounding box center [446, 268] width 840 height 10
checkbox Dermatologista "true"
click at [850, 433] on div "Requerente * Paciente Profissional de Saúde Paciente Nenhum resultado encontrad…" at bounding box center [445, 283] width 873 height 339
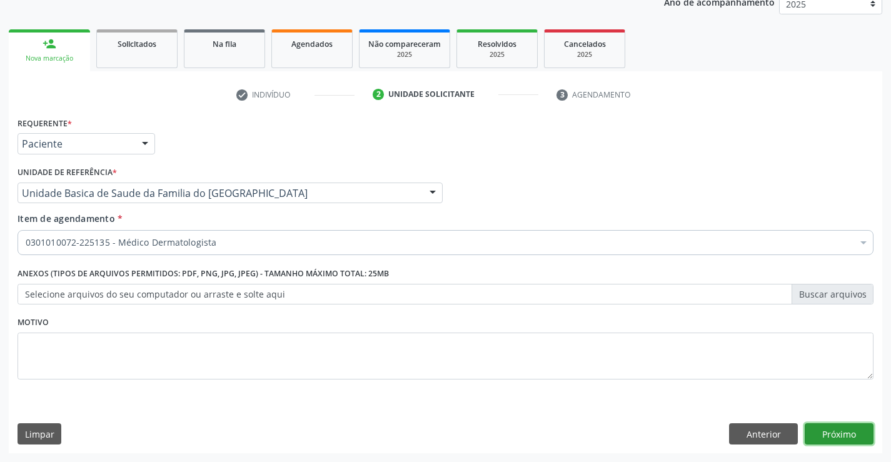
click at [851, 432] on button "Próximo" at bounding box center [839, 433] width 69 height 21
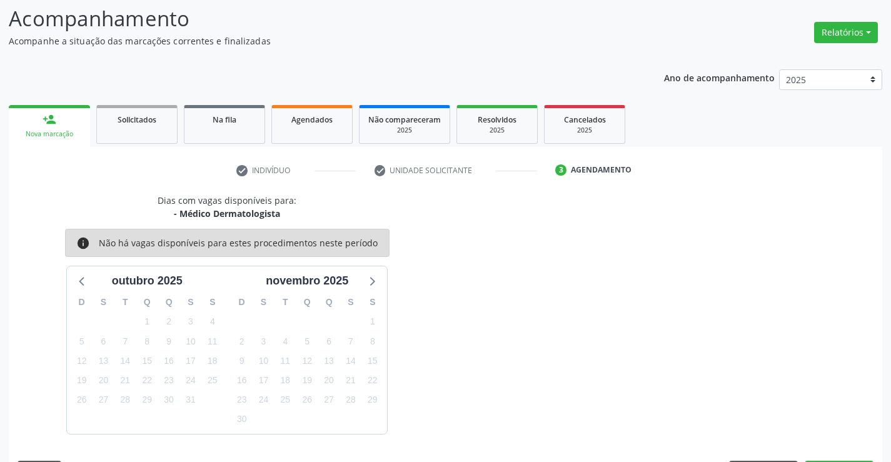
scroll to position [119, 0]
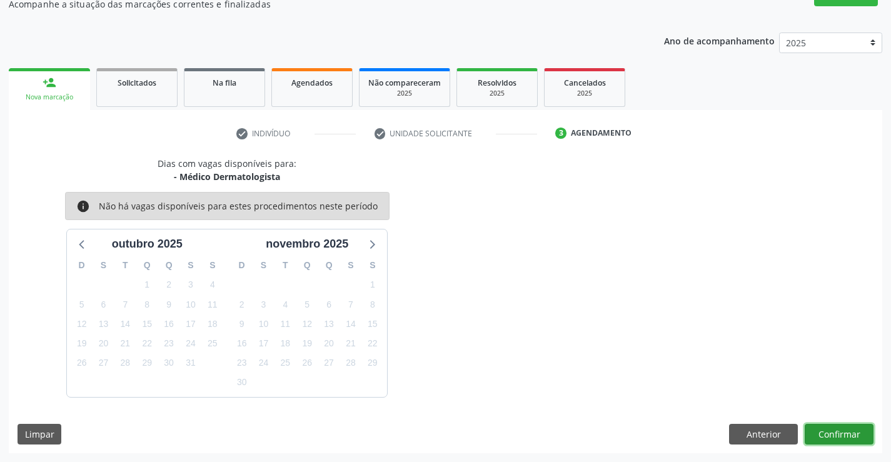
click at [833, 427] on button "Confirmar" at bounding box center [839, 434] width 69 height 21
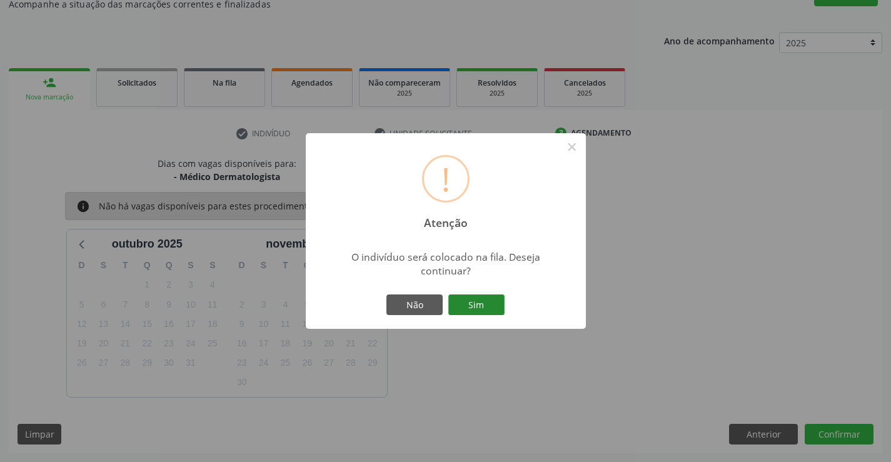
click at [495, 305] on button "Sim" at bounding box center [476, 304] width 56 height 21
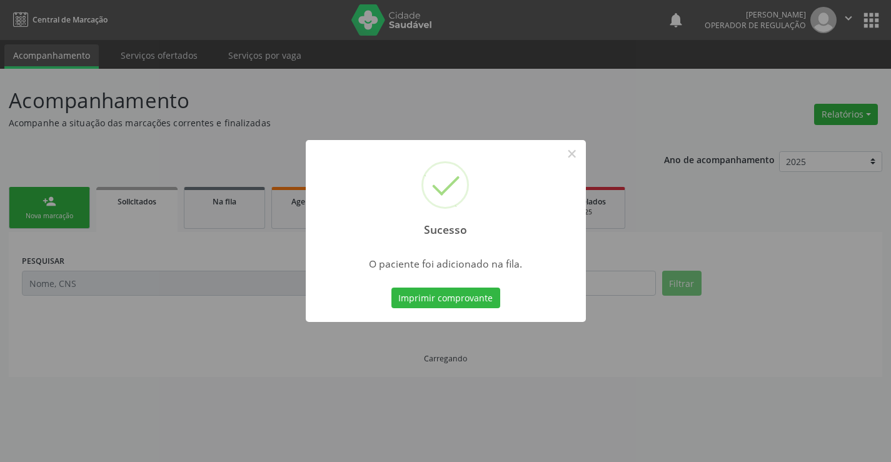
scroll to position [0, 0]
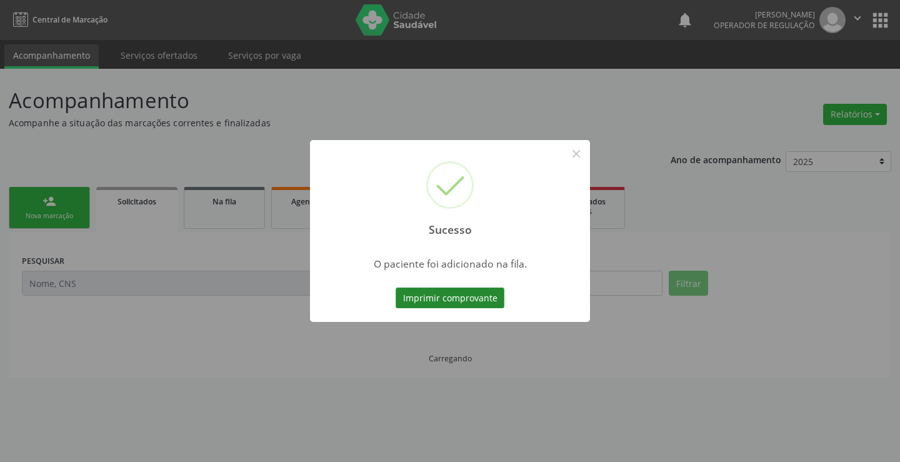
click at [491, 295] on button "Imprimir comprovante" at bounding box center [450, 298] width 109 height 21
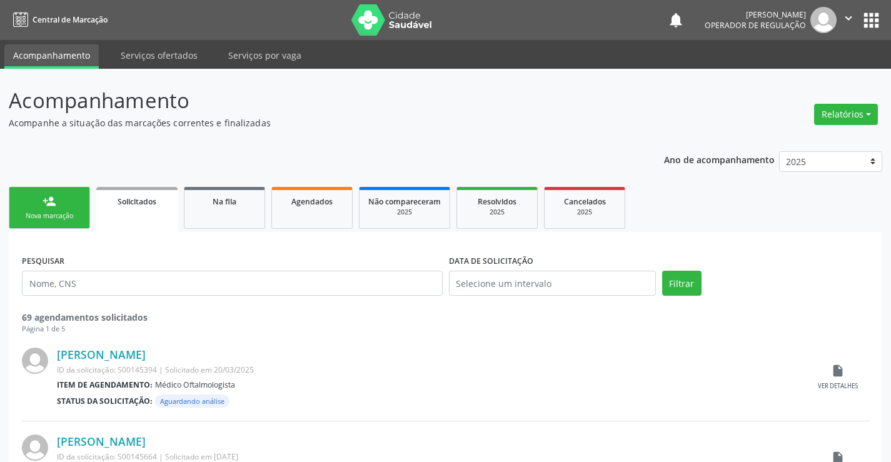
click at [74, 198] on link "person_add Nova marcação" at bounding box center [49, 208] width 81 height 42
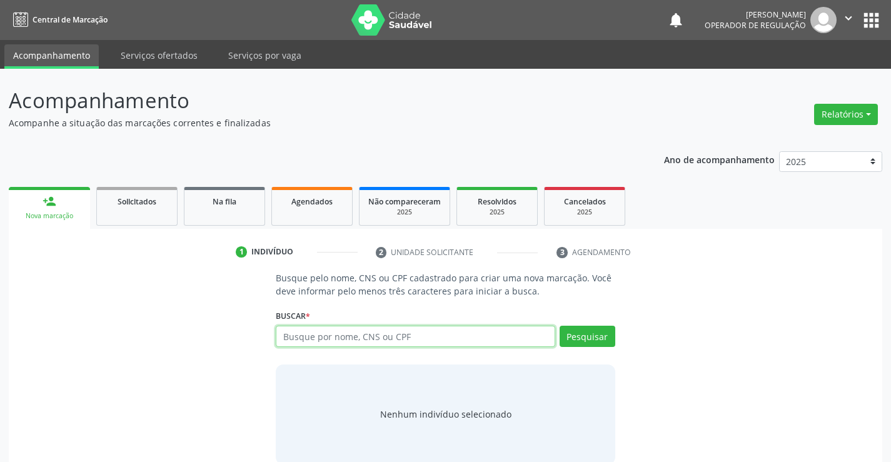
click at [329, 338] on input "text" at bounding box center [415, 336] width 279 height 21
type input "701808250264377"
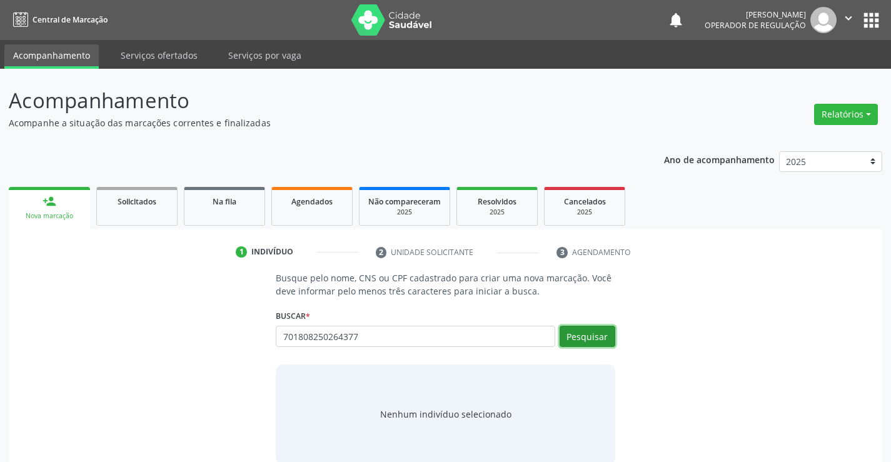
click at [578, 337] on button "Pesquisar" at bounding box center [588, 336] width 56 height 21
type input "701808250264377"
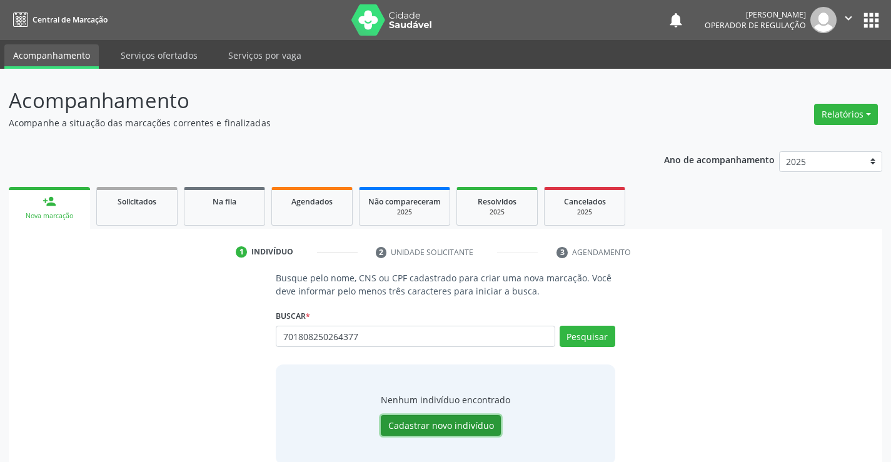
click at [452, 425] on button "Cadastrar novo indivíduo" at bounding box center [441, 425] width 120 height 21
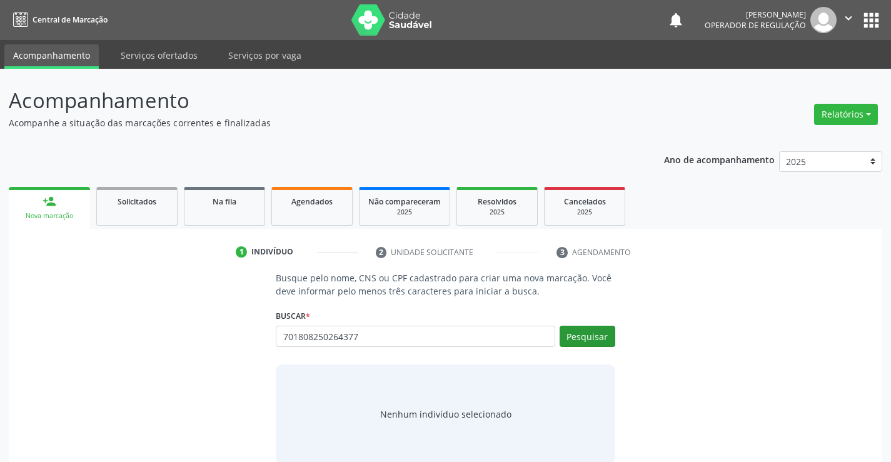
type input "701808250264377"
click at [608, 339] on button "Pesquisar" at bounding box center [588, 336] width 56 height 21
type input "701808250264377"
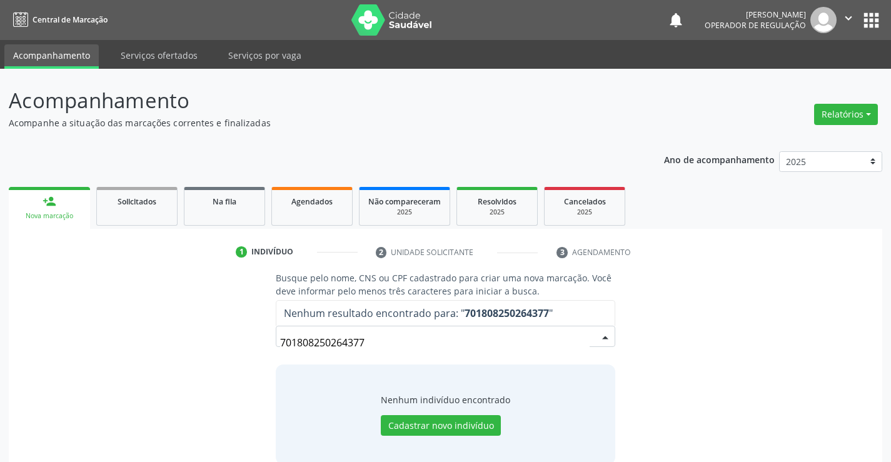
drag, startPoint x: 373, startPoint y: 349, endPoint x: 249, endPoint y: 331, distance: 125.1
click at [251, 331] on div "Busque pelo nome, CNS ou CPF cadastrado para criar uma nova marcação. Você deve…" at bounding box center [446, 367] width 856 height 193
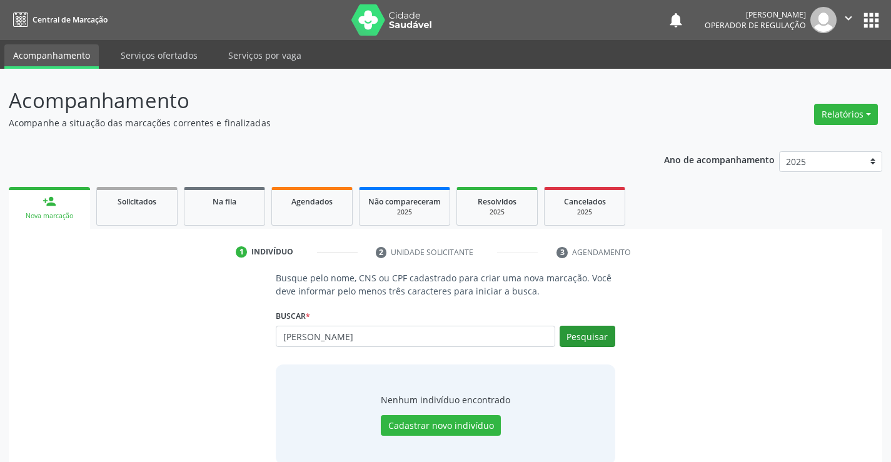
type input "[PERSON_NAME]"
click at [585, 340] on button "Pesquisar" at bounding box center [588, 336] width 56 height 21
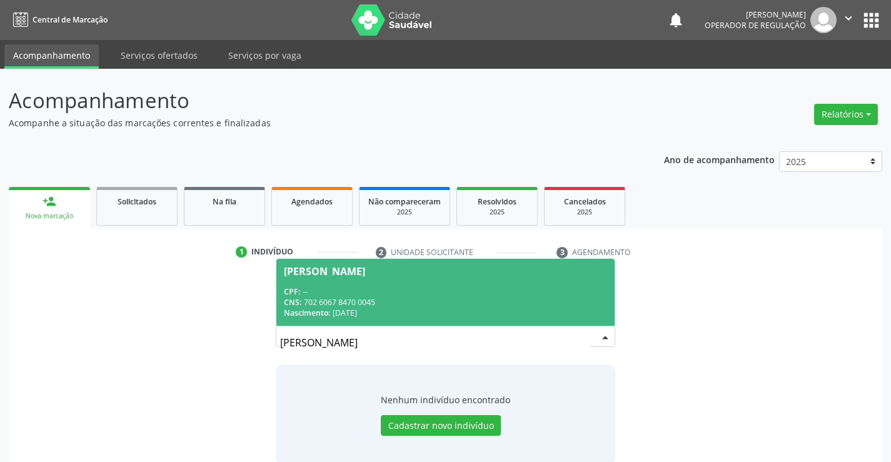
click at [382, 293] on div "CPF: --" at bounding box center [445, 291] width 323 height 11
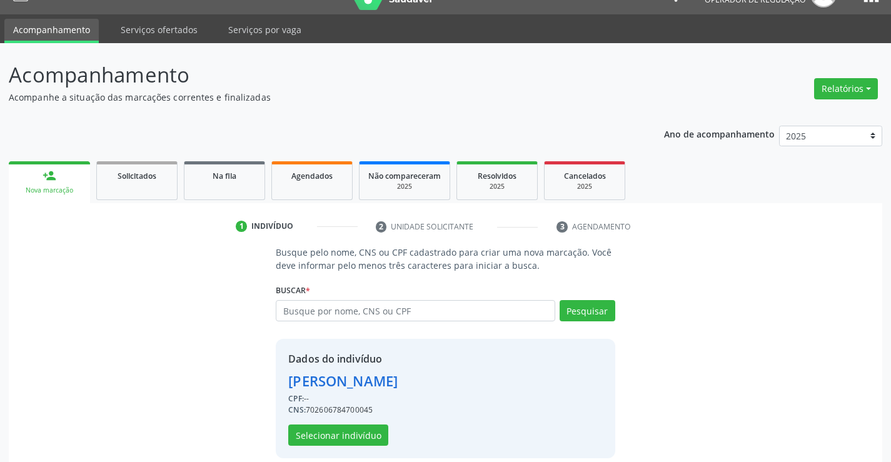
scroll to position [39, 0]
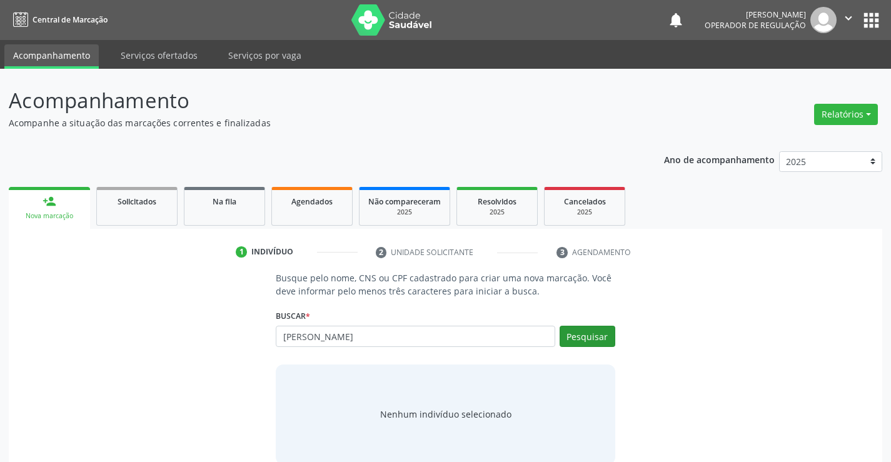
type input "[PERSON_NAME]"
click at [597, 330] on button "Pesquisar" at bounding box center [588, 336] width 56 height 21
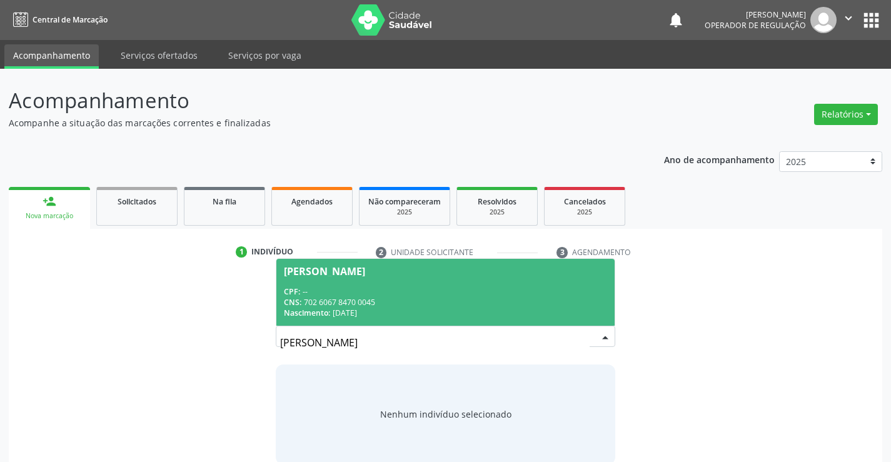
click at [189, 396] on div "Busque pelo nome, CNS ou CPF cadastrado para criar uma nova marcação. Você deve…" at bounding box center [446, 367] width 856 height 193
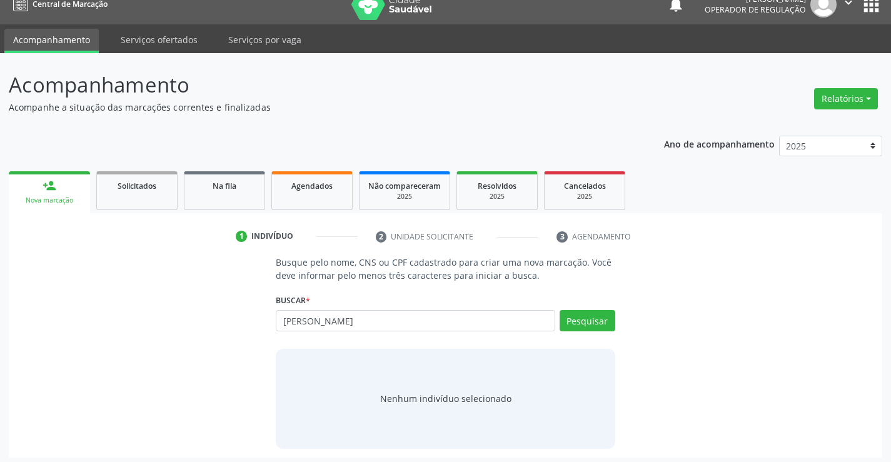
scroll to position [20, 0]
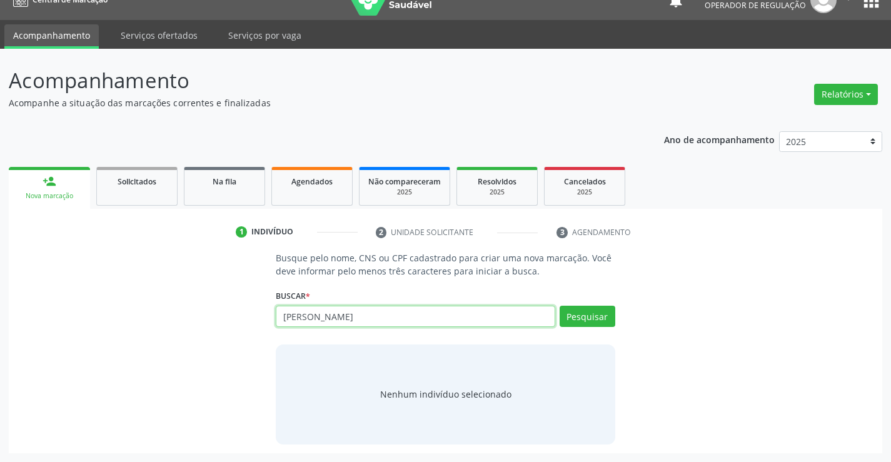
drag, startPoint x: 395, startPoint y: 312, endPoint x: 271, endPoint y: 309, distance: 123.8
click at [271, 309] on div "Busque pelo nome, CNS ou CPF cadastrado para criar uma nova marcação. Você deve…" at bounding box center [445, 347] width 356 height 193
type input "06831248543"
click at [582, 322] on button "Pesquisar" at bounding box center [588, 316] width 56 height 21
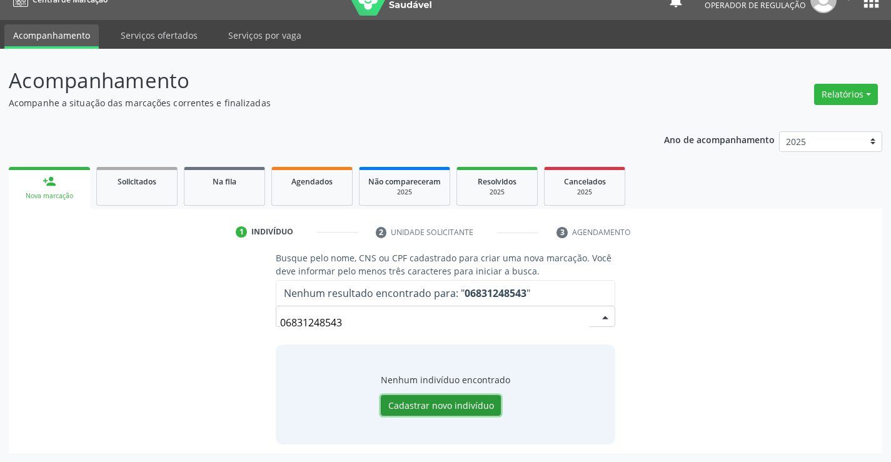
click at [421, 405] on button "Cadastrar novo indivíduo" at bounding box center [441, 405] width 120 height 21
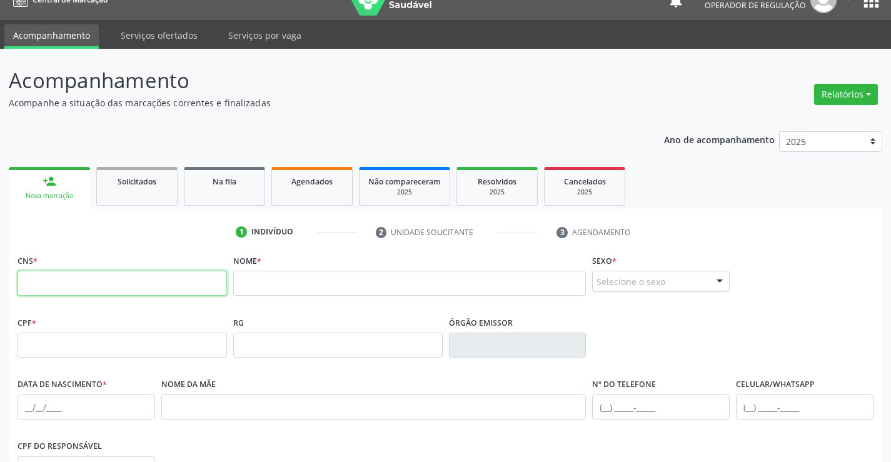
click at [61, 288] on input "text" at bounding box center [122, 283] width 209 height 25
type input "701 8082 5026 4377"
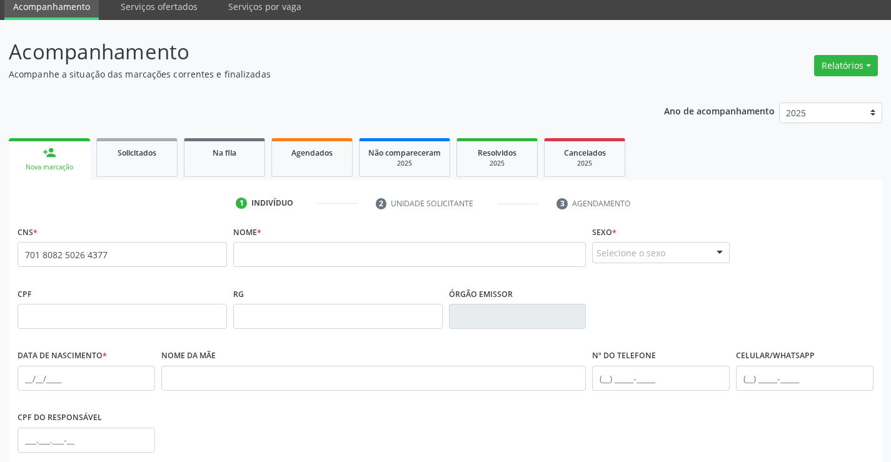
scroll to position [63, 0]
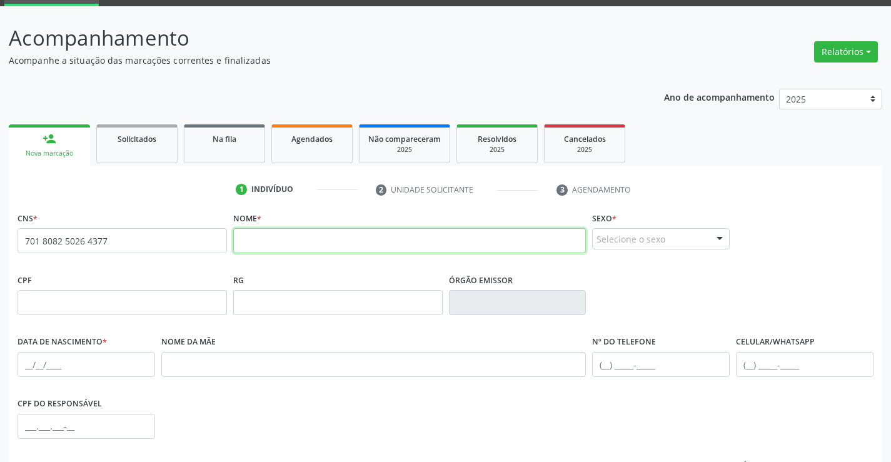
click at [323, 246] on input "text" at bounding box center [409, 240] width 353 height 25
type input "e"
type input "[PERSON_NAME]"
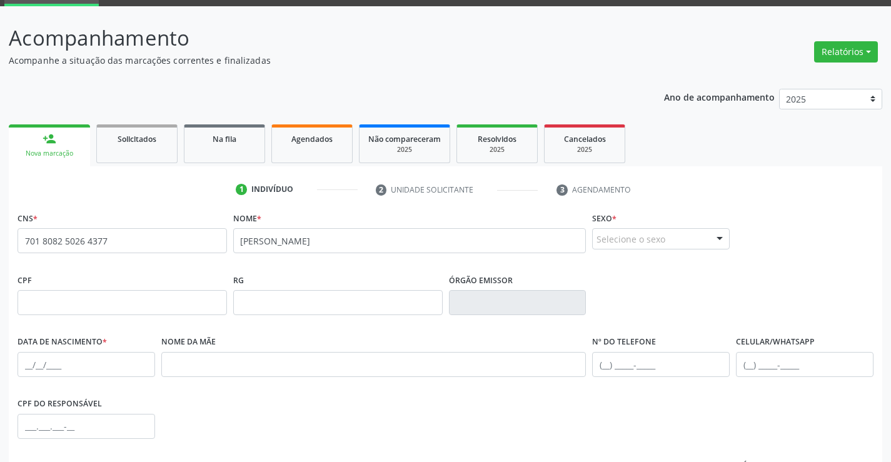
click at [665, 241] on div "Selecione o sexo" at bounding box center [661, 238] width 138 height 21
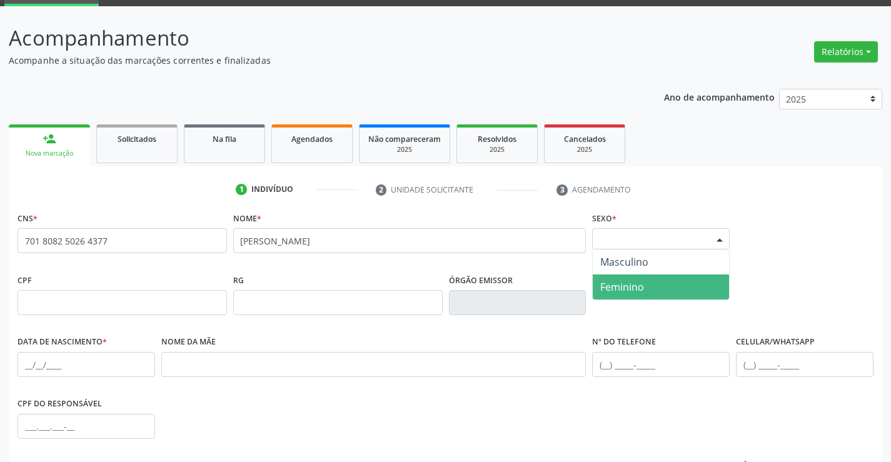
click at [617, 283] on span "Feminino" at bounding box center [622, 287] width 44 height 14
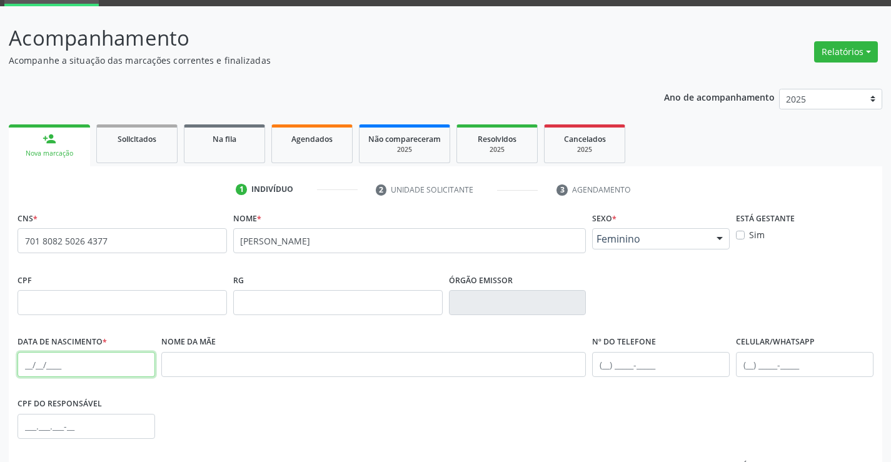
click at [45, 369] on input "text" at bounding box center [87, 364] width 138 height 25
type input "[DATE]"
click at [625, 353] on input "text" at bounding box center [661, 364] width 138 height 25
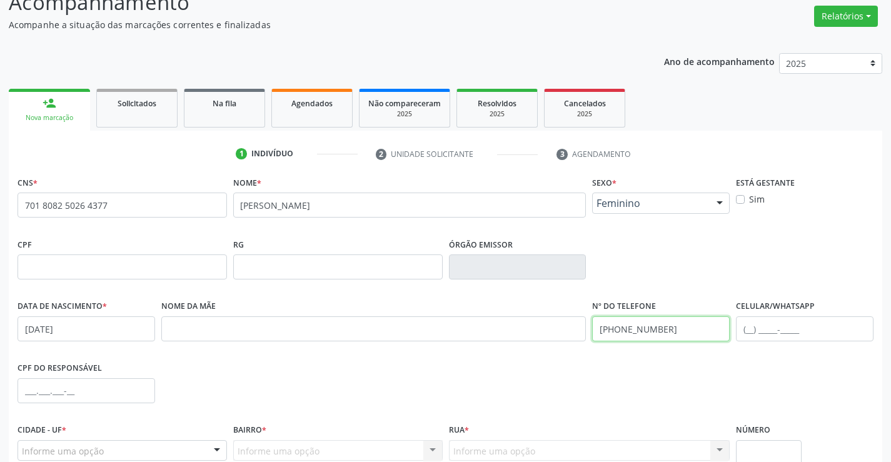
scroll to position [188, 0]
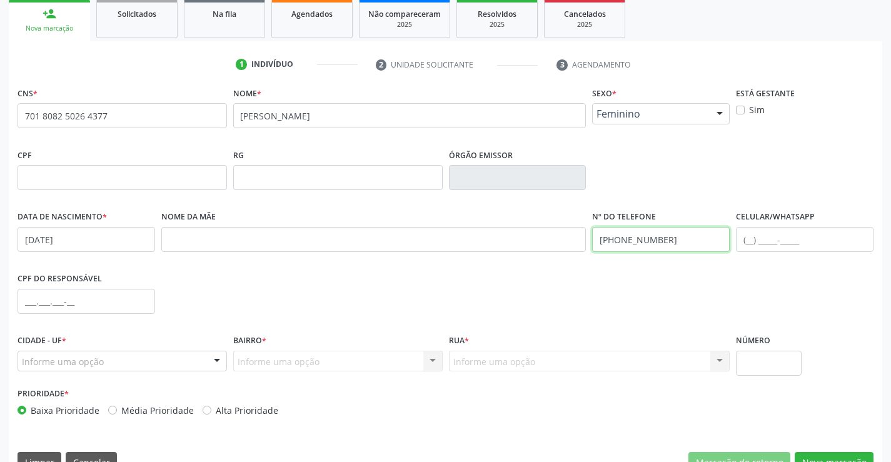
type input "[PHONE_NUMBER]"
click at [95, 353] on div "Informe uma opção" at bounding box center [122, 361] width 209 height 21
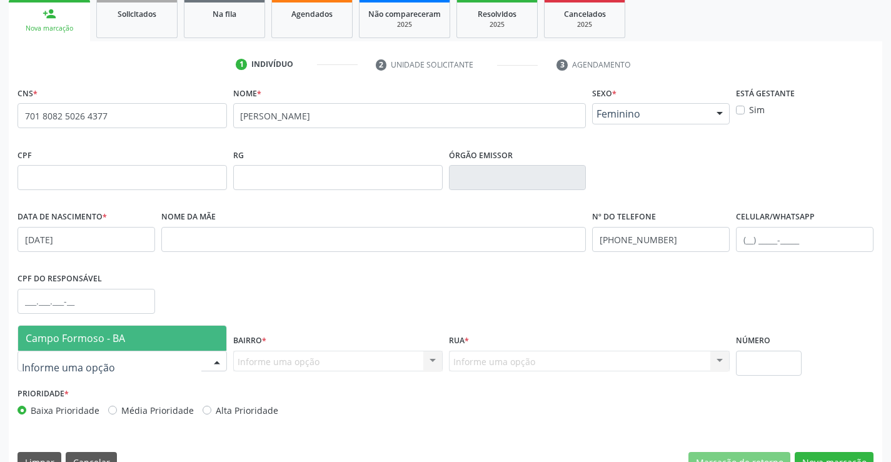
click at [109, 338] on span "Campo Formoso - BA" at bounding box center [75, 338] width 99 height 14
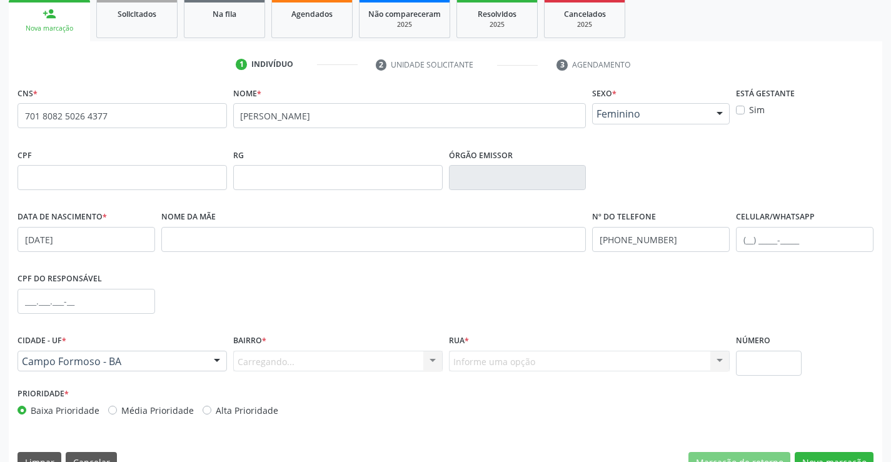
click at [298, 358] on div "Carregando... Nenhum resultado encontrado para: " " Nenhuma opção encontrada. D…" at bounding box center [337, 361] width 209 height 21
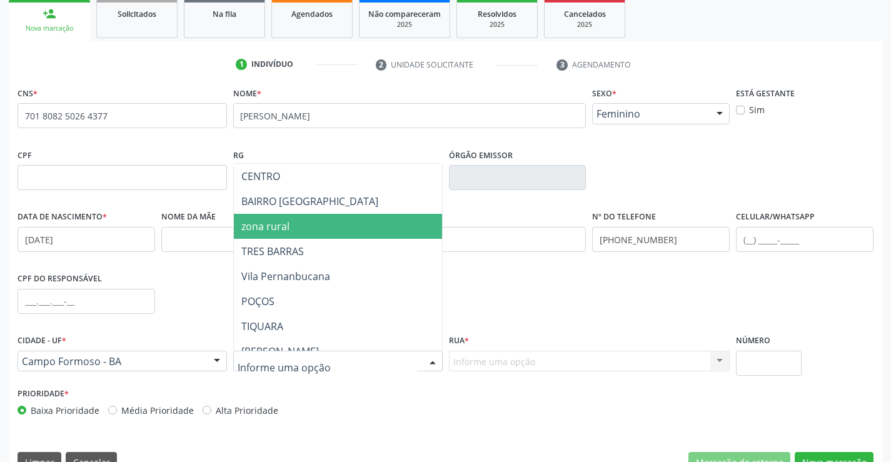
click at [299, 230] on span "zona rural" at bounding box center [369, 226] width 270 height 25
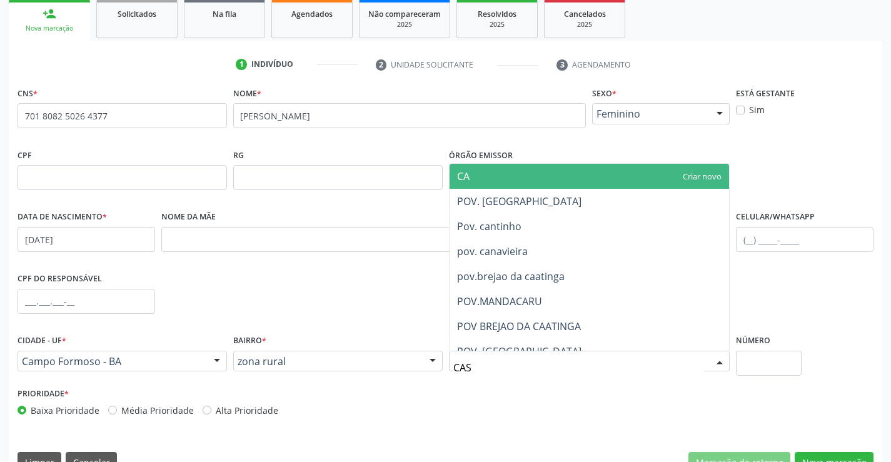
type input "CASA"
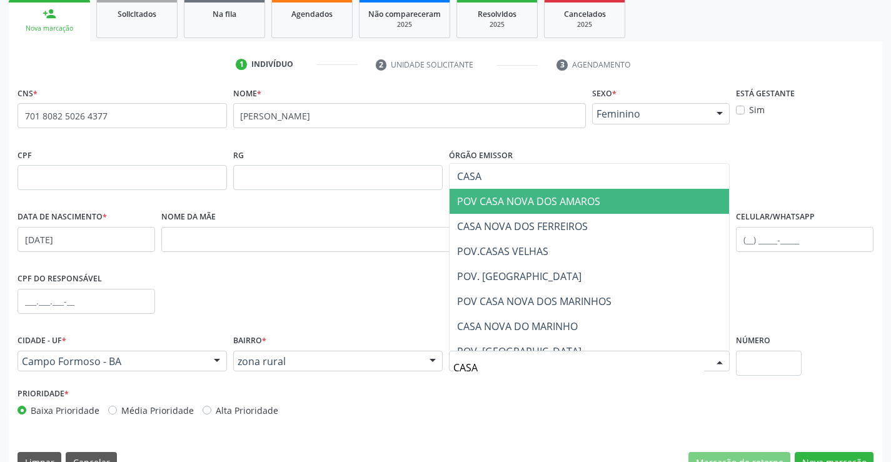
click at [610, 203] on span "POV CASA NOVA DOS AMAROS" at bounding box center [590, 201] width 280 height 25
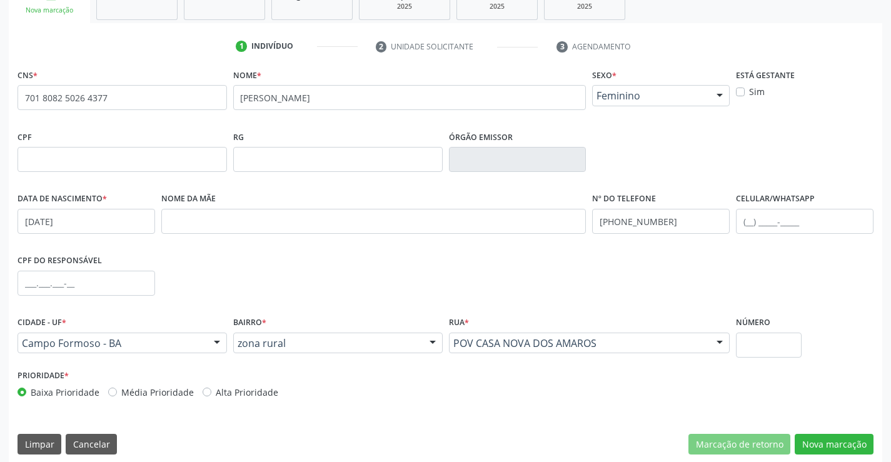
scroll to position [216, 0]
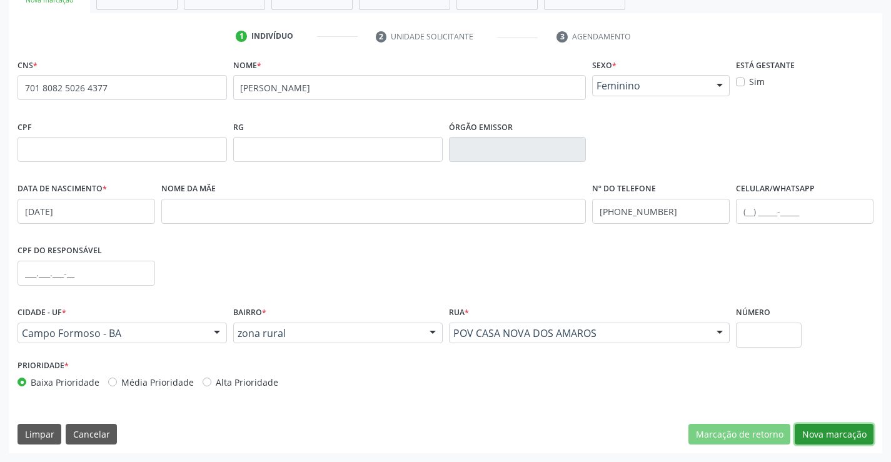
click at [823, 436] on button "Nova marcação" at bounding box center [834, 434] width 79 height 21
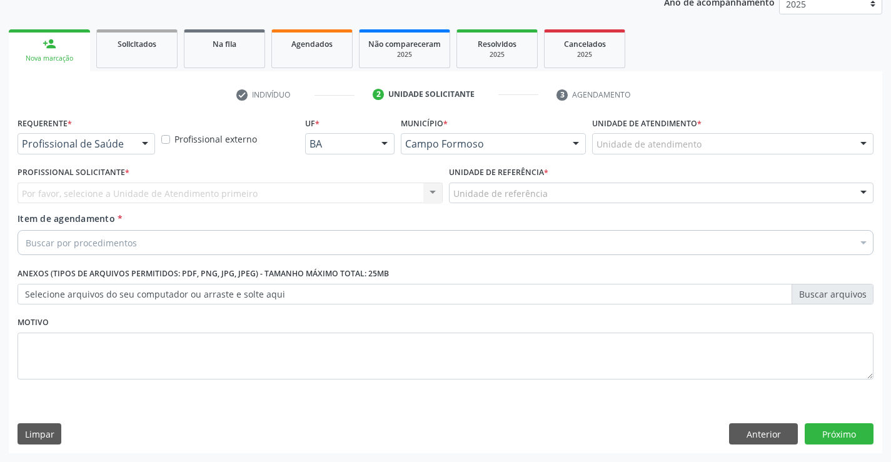
drag, startPoint x: 53, startPoint y: 149, endPoint x: 48, endPoint y: 159, distance: 11.5
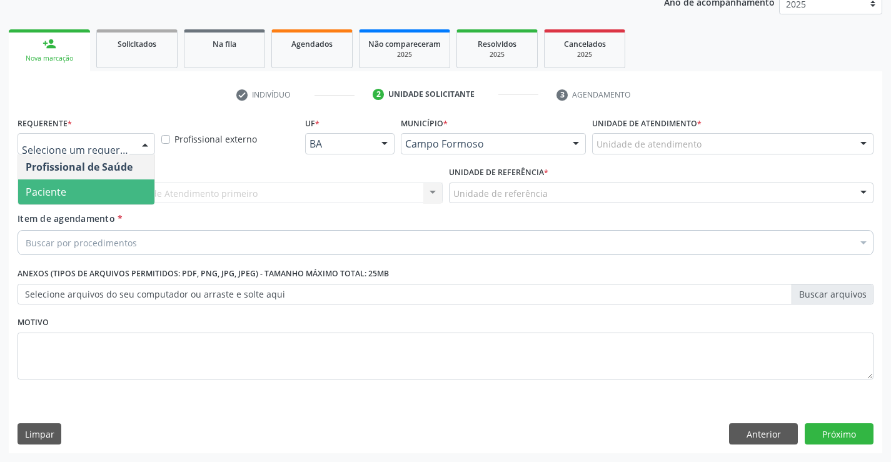
click at [44, 183] on span "Paciente" at bounding box center [86, 191] width 136 height 25
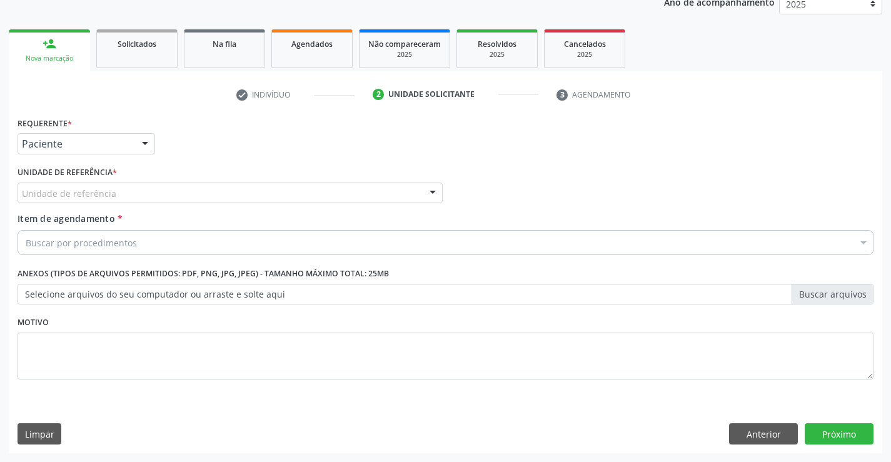
click at [43, 183] on div "Unidade de referência" at bounding box center [230, 193] width 425 height 21
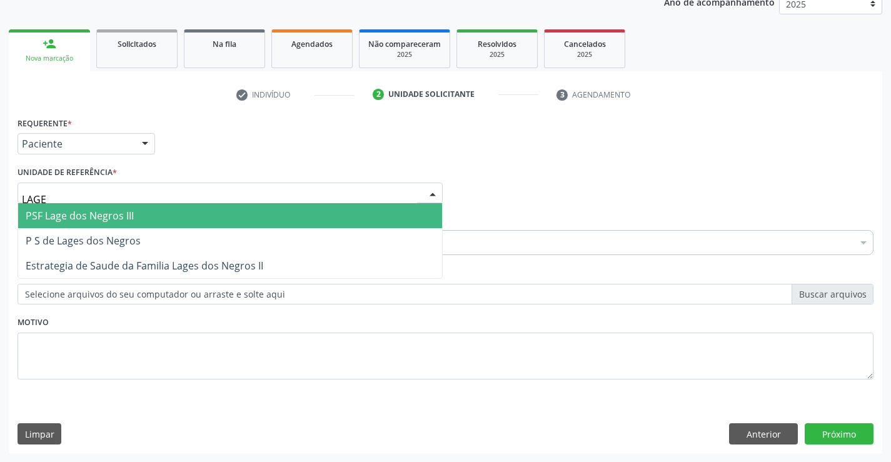
type input "LAGES"
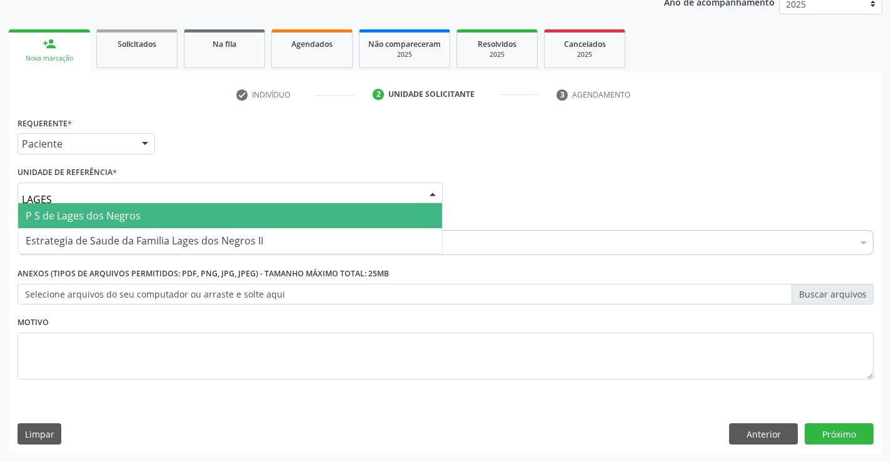
click at [64, 220] on span "P S de Lages dos Negros" at bounding box center [83, 216] width 115 height 14
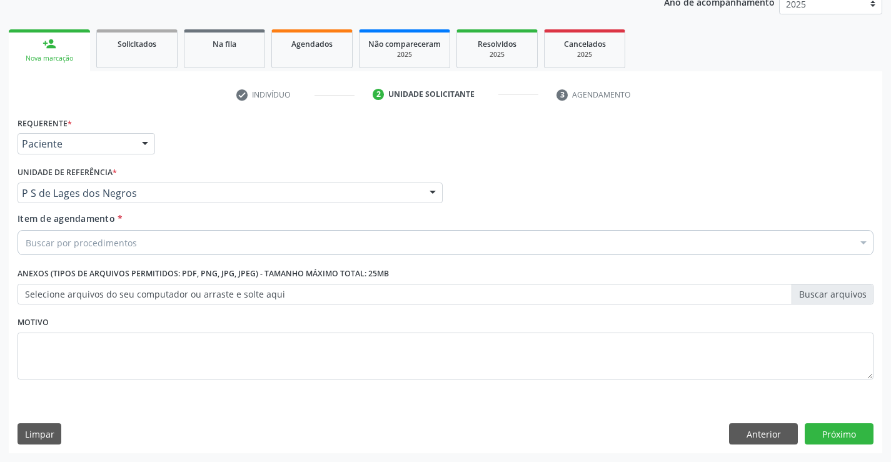
click at [61, 234] on div "Buscar por procedimentos" at bounding box center [446, 242] width 856 height 25
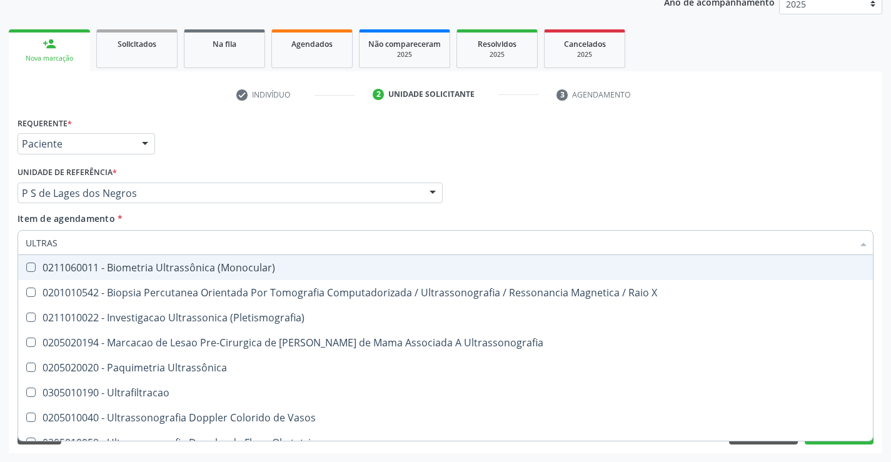
type input "ULTRASS"
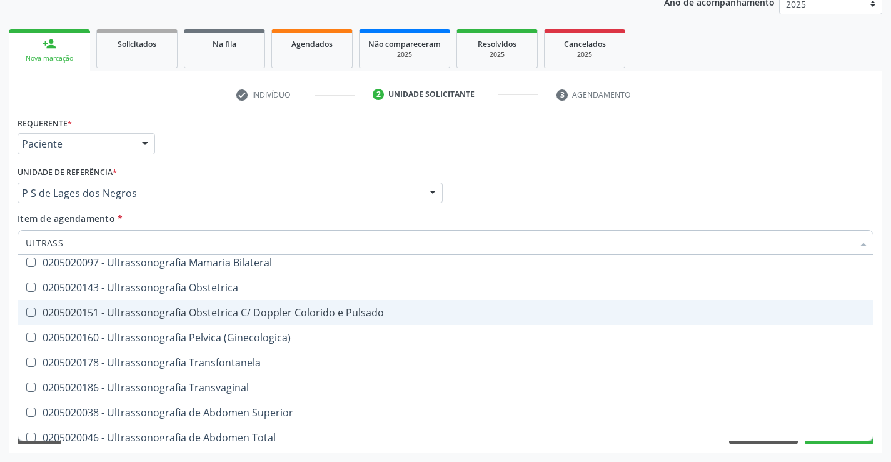
scroll to position [188, 0]
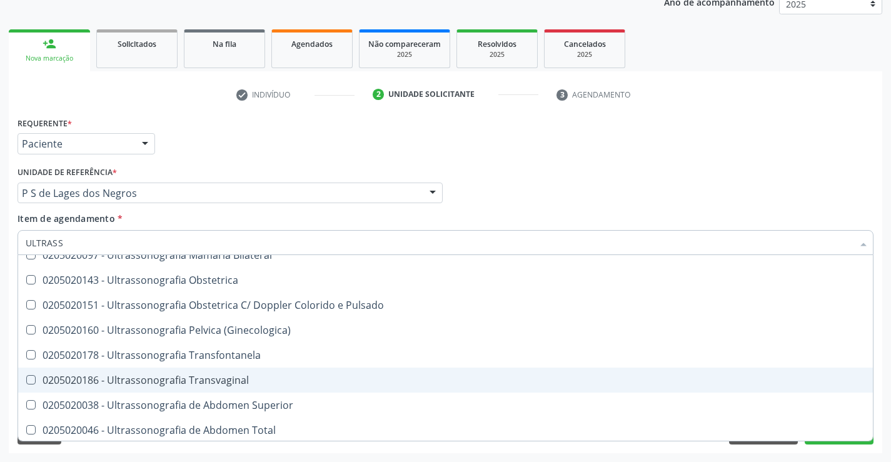
click at [139, 380] on div "0205020186 - Ultrassonografia Transvaginal" at bounding box center [446, 380] width 840 height 10
checkbox Transvaginal "true"
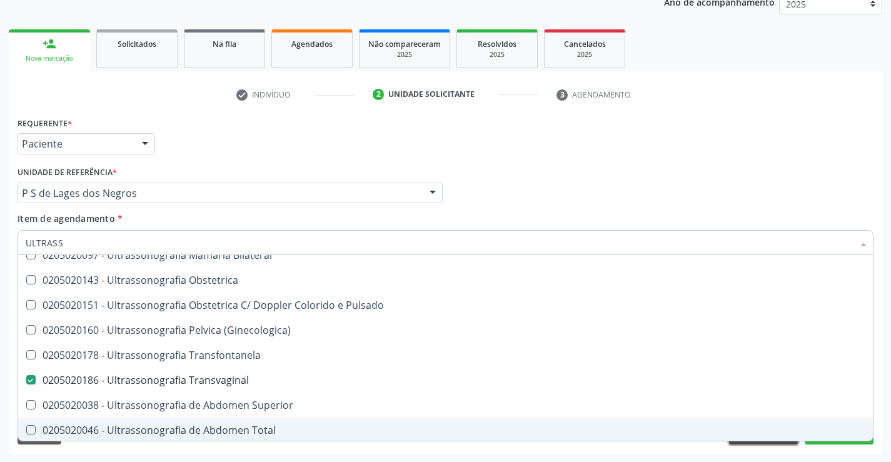
click at [738, 441] on button "Anterior" at bounding box center [763, 433] width 69 height 21
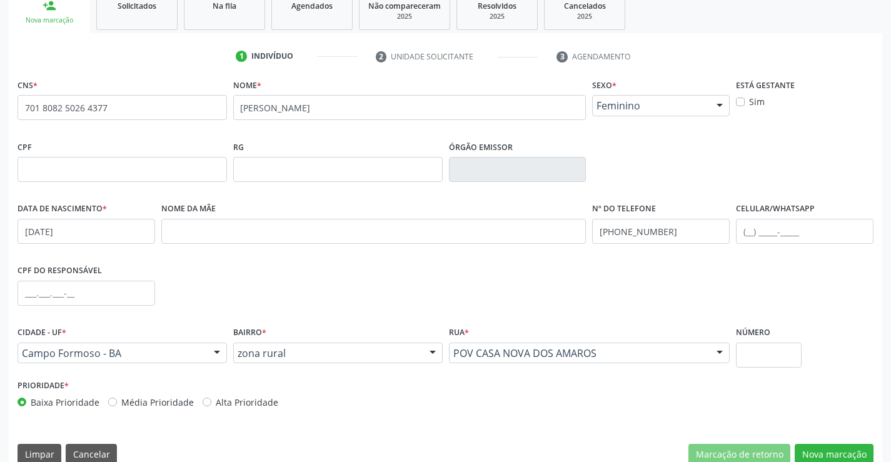
scroll to position [216, 0]
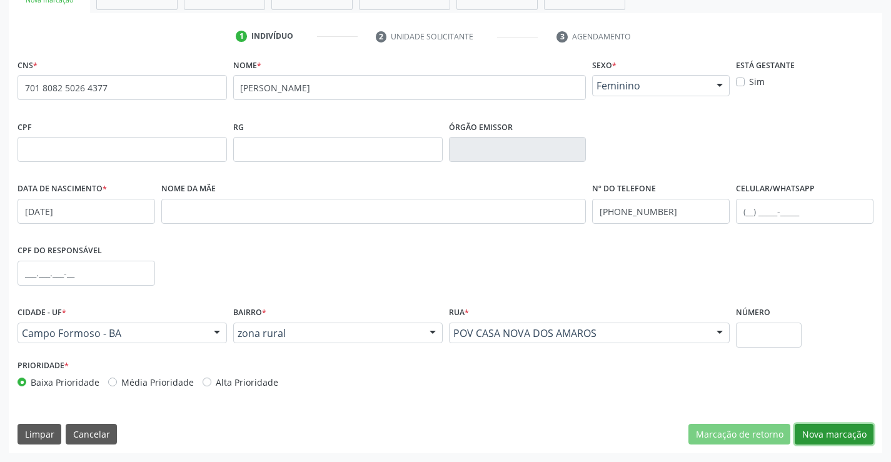
click at [845, 435] on button "Nova marcação" at bounding box center [834, 434] width 79 height 21
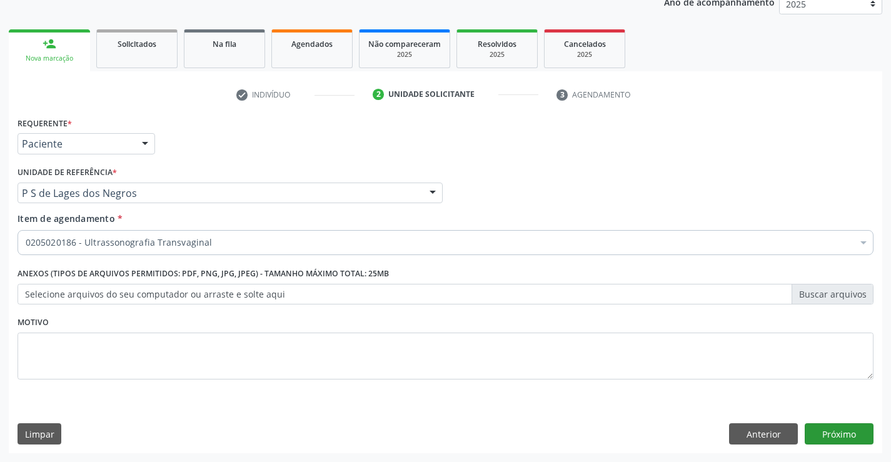
scroll to position [158, 0]
click at [818, 428] on button "Próximo" at bounding box center [839, 433] width 69 height 21
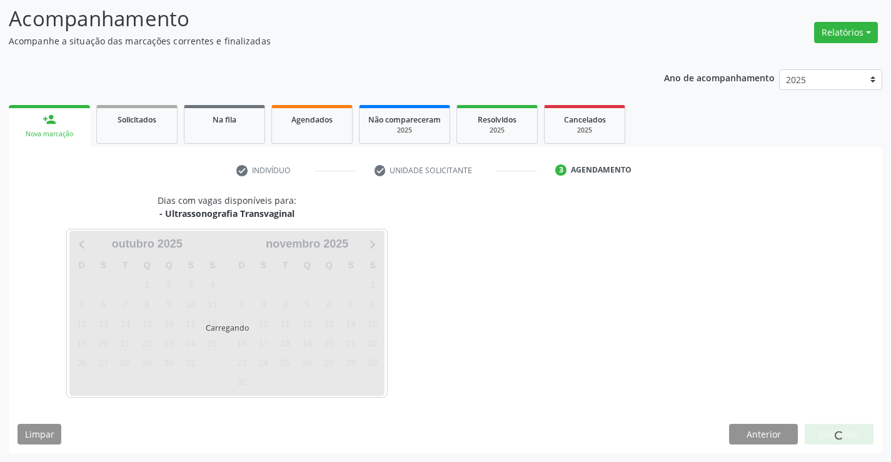
scroll to position [82, 0]
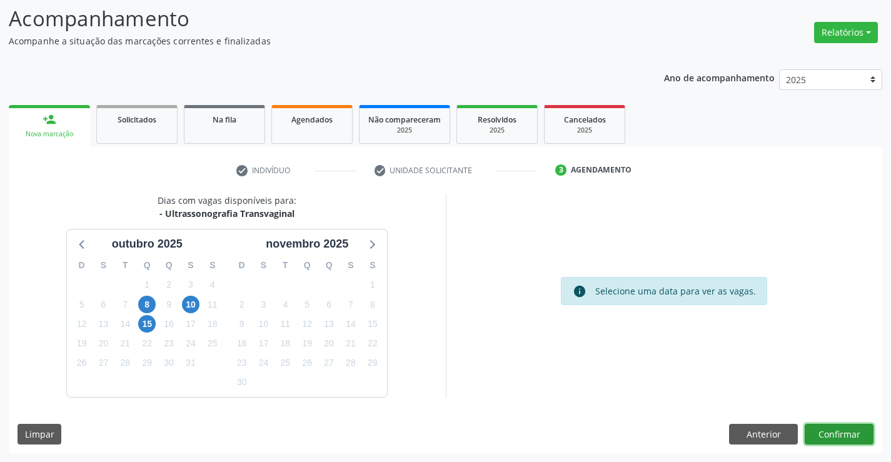
click at [845, 428] on button "Confirmar" at bounding box center [839, 434] width 69 height 21
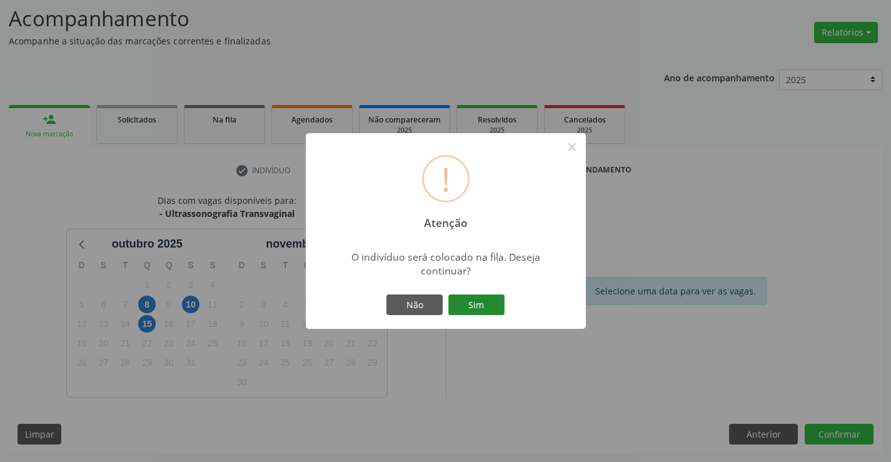
click at [468, 302] on button "Sim" at bounding box center [476, 304] width 56 height 21
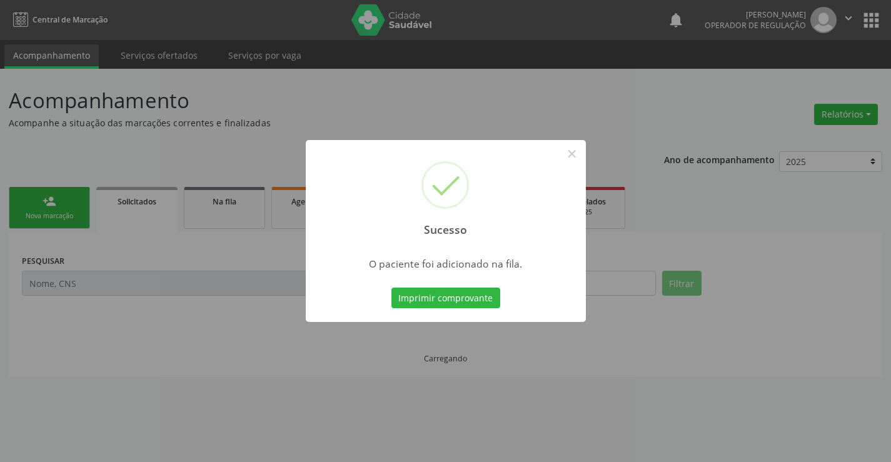
scroll to position [0, 0]
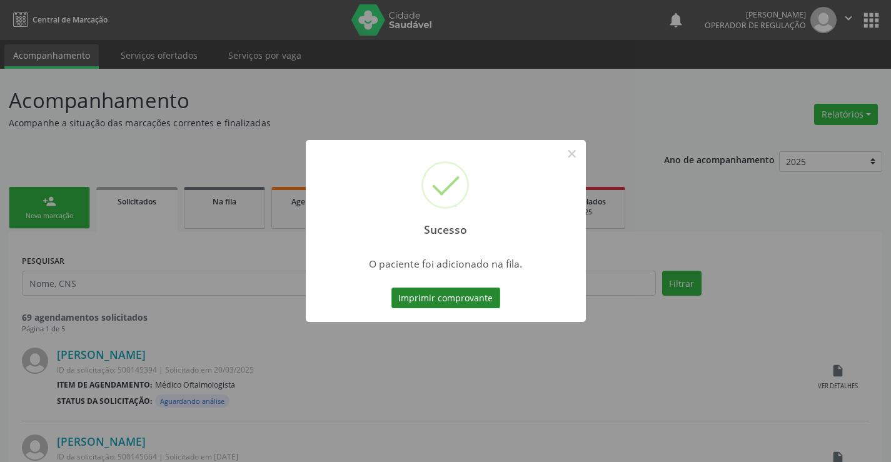
click at [476, 308] on button "Imprimir comprovante" at bounding box center [445, 298] width 109 height 21
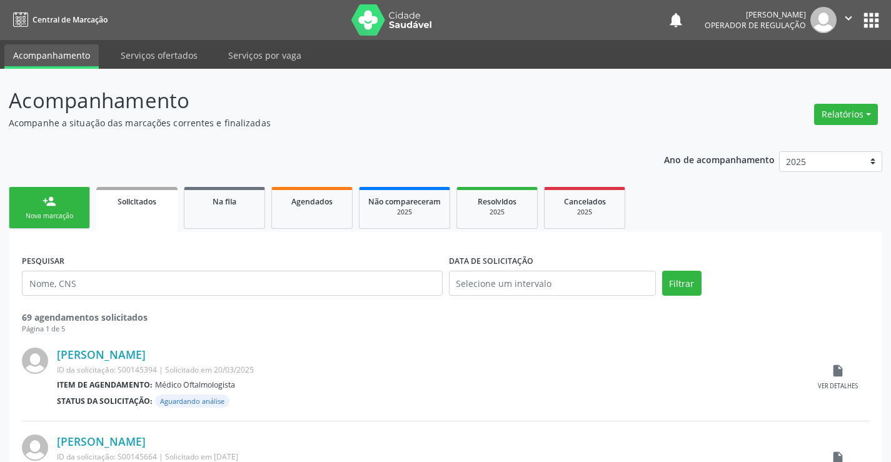
click at [59, 216] on div "Nova marcação" at bounding box center [49, 215] width 63 height 9
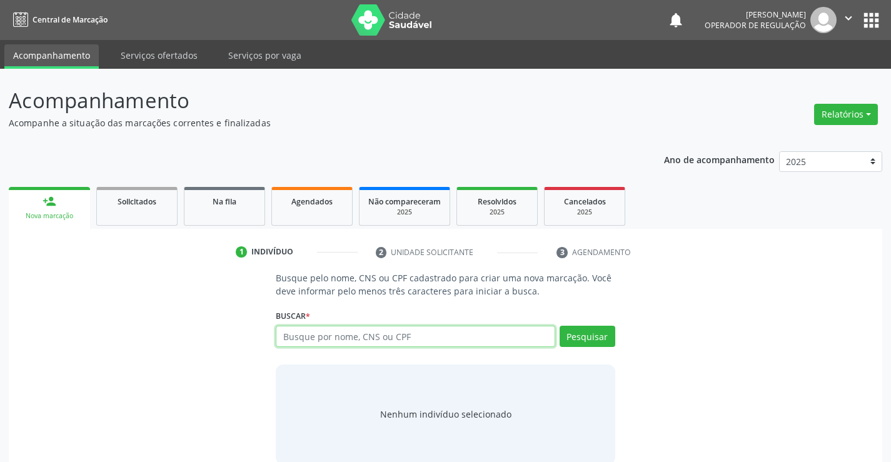
click at [417, 334] on input "text" at bounding box center [415, 336] width 279 height 21
type input "705803424576237"
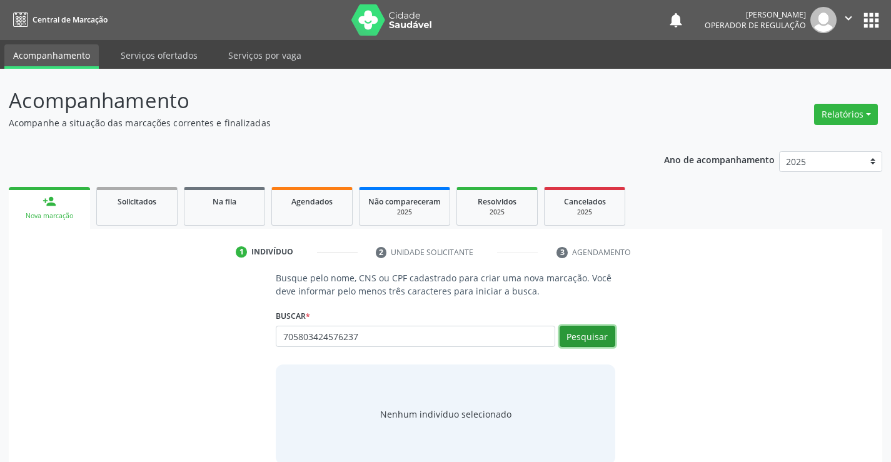
click at [598, 339] on button "Pesquisar" at bounding box center [588, 336] width 56 height 21
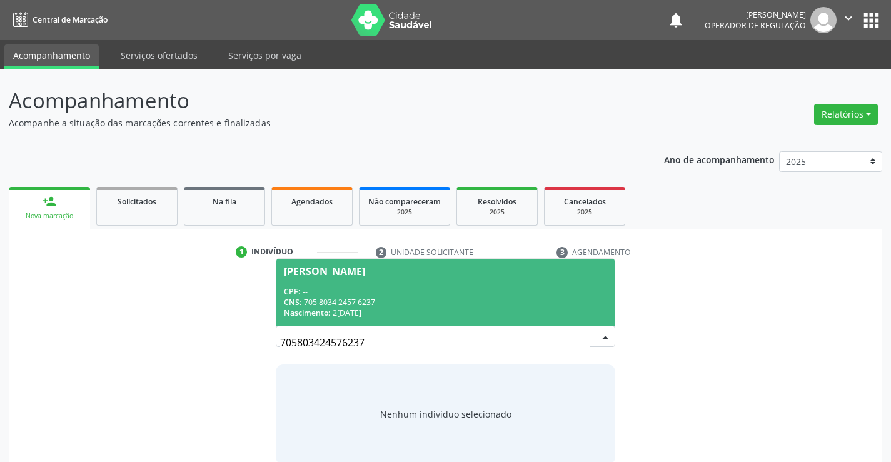
click at [385, 288] on div "CPF: --" at bounding box center [445, 291] width 323 height 11
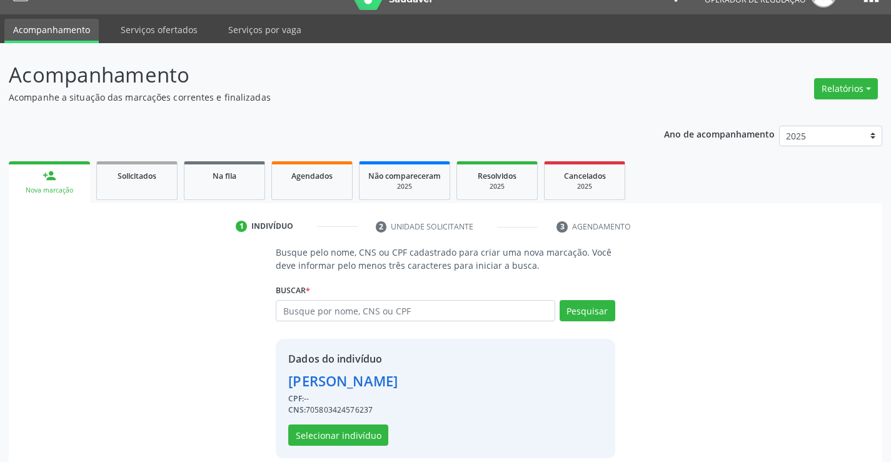
scroll to position [39, 0]
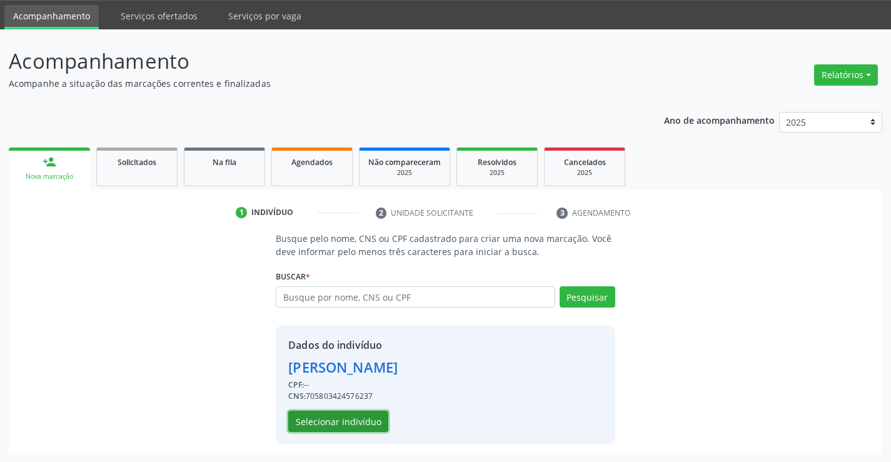
click at [346, 421] on button "Selecionar indivíduo" at bounding box center [338, 421] width 100 height 21
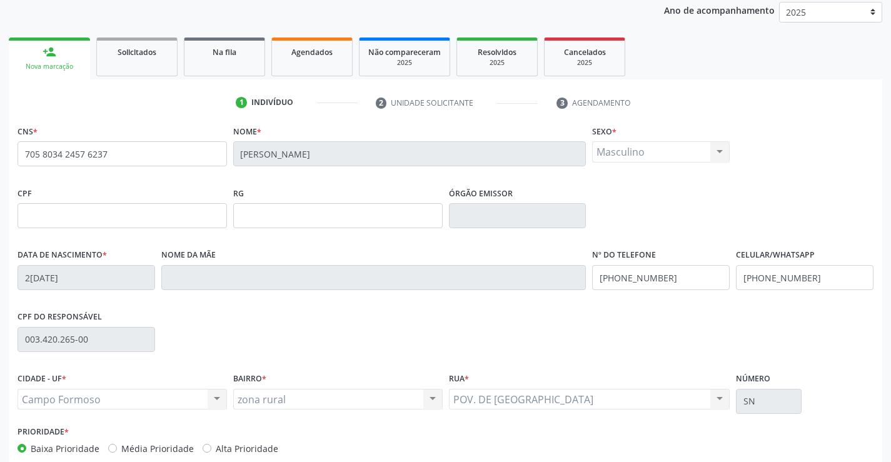
scroll to position [216, 0]
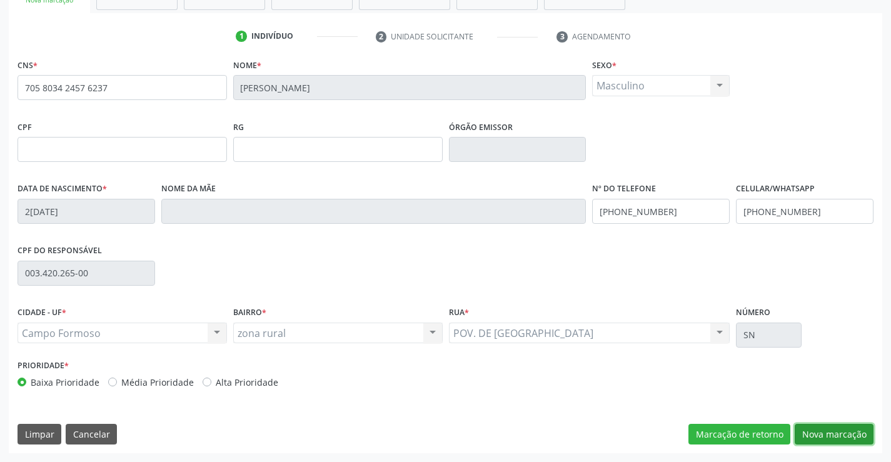
drag, startPoint x: 822, startPoint y: 437, endPoint x: 872, endPoint y: 438, distance: 50.0
click at [823, 437] on button "Nova marcação" at bounding box center [834, 434] width 79 height 21
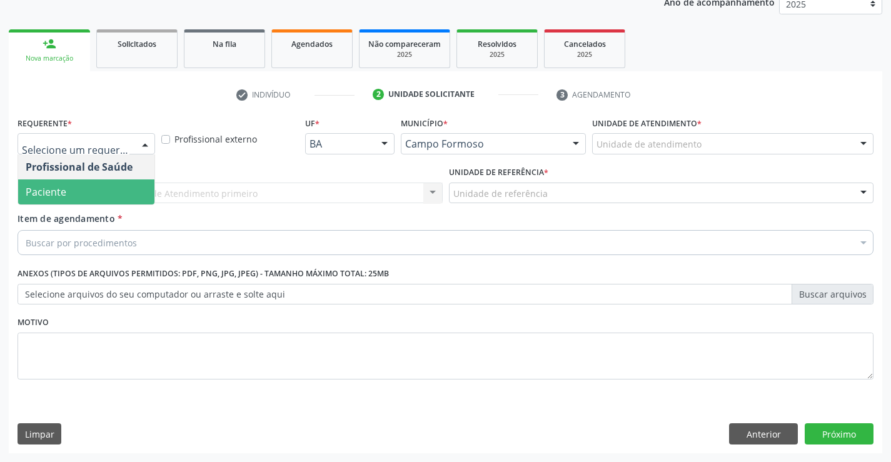
click at [102, 191] on span "Paciente" at bounding box center [86, 191] width 136 height 25
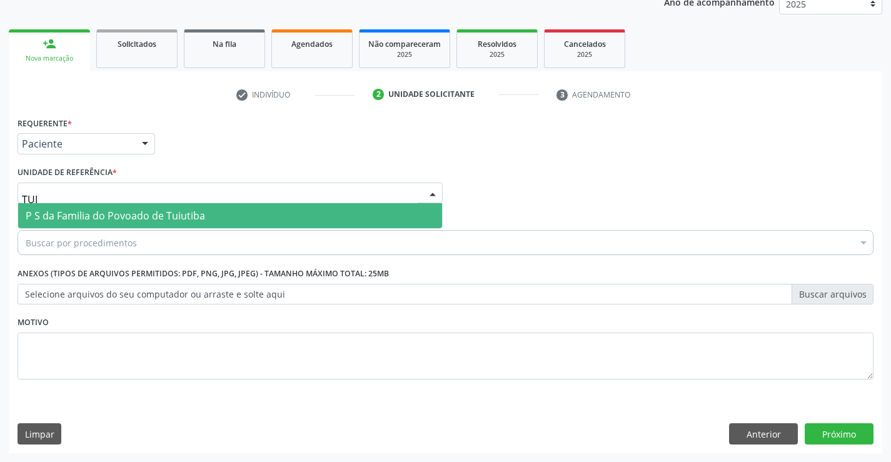
type input "TUIU"
click at [119, 216] on span "P S da Familia do Povoado de Tuiutiba" at bounding box center [115, 216] width 179 height 14
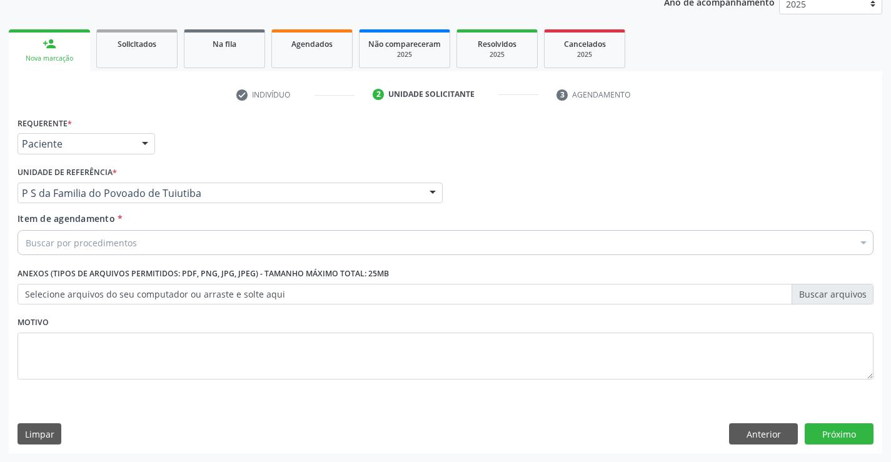
click at [99, 235] on div "Buscar por procedimentos" at bounding box center [446, 242] width 856 height 25
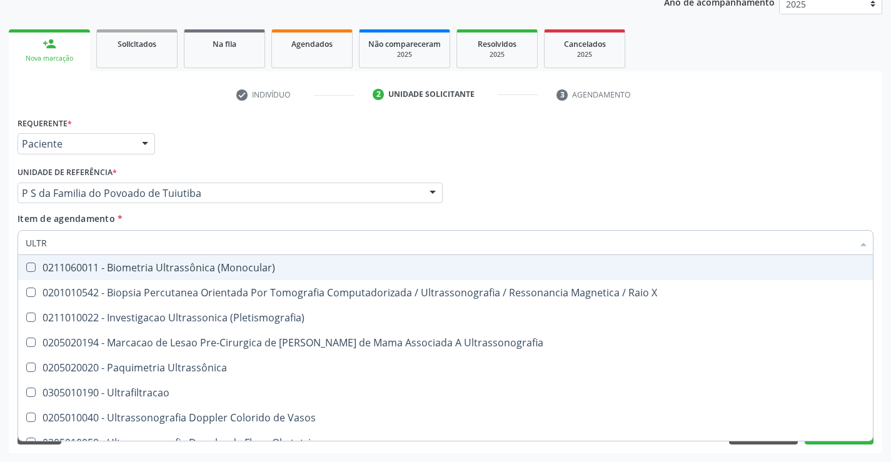
type input "ULTRA"
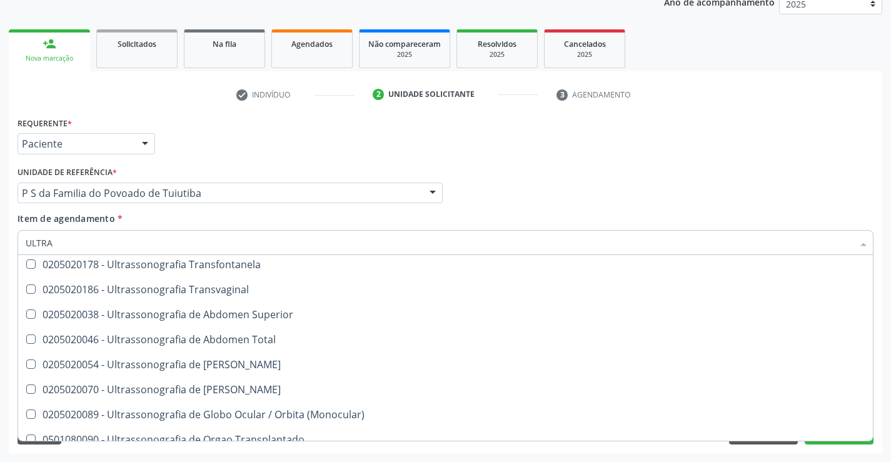
scroll to position [313, 0]
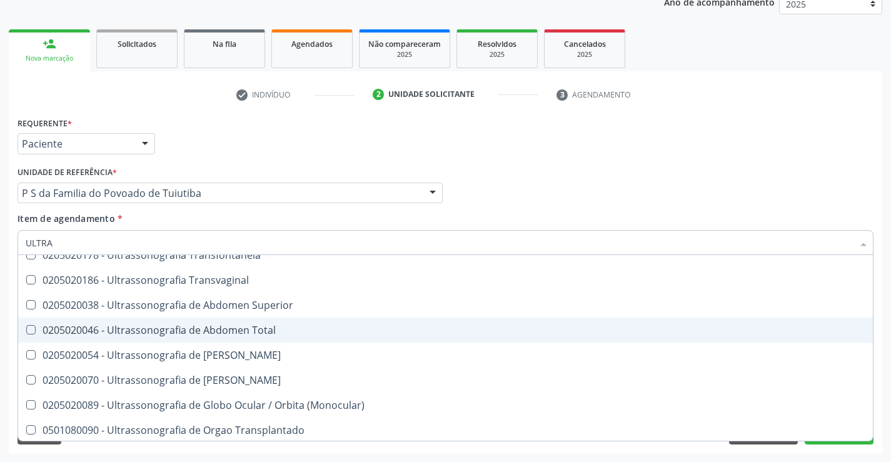
drag, startPoint x: 284, startPoint y: 328, endPoint x: 274, endPoint y: 359, distance: 32.4
click at [286, 328] on div "0205020046 - Ultrassonografia de Abdomen Total" at bounding box center [446, 330] width 840 height 10
checkbox Total "true"
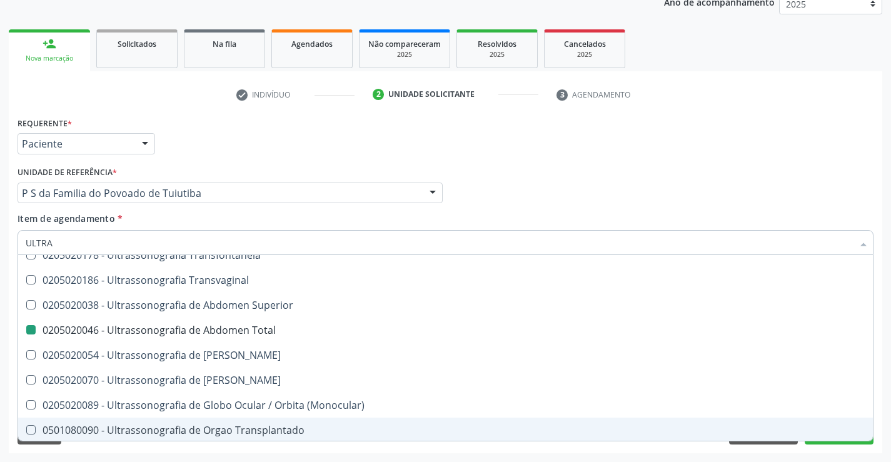
click at [265, 450] on div "Requerente * Paciente Profissional de Saúde Paciente Nenhum resultado encontrad…" at bounding box center [445, 283] width 873 height 339
checkbox X "true"
checkbox Total "false"
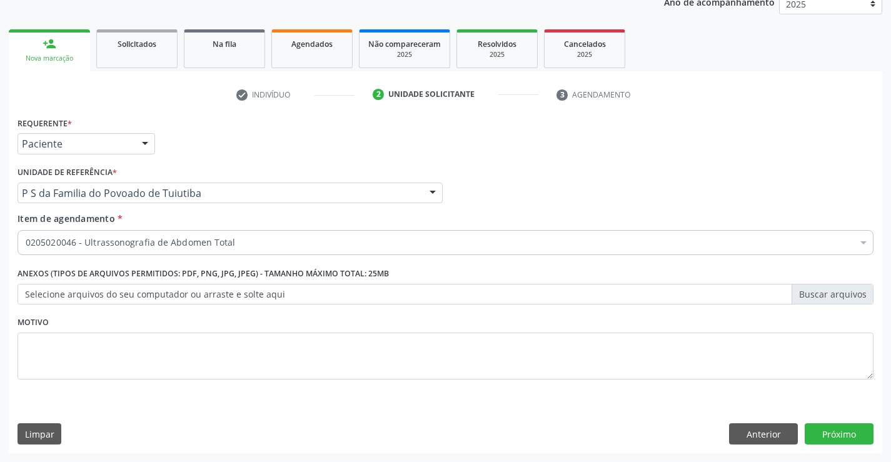
scroll to position [0, 0]
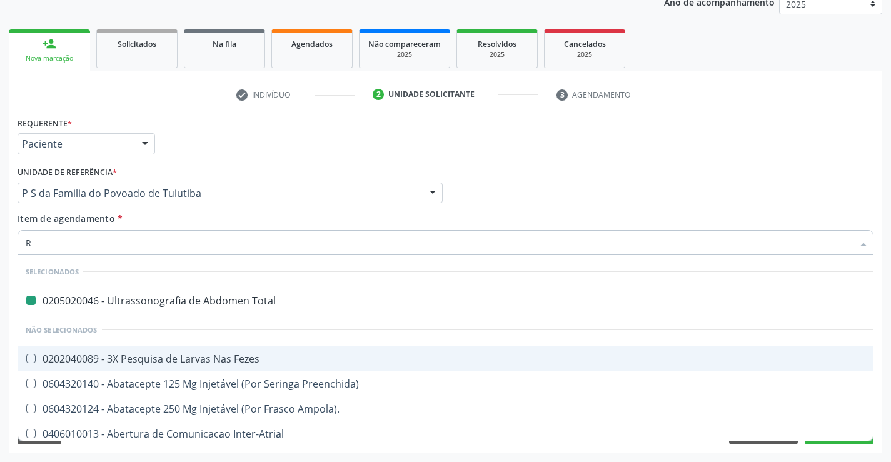
type input "RE"
checkbox Total "false"
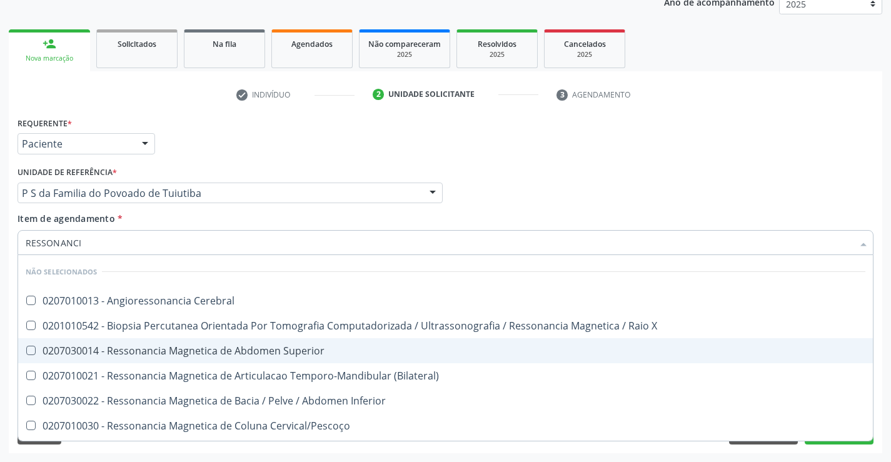
type input "RESSONANCIA"
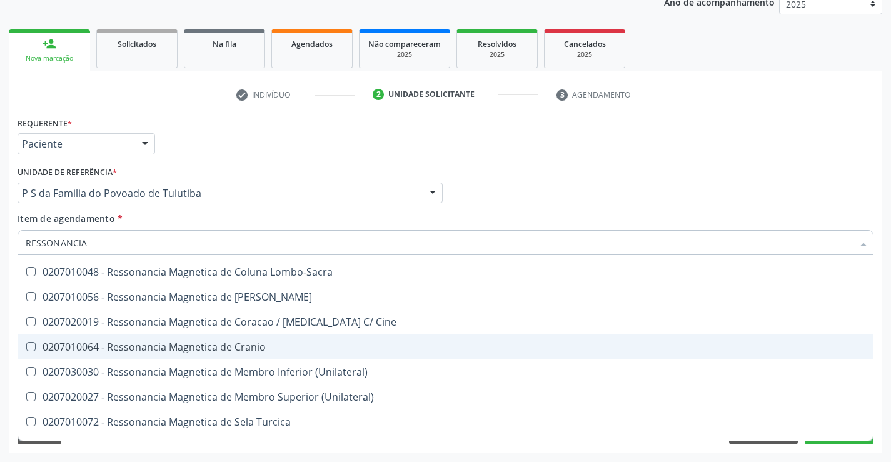
scroll to position [160, 0]
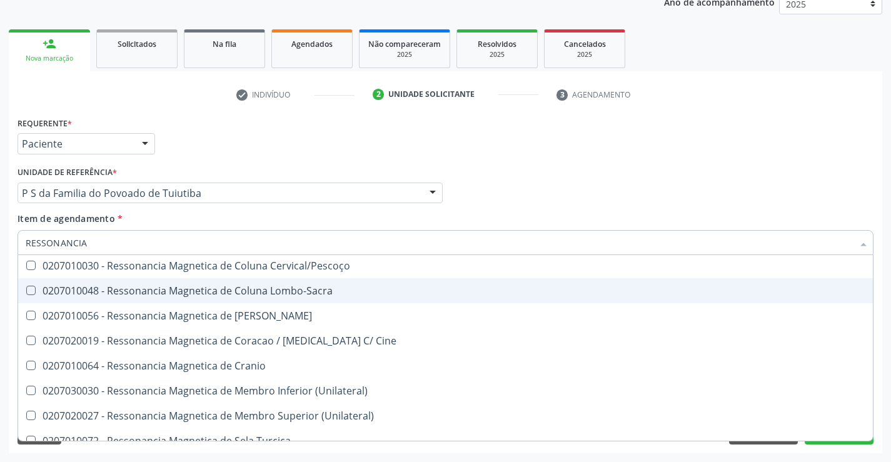
click at [416, 298] on span "0207010048 - Ressonancia Magnetica de Coluna Lombo-Sacra" at bounding box center [445, 290] width 855 height 25
checkbox Lombo-Sacra "true"
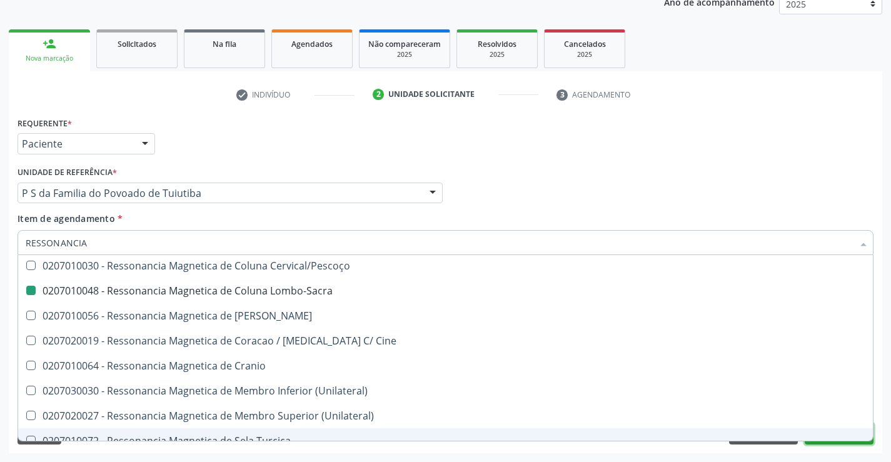
click at [817, 443] on button "Próximo" at bounding box center [839, 433] width 69 height 21
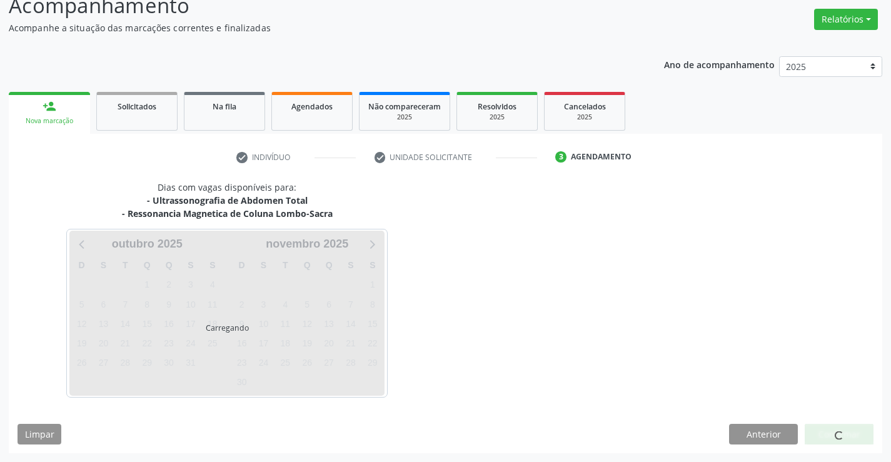
scroll to position [0, 0]
click at [818, 430] on div at bounding box center [839, 434] width 69 height 21
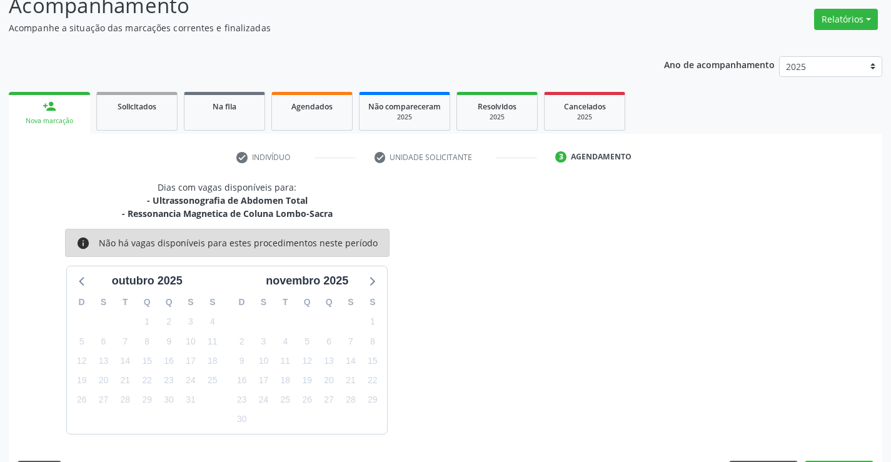
scroll to position [132, 0]
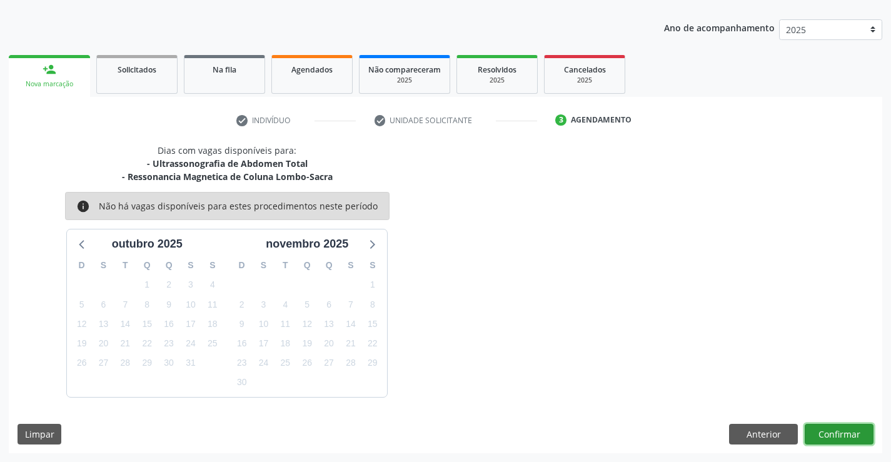
click at [813, 431] on button "Confirmar" at bounding box center [839, 434] width 69 height 21
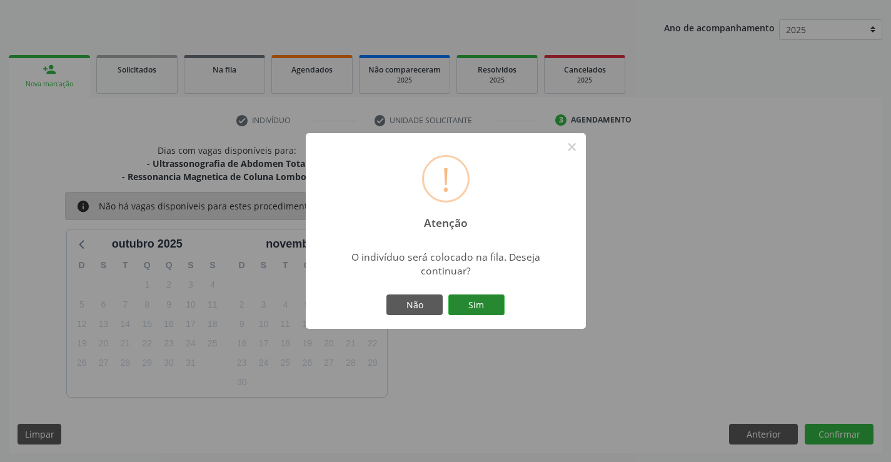
click at [476, 311] on button "Sim" at bounding box center [476, 304] width 56 height 21
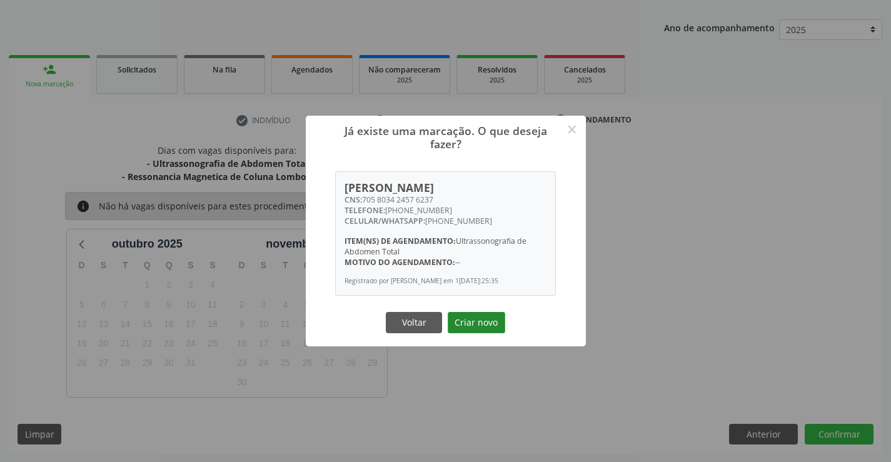
click at [481, 330] on button "Criar novo" at bounding box center [477, 322] width 58 height 21
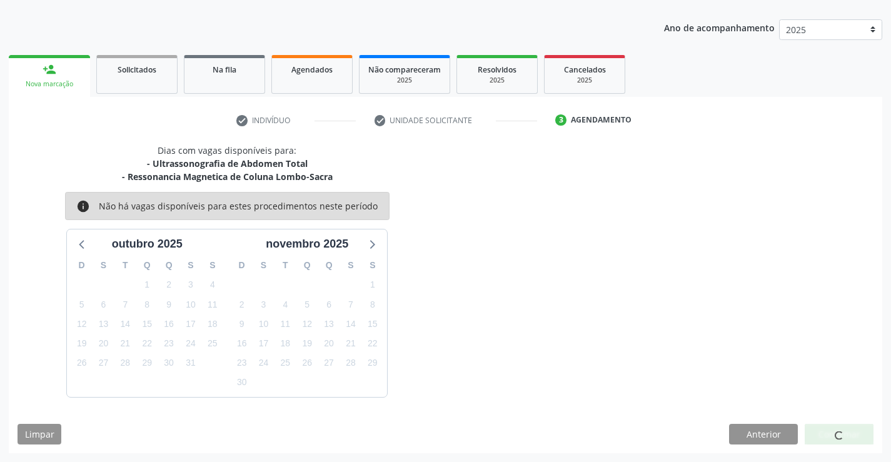
scroll to position [0, 0]
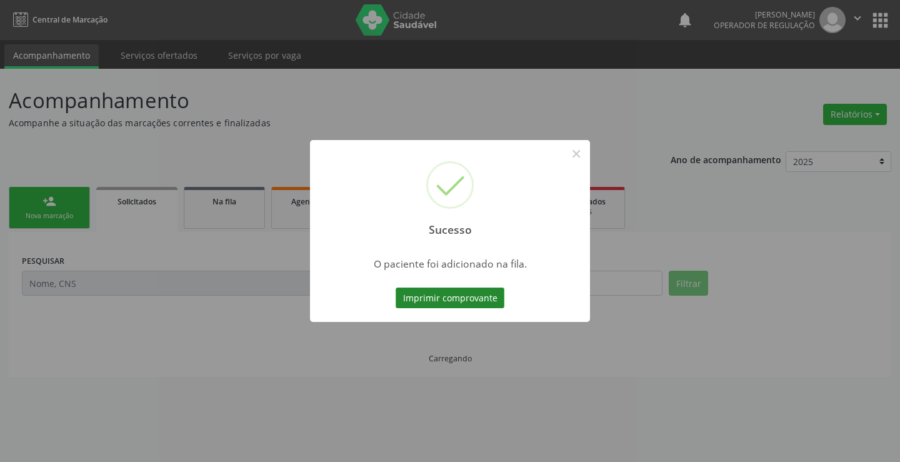
click at [488, 299] on button "Imprimir comprovante" at bounding box center [450, 298] width 109 height 21
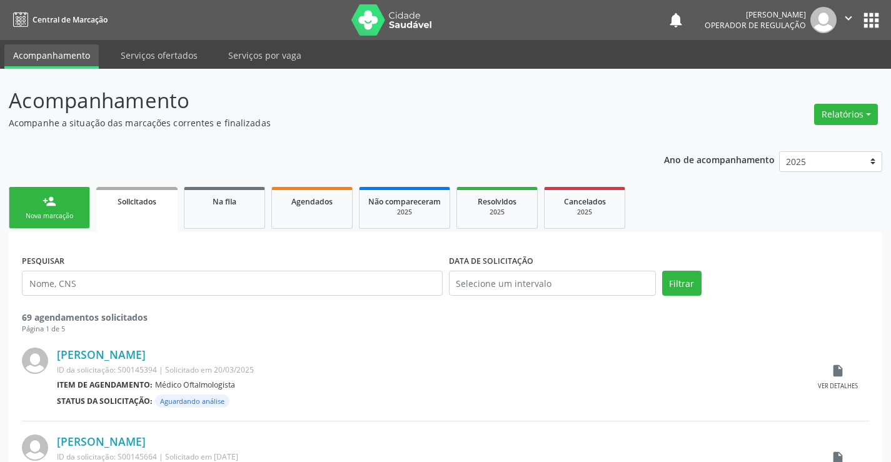
click at [40, 188] on link "person_add Nova marcação" at bounding box center [49, 208] width 81 height 42
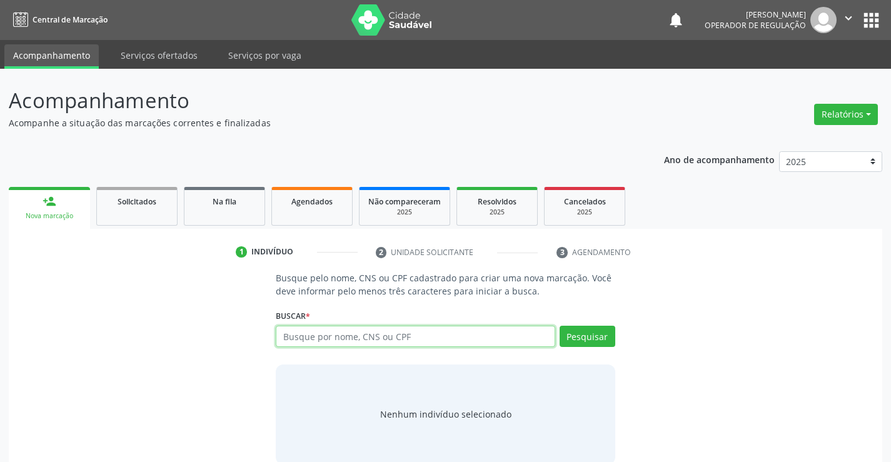
click at [365, 334] on input "text" at bounding box center [415, 336] width 279 height 21
type input "700908956457790"
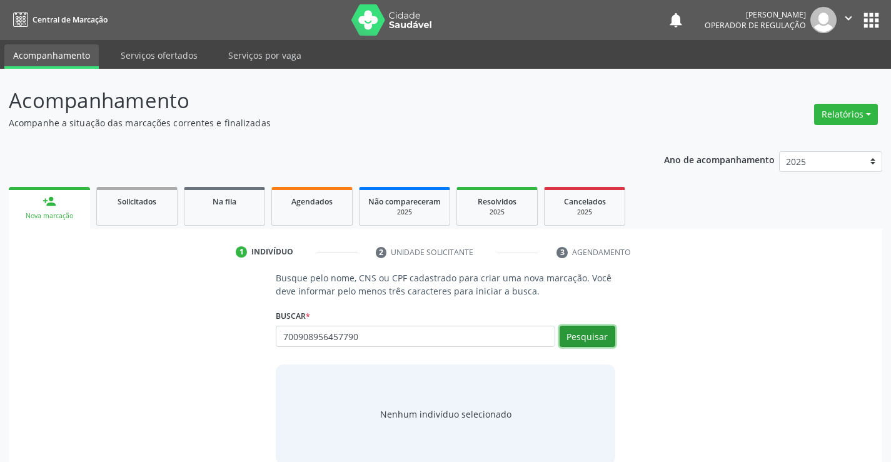
click at [593, 334] on button "Pesquisar" at bounding box center [588, 336] width 56 height 21
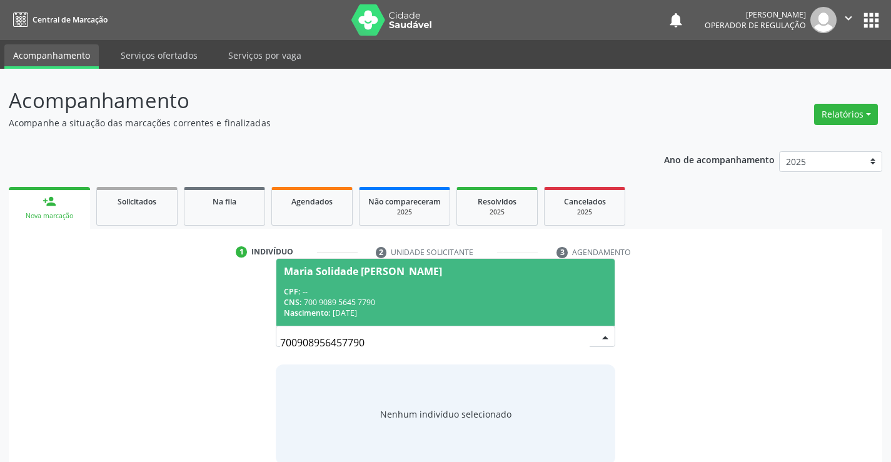
click at [403, 295] on div "CPF: --" at bounding box center [445, 291] width 323 height 11
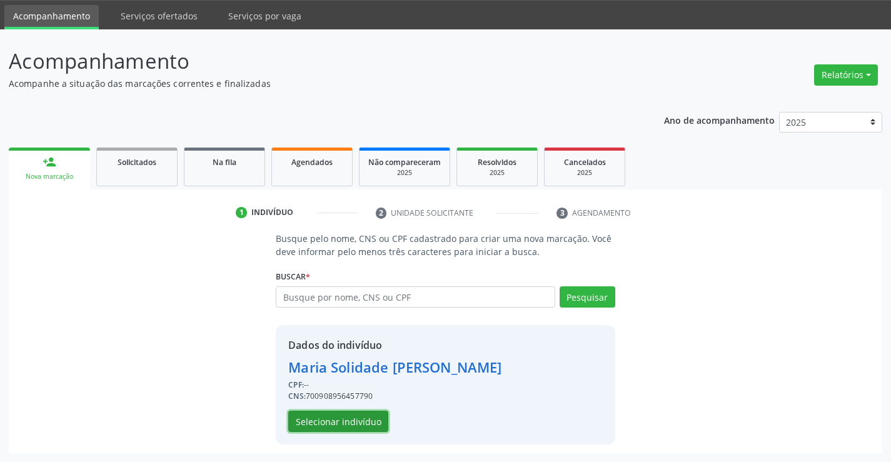
click at [359, 416] on button "Selecionar indivíduo" at bounding box center [338, 421] width 100 height 21
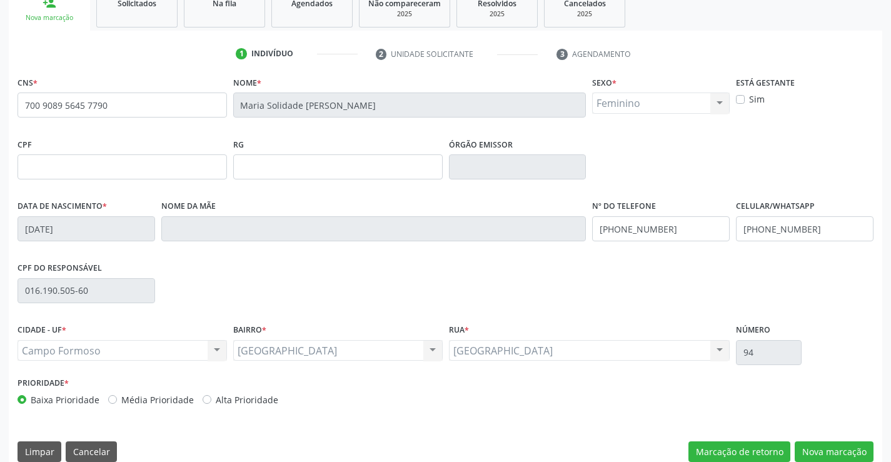
scroll to position [216, 0]
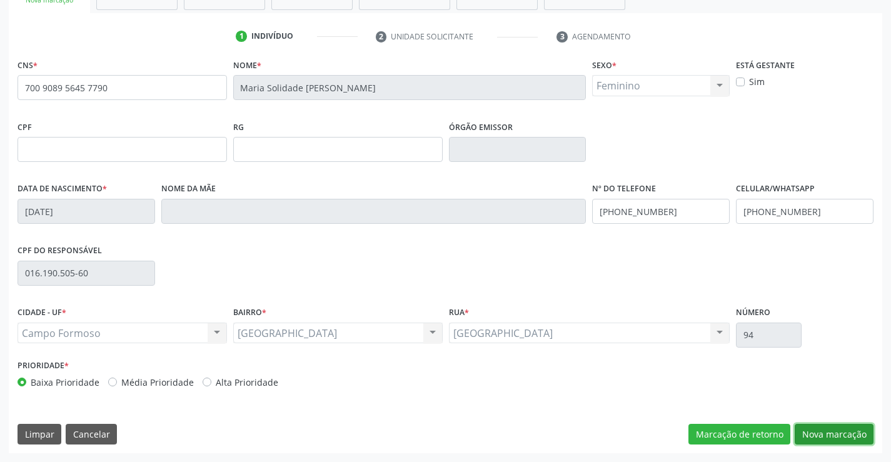
click at [824, 440] on button "Nova marcação" at bounding box center [834, 434] width 79 height 21
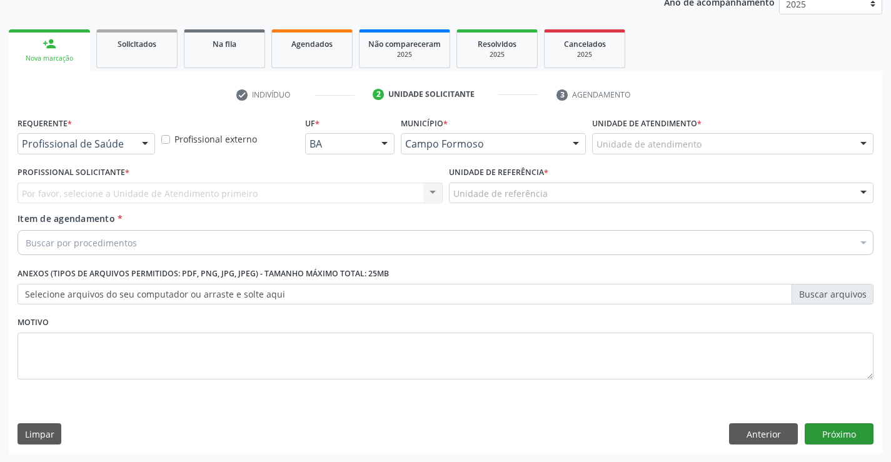
scroll to position [158, 0]
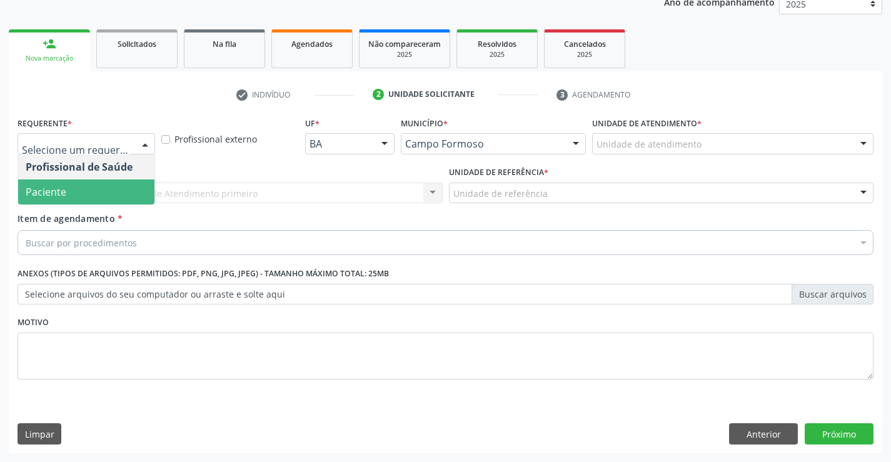
drag, startPoint x: 41, startPoint y: 186, endPoint x: 74, endPoint y: 209, distance: 40.4
click at [41, 188] on span "Paciente" at bounding box center [46, 192] width 41 height 14
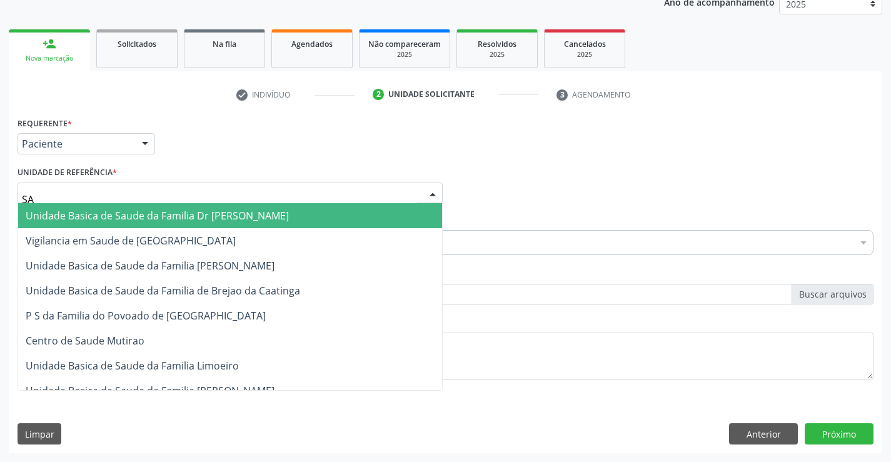
type input "SAO"
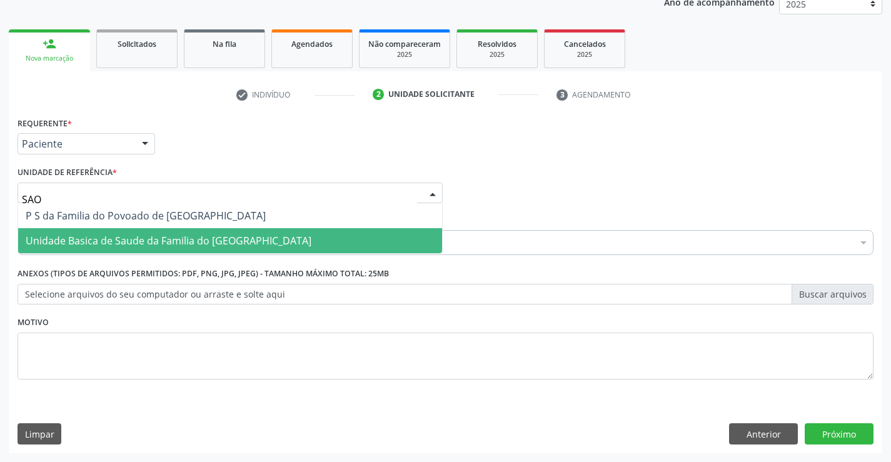
click at [125, 238] on span "Unidade Basica de Saude da Familia do [GEOGRAPHIC_DATA]" at bounding box center [169, 241] width 286 height 14
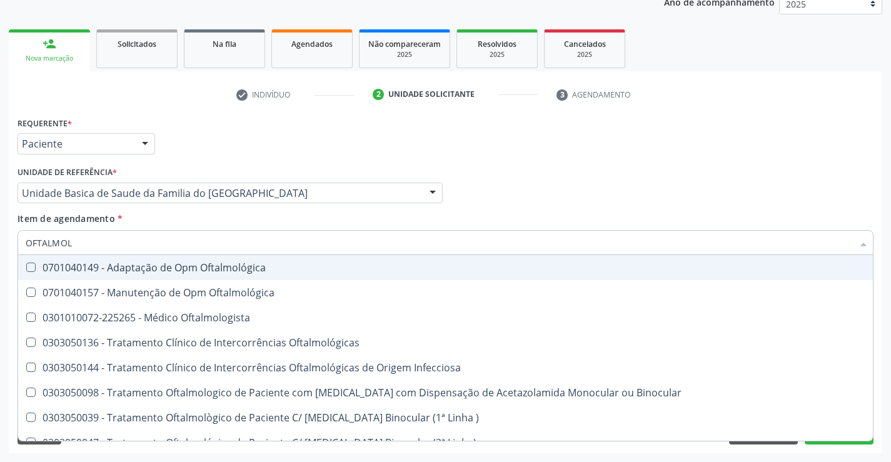
type input "OFTALMOLO"
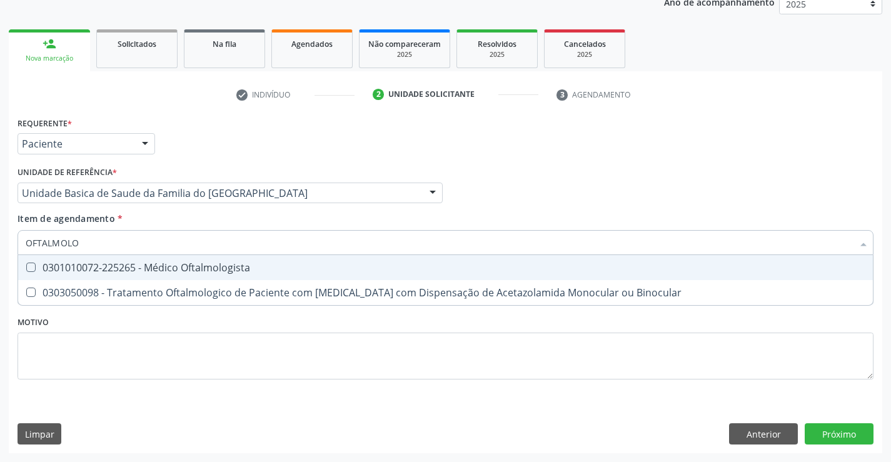
click at [143, 266] on div "0301010072-225265 - Médico Oftalmologista" at bounding box center [446, 268] width 840 height 10
checkbox Oftalmologista "true"
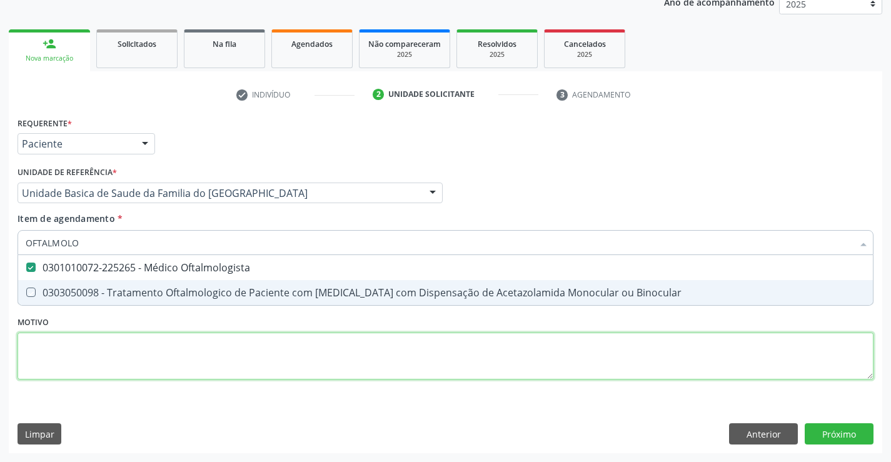
click at [89, 366] on div "Requerente * Paciente Profissional de Saúde Paciente Nenhum resultado encontrad…" at bounding box center [446, 255] width 856 height 283
checkbox Binocular "true"
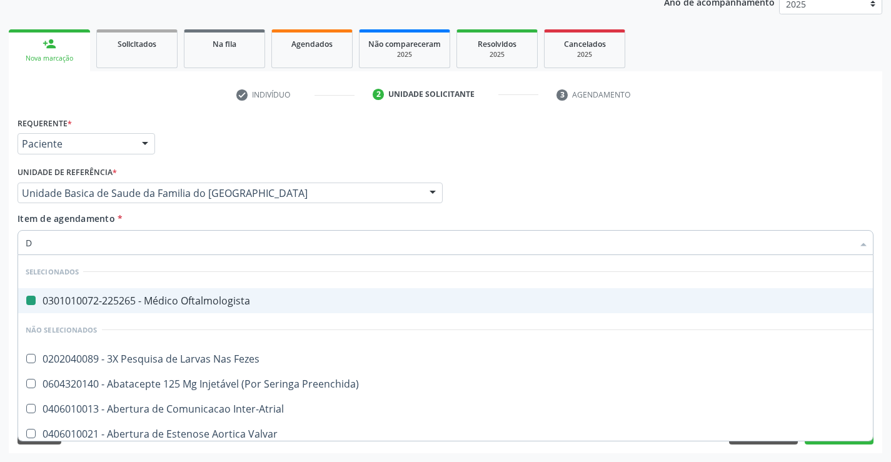
type input "DR"
checkbox Oftalmologista "false"
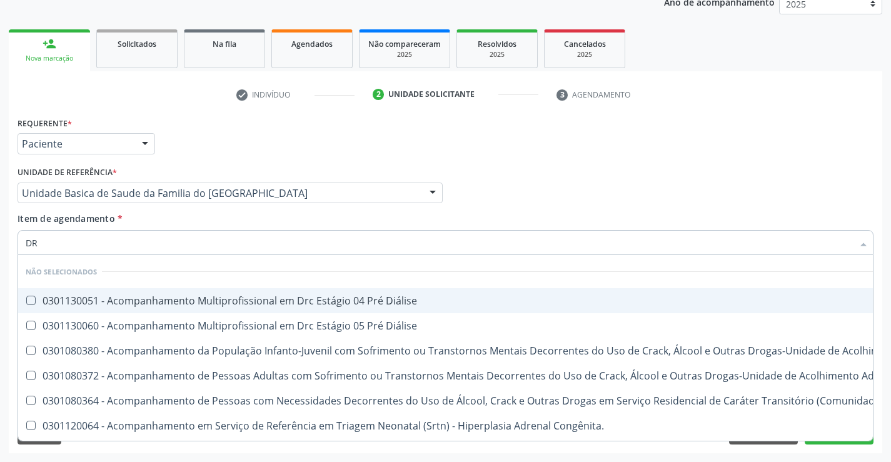
type input "D"
checkbox Diálise "true"
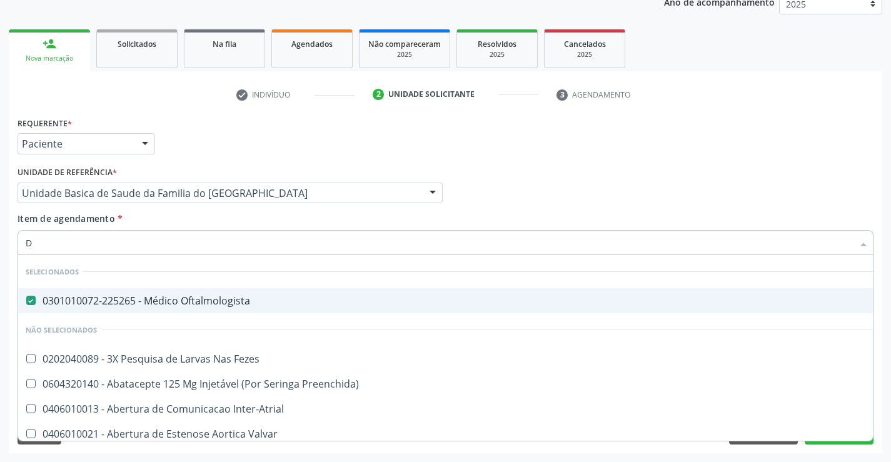
type input "DE"
checkbox Oftalmologista "false"
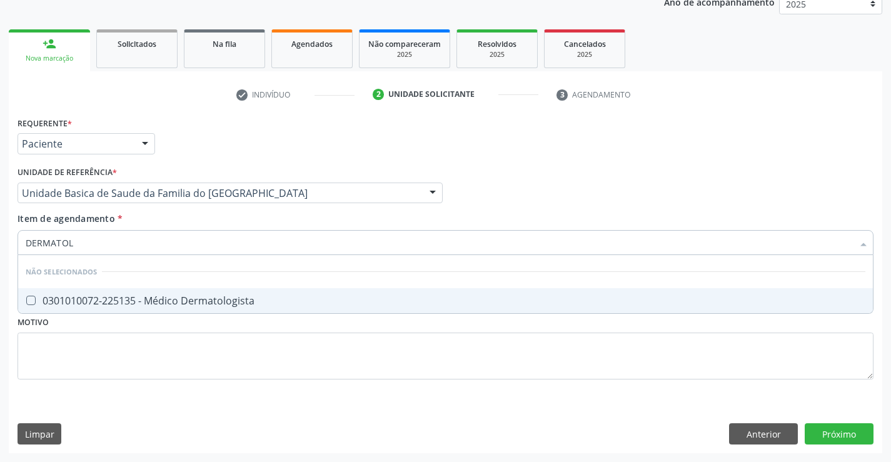
type input "DERMATOLO"
click at [128, 306] on div "0301010072-225135 - Médico Dermatologista" at bounding box center [446, 301] width 840 height 10
checkbox Dermatologista "true"
click at [853, 431] on div "Requerente * Paciente Profissional de Saúde Paciente Nenhum resultado encontrad…" at bounding box center [445, 283] width 873 height 339
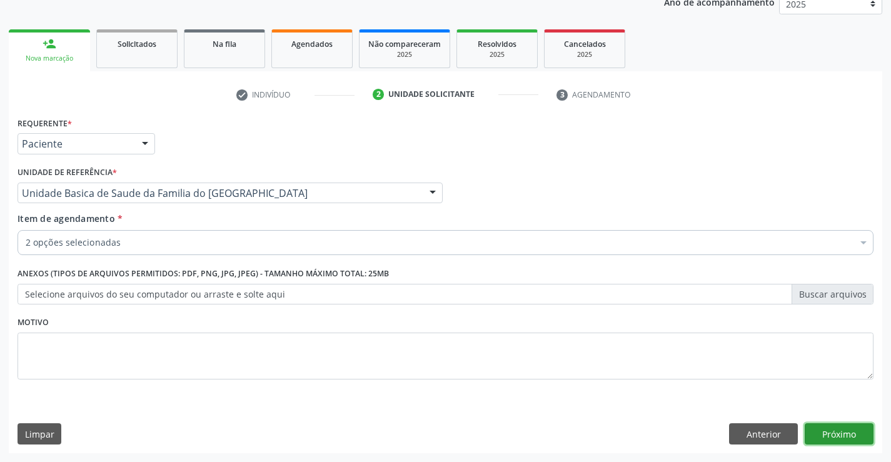
click at [852, 433] on button "Próximo" at bounding box center [839, 433] width 69 height 21
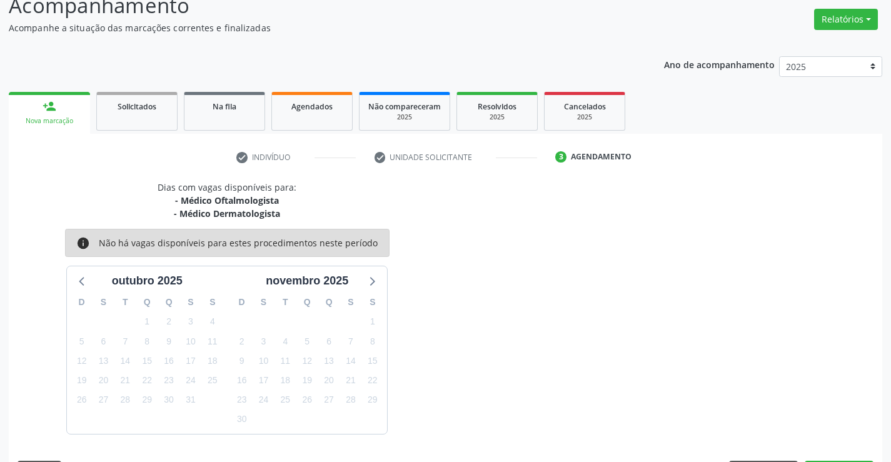
scroll to position [132, 0]
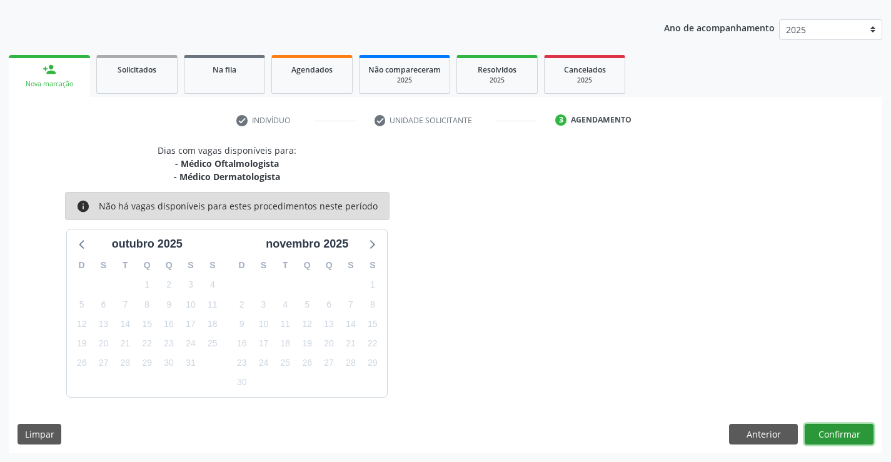
click at [827, 432] on button "Confirmar" at bounding box center [839, 434] width 69 height 21
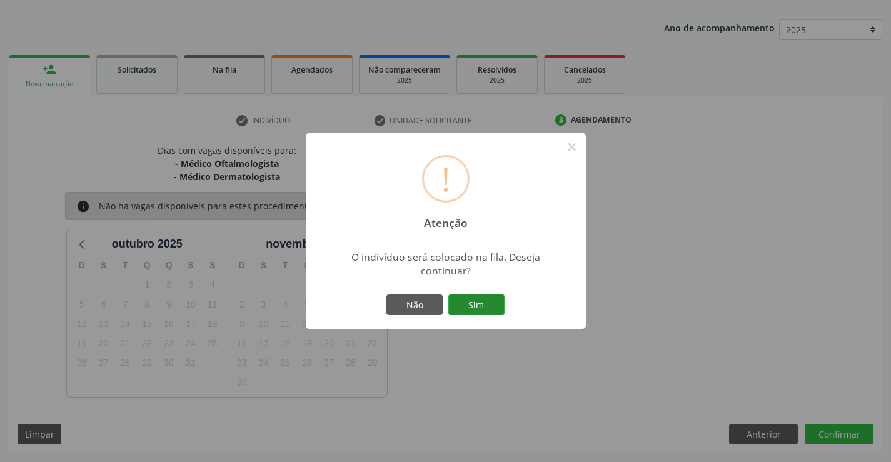
click at [496, 311] on button "Sim" at bounding box center [476, 304] width 56 height 21
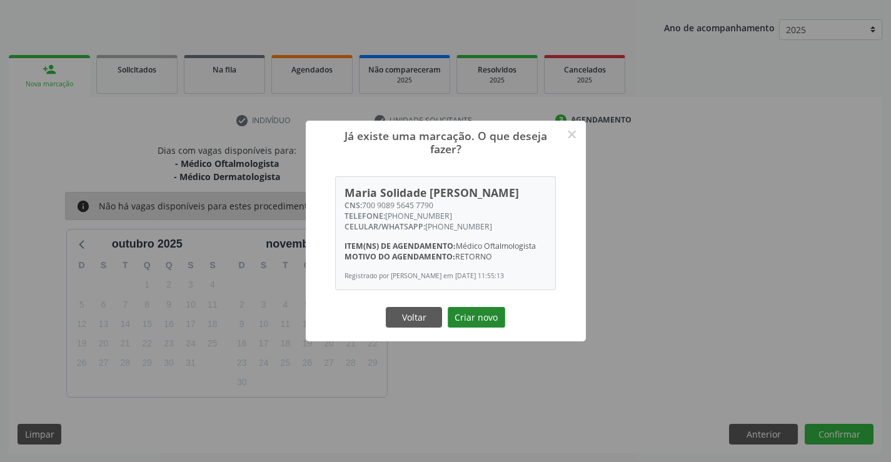
click at [478, 317] on button "Criar novo" at bounding box center [477, 317] width 58 height 21
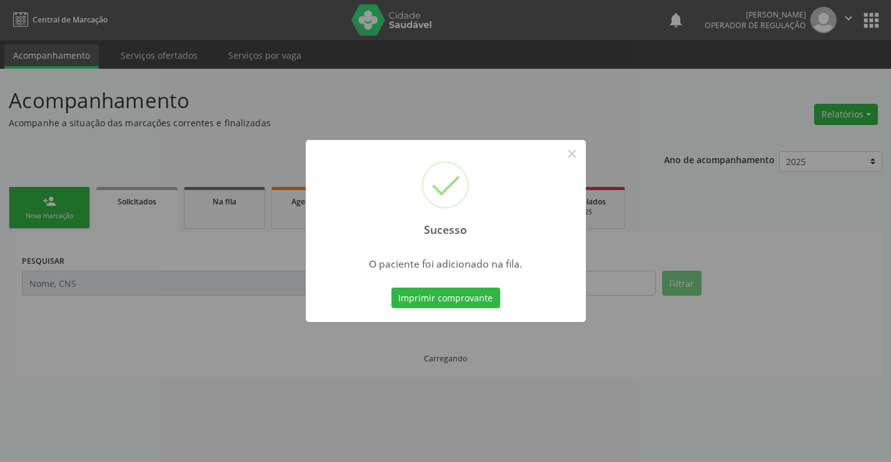
scroll to position [0, 0]
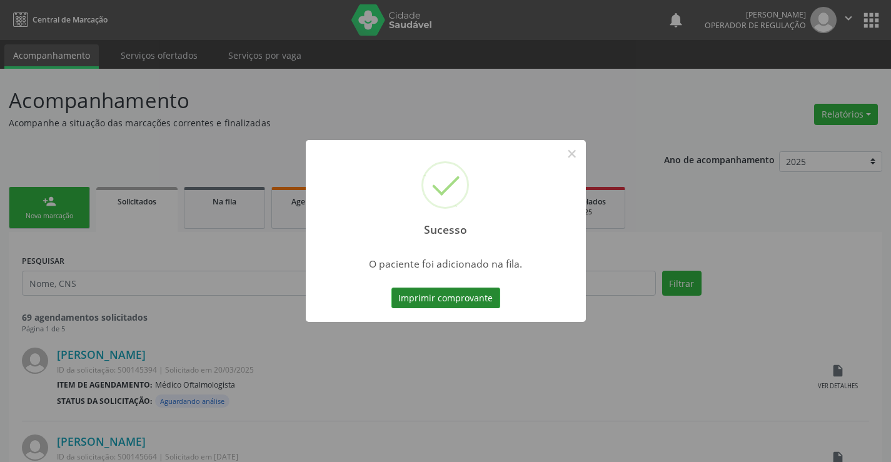
click at [486, 300] on button "Imprimir comprovante" at bounding box center [445, 298] width 109 height 21
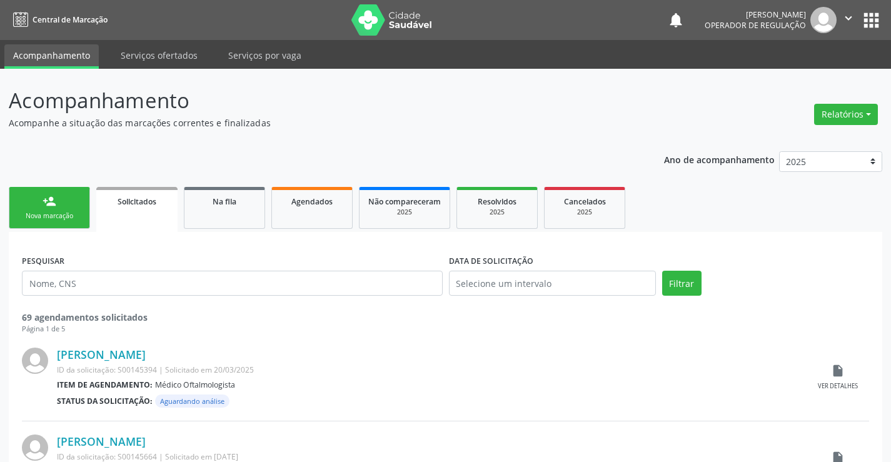
click at [78, 205] on link "person_add Nova marcação" at bounding box center [49, 208] width 81 height 42
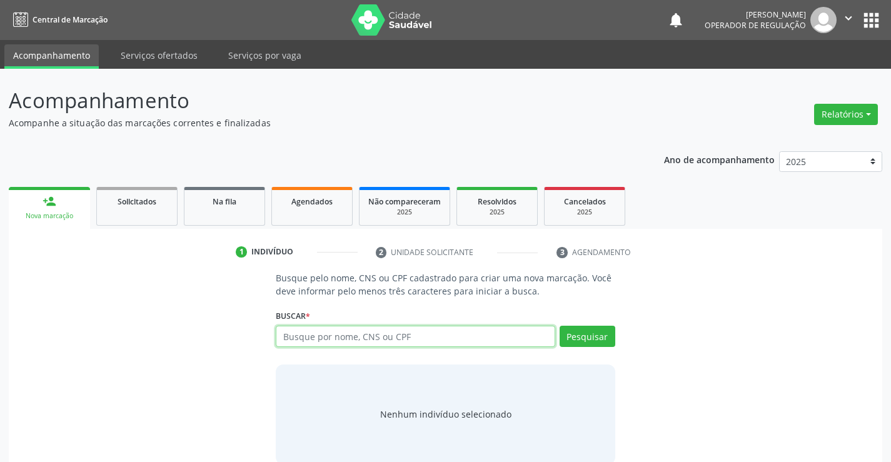
click at [311, 341] on input "text" at bounding box center [415, 336] width 279 height 21
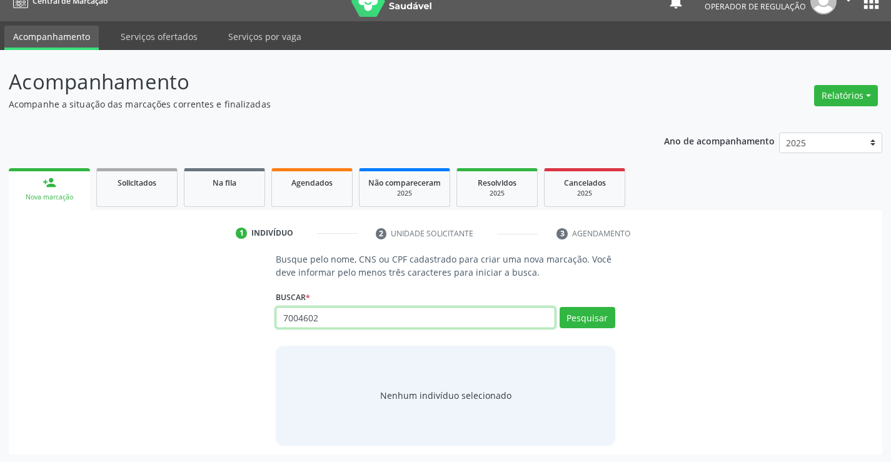
scroll to position [20, 0]
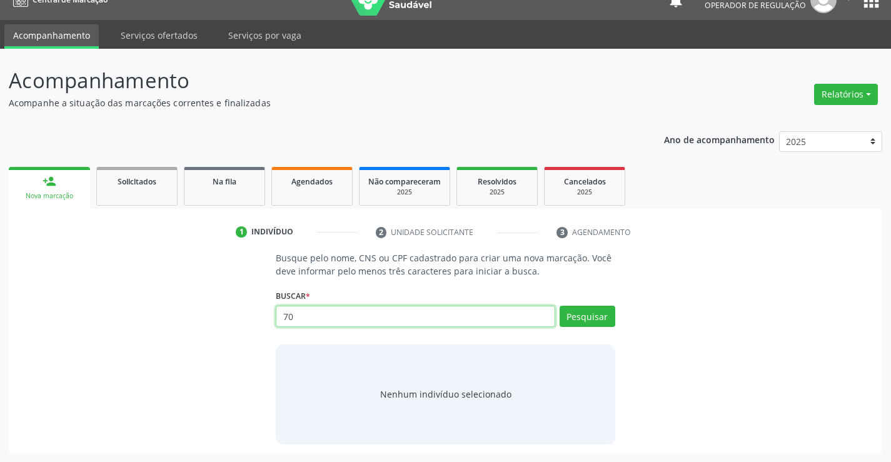
type input "7"
click at [314, 317] on input "text" at bounding box center [415, 316] width 279 height 21
click at [308, 316] on input "text" at bounding box center [415, 316] width 279 height 21
type input "704602799866230"
click at [577, 318] on button "Pesquisar" at bounding box center [588, 316] width 56 height 21
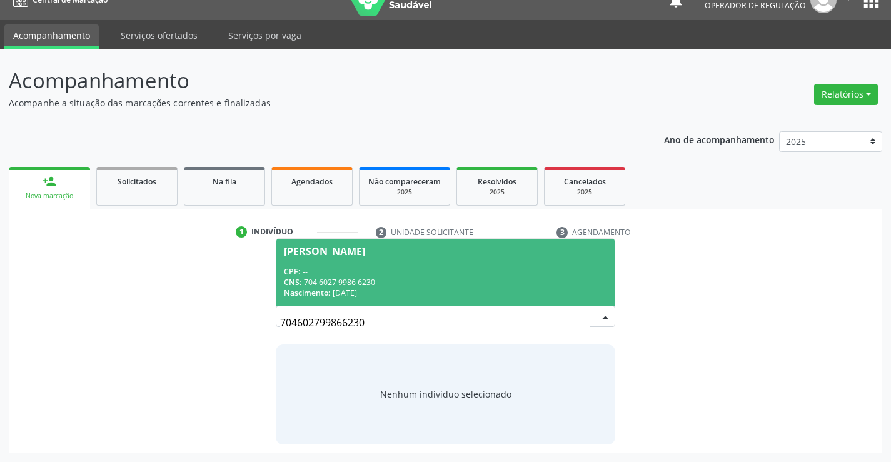
click at [377, 272] on div "CPF: --" at bounding box center [445, 271] width 323 height 11
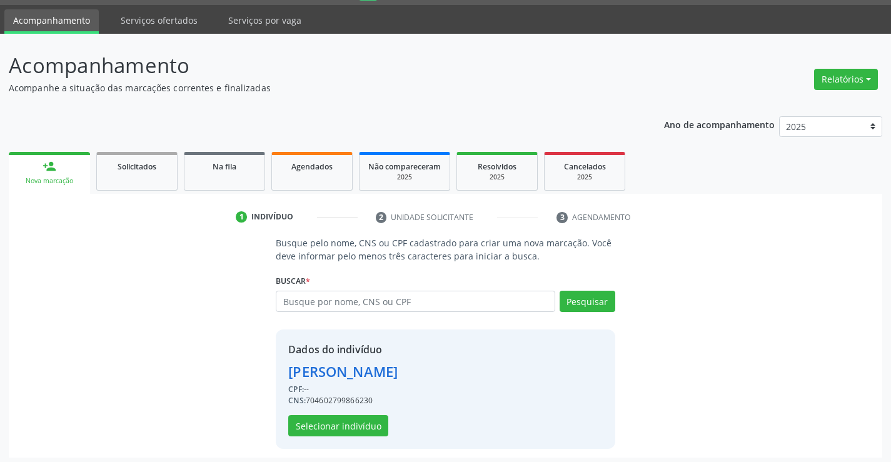
scroll to position [39, 0]
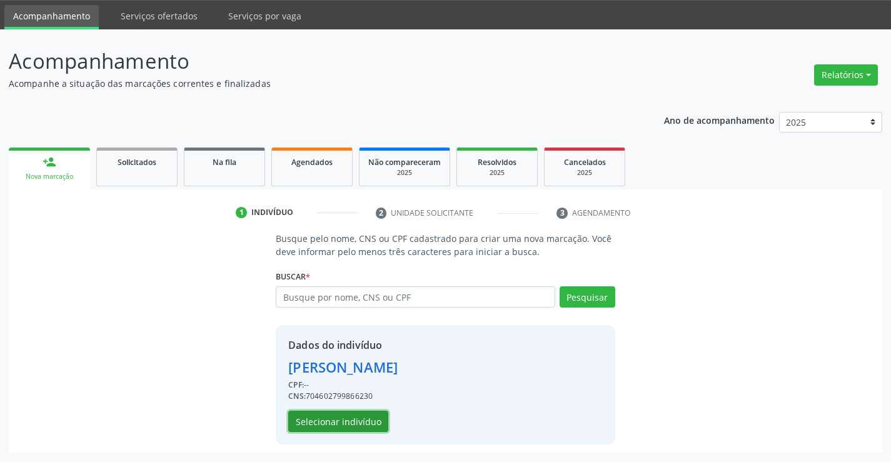
click at [314, 420] on button "Selecionar indivíduo" at bounding box center [338, 421] width 100 height 21
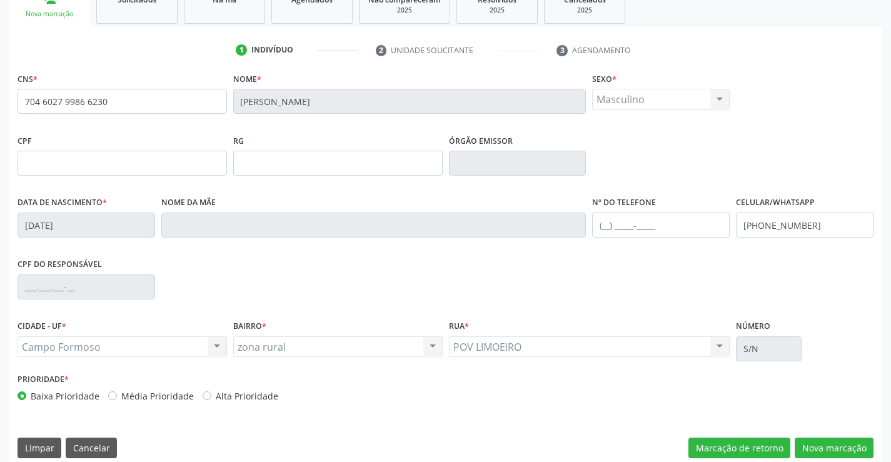
scroll to position [216, 0]
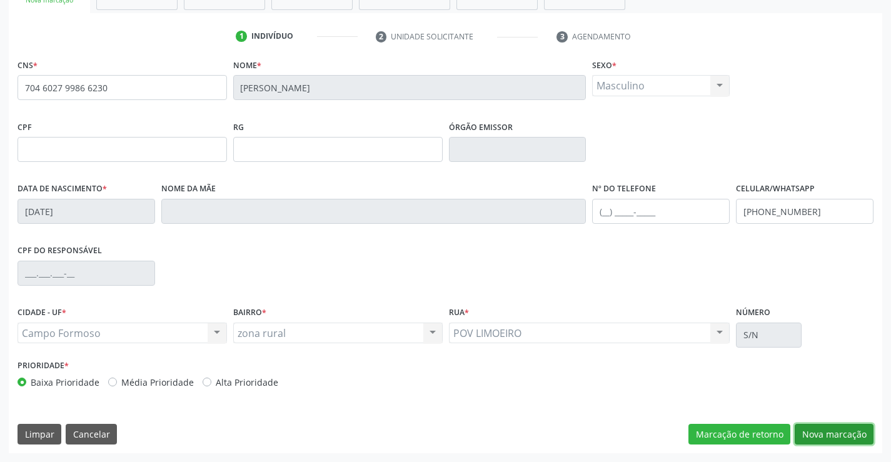
click at [845, 434] on button "Nova marcação" at bounding box center [834, 434] width 79 height 21
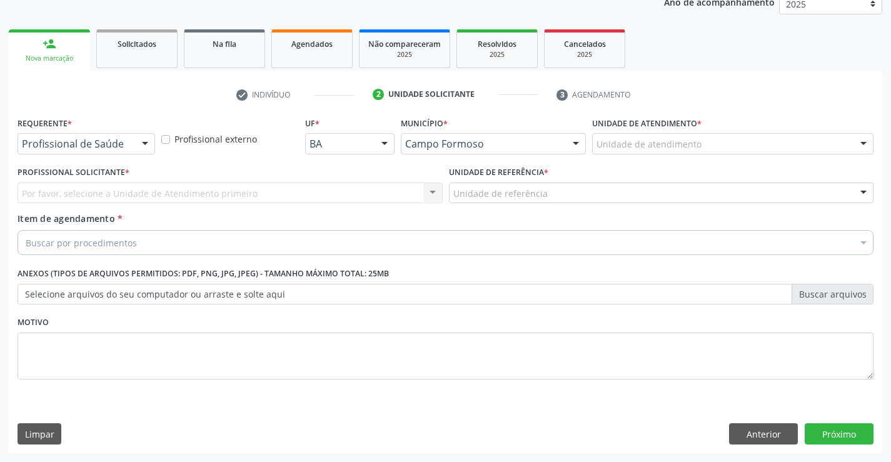
scroll to position [158, 0]
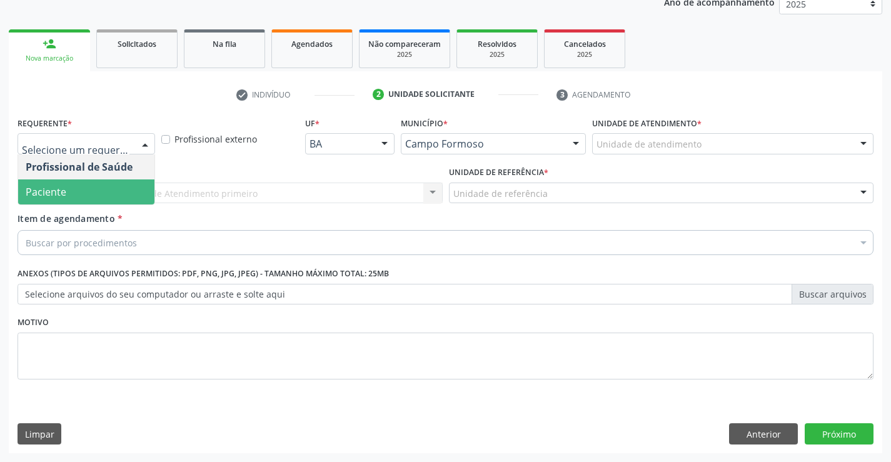
click at [93, 183] on span "Paciente" at bounding box center [86, 191] width 136 height 25
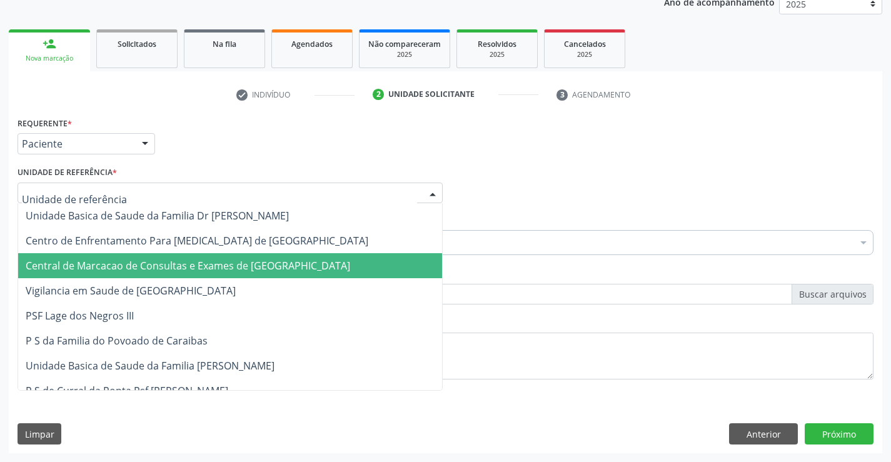
click at [60, 263] on span "Central de Marcacao de Consultas e Exames de [GEOGRAPHIC_DATA]" at bounding box center [188, 266] width 324 height 14
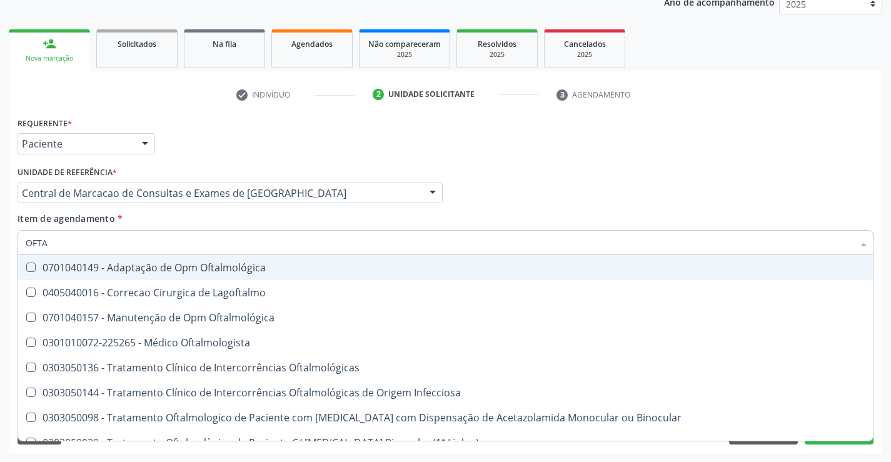
type input "OFTAL"
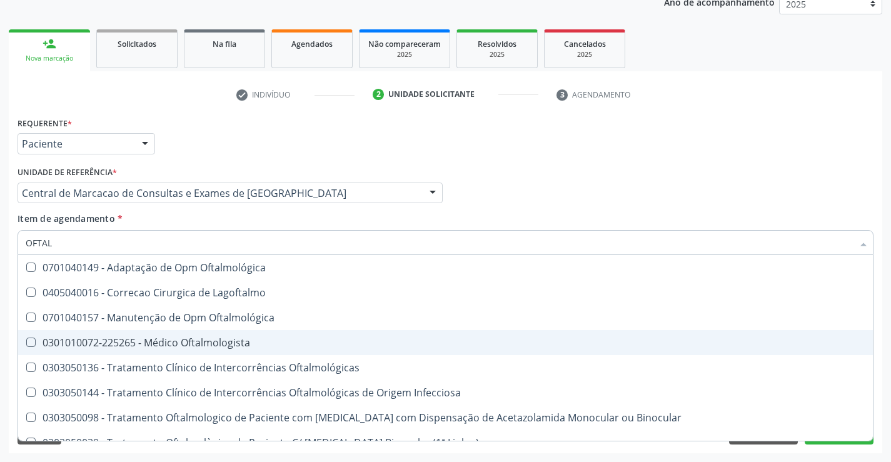
click at [175, 340] on div "0301010072-225265 - Médico Oftalmologista" at bounding box center [446, 343] width 840 height 10
checkbox Oftalmologista "true"
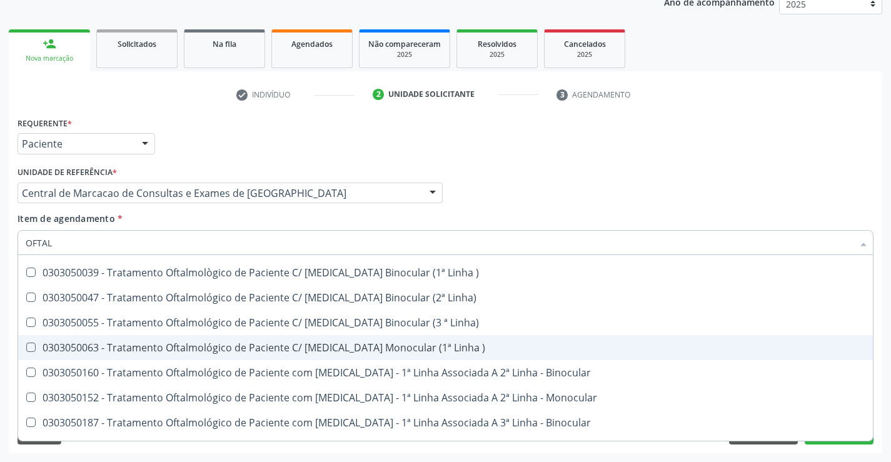
scroll to position [188, 0]
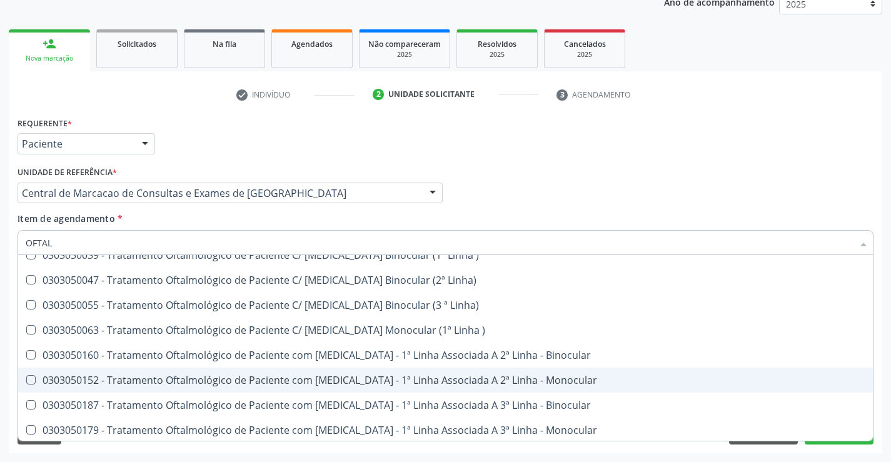
click at [813, 450] on div "Requerente * Paciente Profissional de Saúde Paciente Nenhum resultado encontrad…" at bounding box center [445, 283] width 873 height 339
checkbox Lagoftalmo "true"
checkbox Oftalmologista "false"
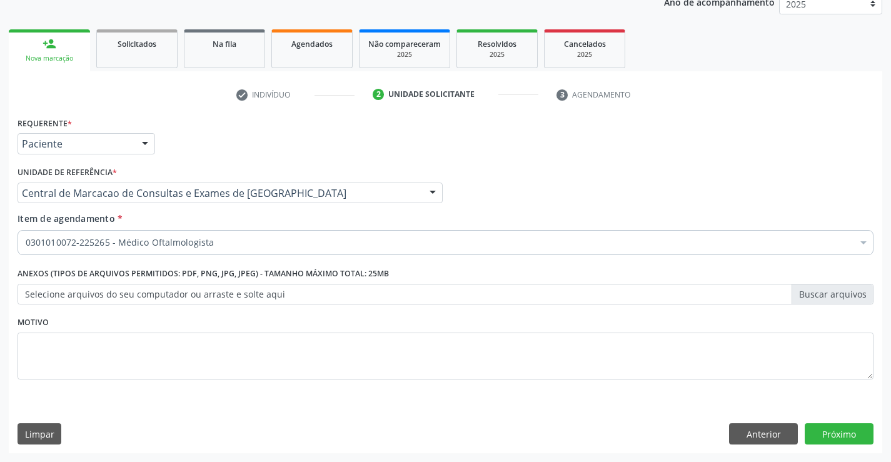
scroll to position [0, 0]
click at [821, 441] on button "Próximo" at bounding box center [839, 433] width 69 height 21
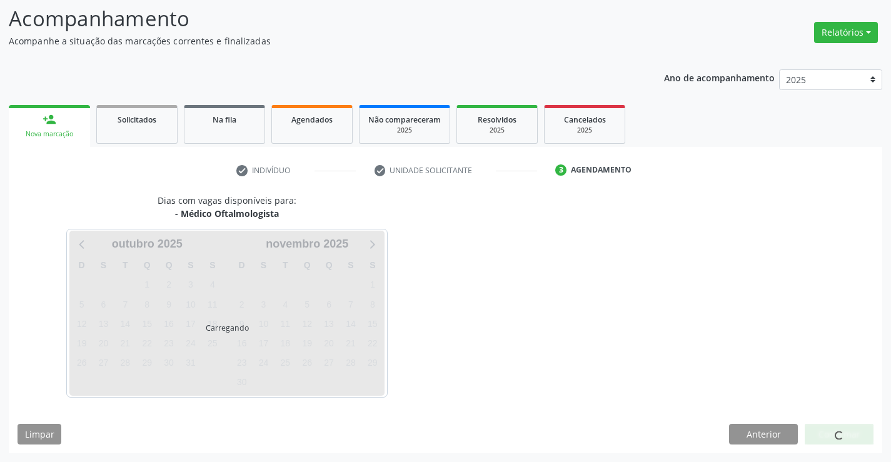
scroll to position [119, 0]
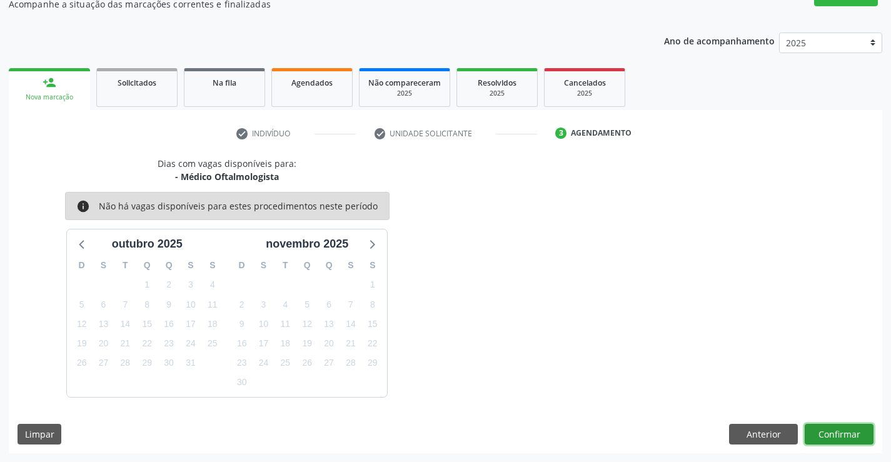
click at [837, 438] on button "Confirmar" at bounding box center [839, 434] width 69 height 21
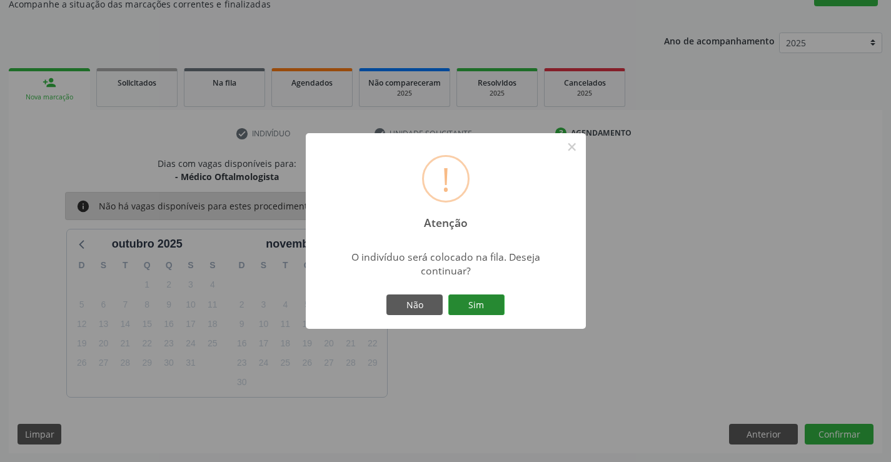
click at [479, 307] on button "Sim" at bounding box center [476, 304] width 56 height 21
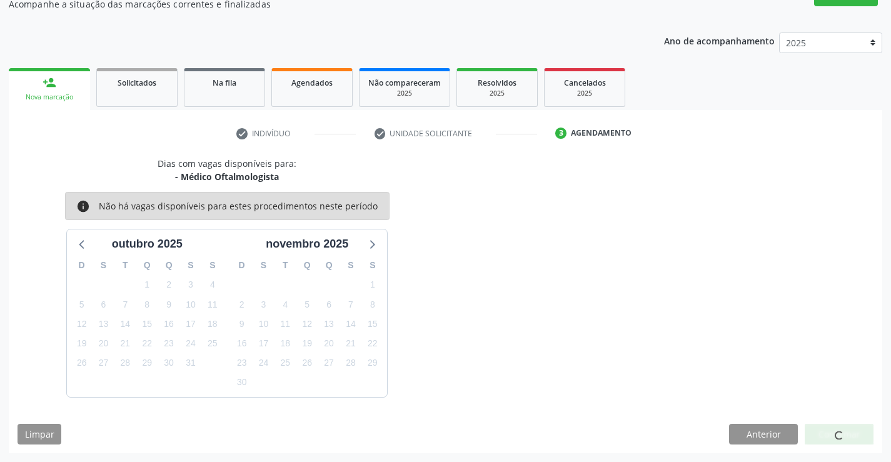
scroll to position [0, 0]
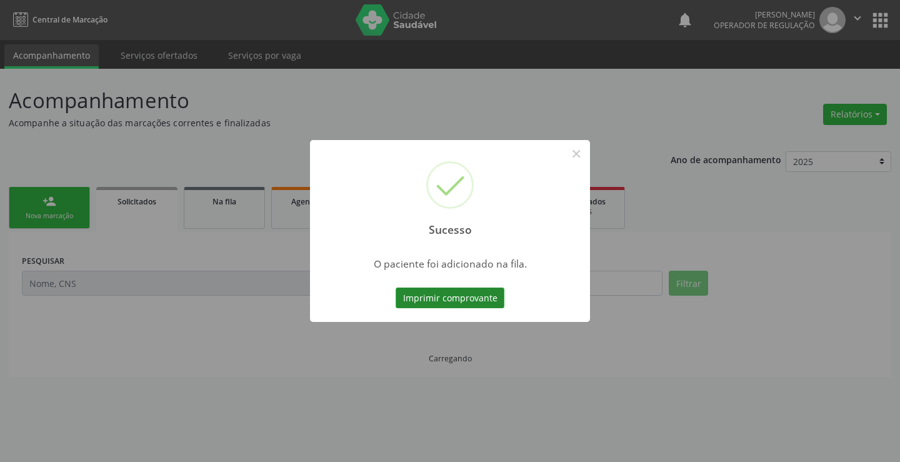
click at [436, 303] on button "Imprimir comprovante" at bounding box center [450, 298] width 109 height 21
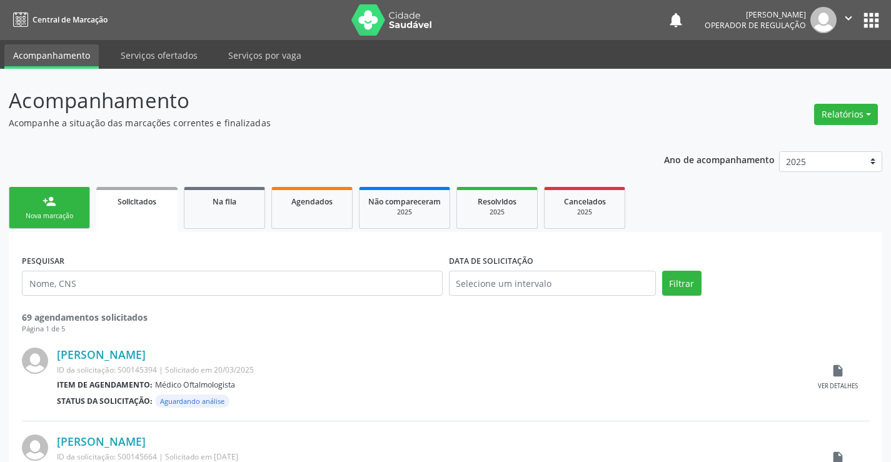
click at [843, 15] on icon "" at bounding box center [849, 18] width 14 height 14
click at [793, 75] on link "Sair" at bounding box center [816, 77] width 86 height 18
